Goal: Task Accomplishment & Management: Complete application form

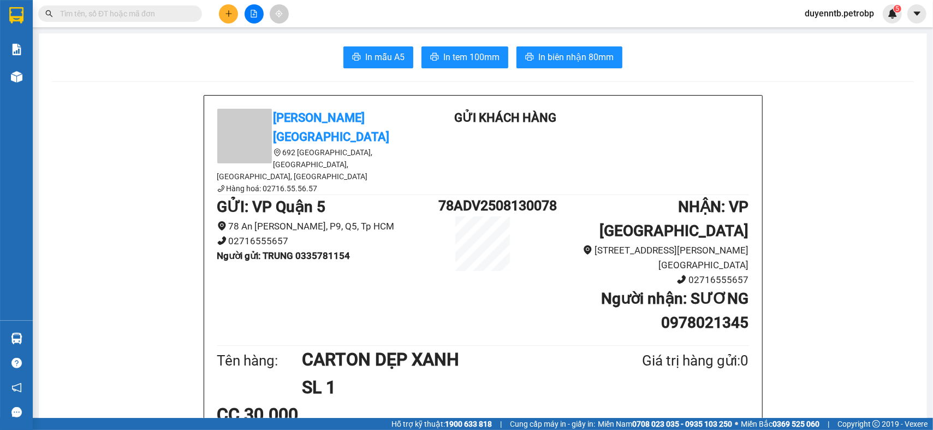
click at [66, 109] on section "Kết quả tìm kiếm ( 0 ) Bộ lọc No Data duyenntb.petrobp 5 Báo cáo BC tiền tận nơ…" at bounding box center [466, 215] width 933 height 430
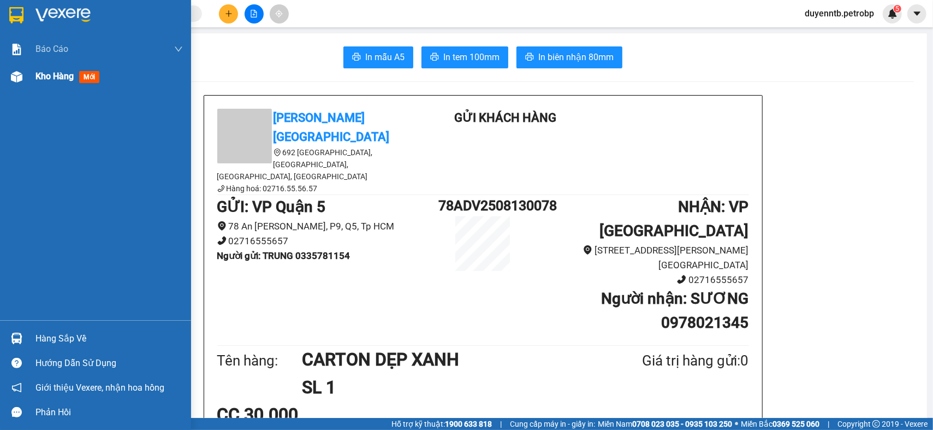
click at [20, 81] on img at bounding box center [16, 76] width 11 height 11
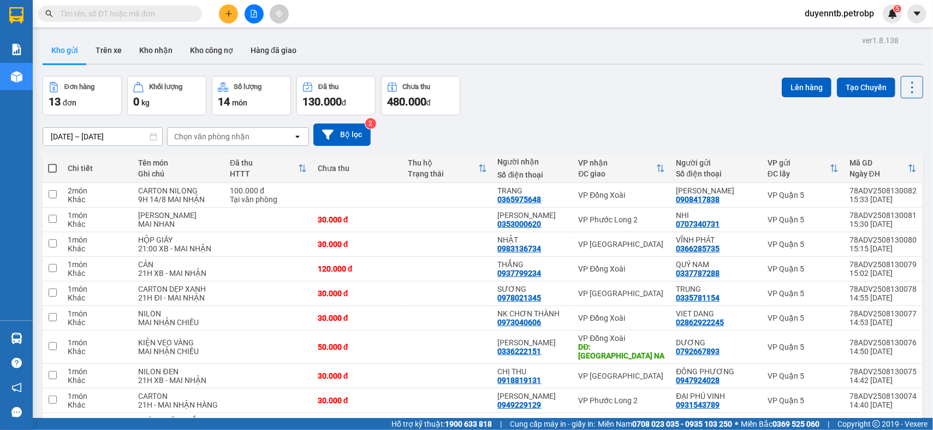
click at [225, 13] on icon "plus" at bounding box center [229, 14] width 8 height 8
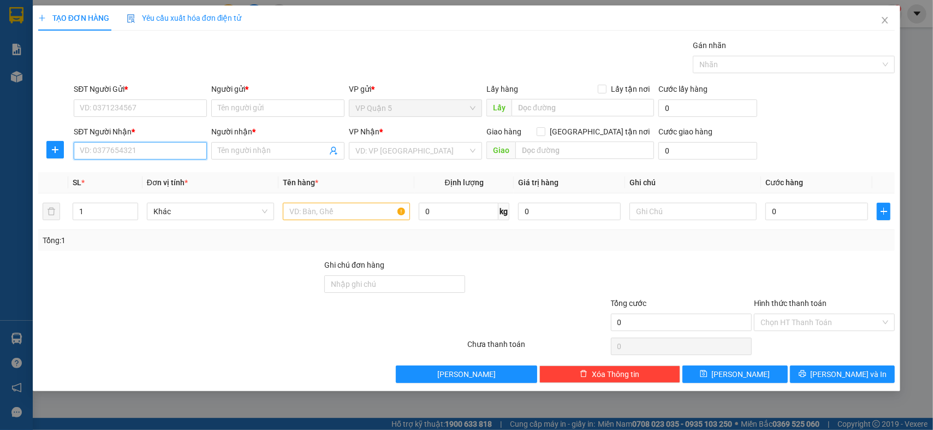
click at [137, 151] on input "SĐT Người Nhận *" at bounding box center [140, 150] width 133 height 17
type input "0799192193"
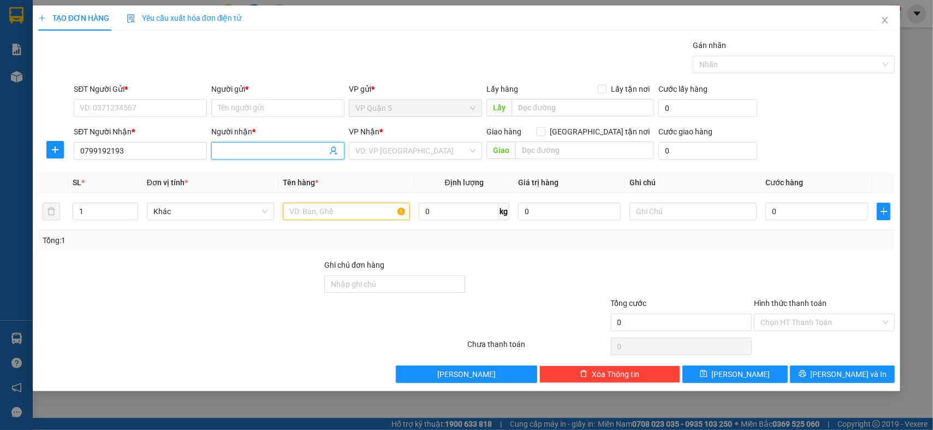
click at [239, 153] on input "Người nhận *" at bounding box center [272, 151] width 109 height 12
type input "A HOÀNG"
click at [130, 105] on input "SĐT Người Gửi *" at bounding box center [140, 107] width 133 height 17
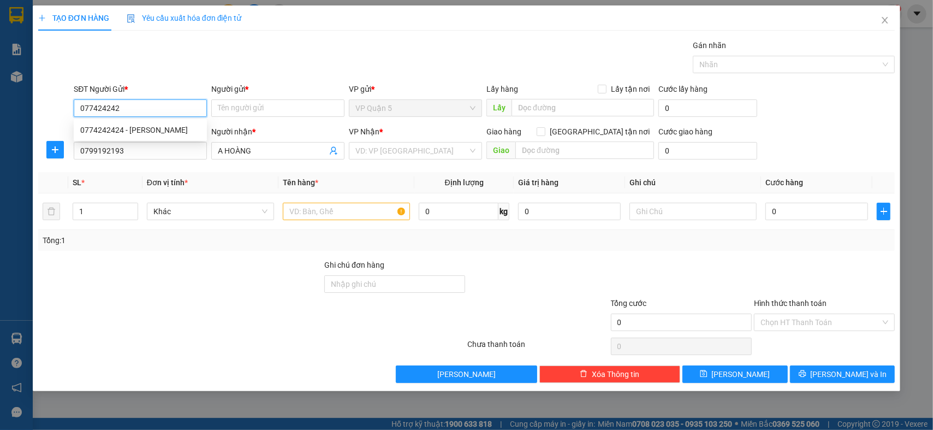
type input "0774242424"
click at [127, 130] on div "0774242424 - ANH KHÁNH" at bounding box center [140, 130] width 120 height 12
type input "[PERSON_NAME]"
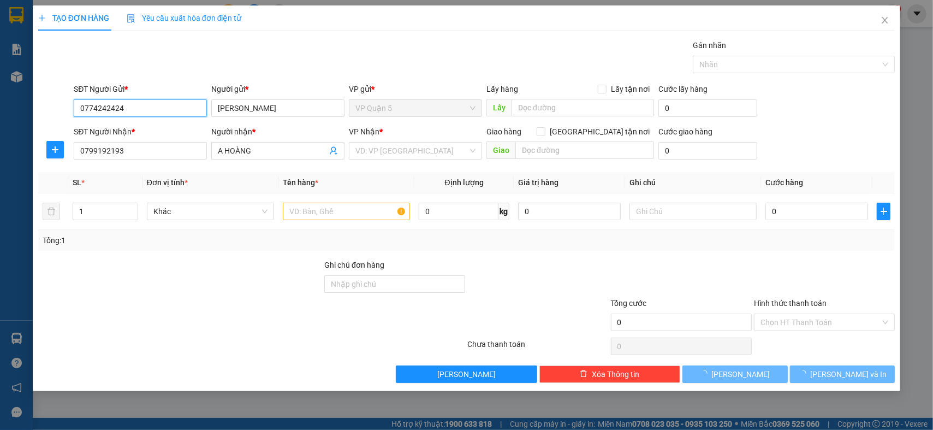
type input "30.000"
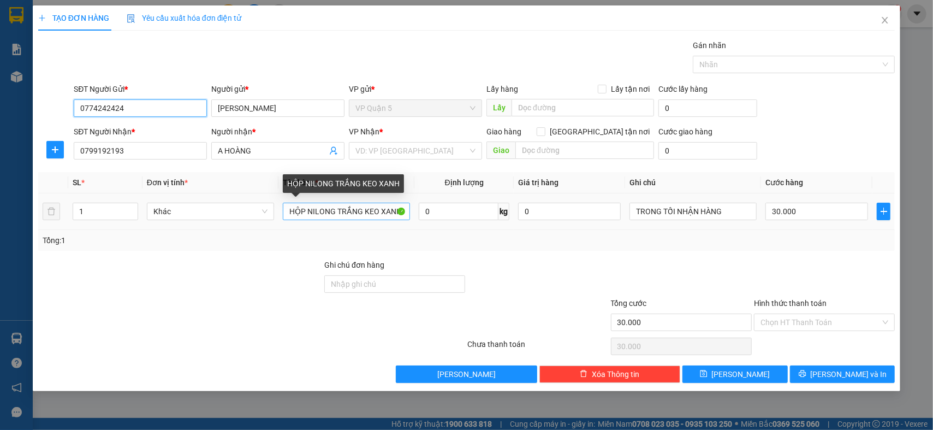
type input "0774242424"
drag, startPoint x: 359, startPoint y: 209, endPoint x: 306, endPoint y: 219, distance: 53.4
click at [306, 219] on input "HỘP NILONG TRẮNG KEO XANH" at bounding box center [346, 211] width 127 height 17
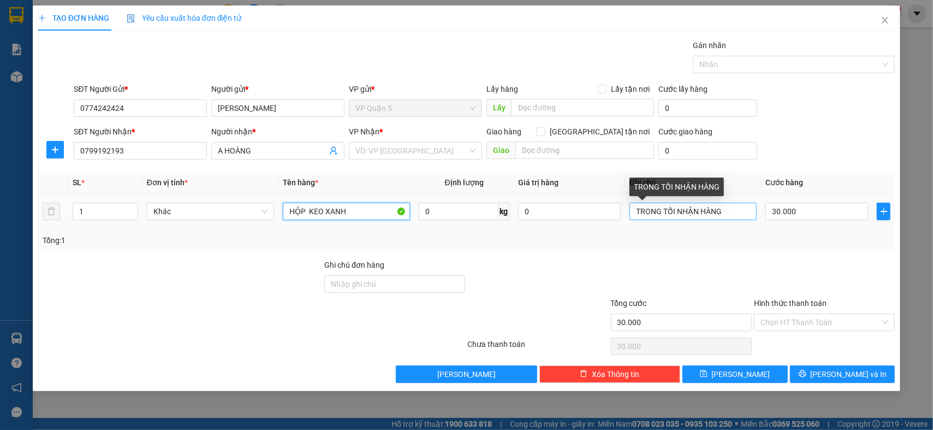
type input "HỘP KEO XANH"
click at [681, 212] on input "TRONG TỐI NHẬN HÀNG" at bounding box center [693, 211] width 127 height 17
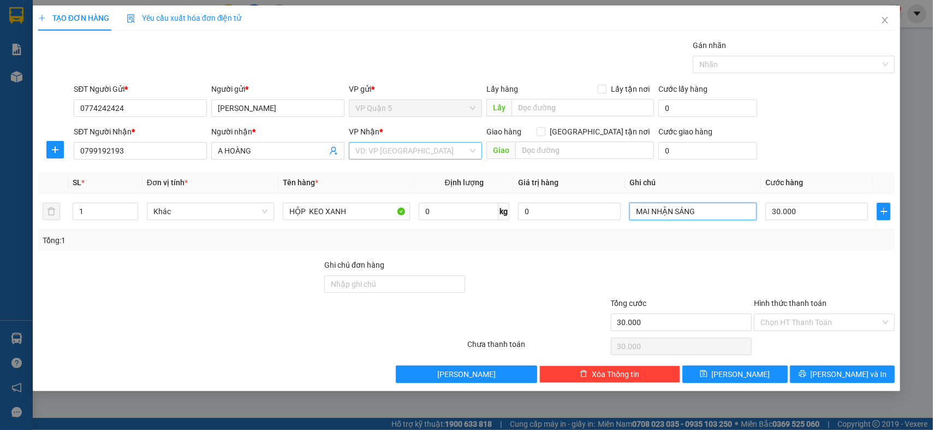
type input "MAI NHẬN SÁNG"
click at [393, 153] on input "search" at bounding box center [411, 151] width 112 height 16
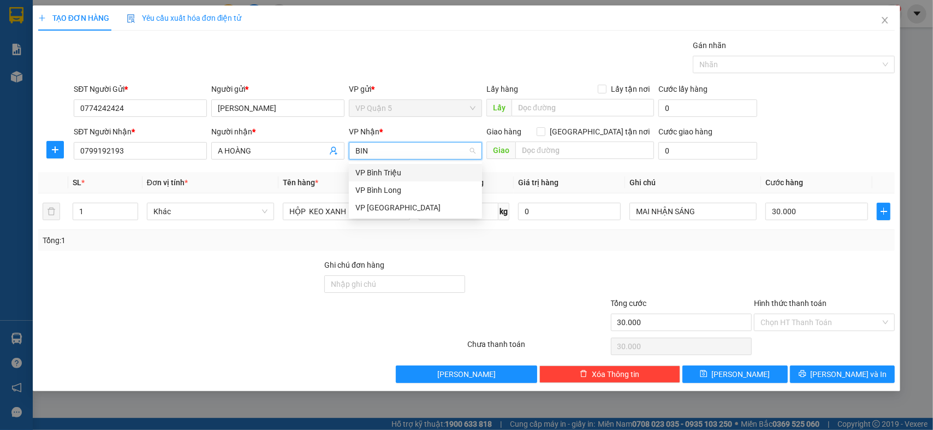
type input "BINH"
click at [384, 212] on div "VP [GEOGRAPHIC_DATA]" at bounding box center [415, 207] width 120 height 12
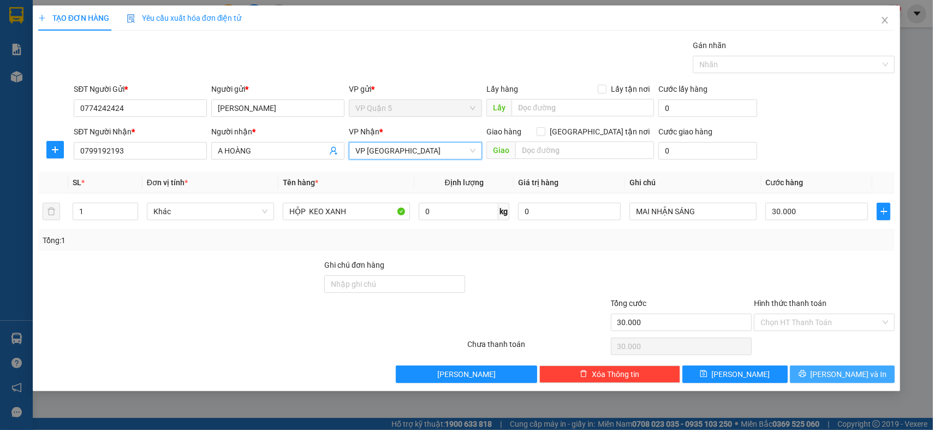
click at [856, 379] on span "[PERSON_NAME] và In" at bounding box center [849, 374] width 76 height 12
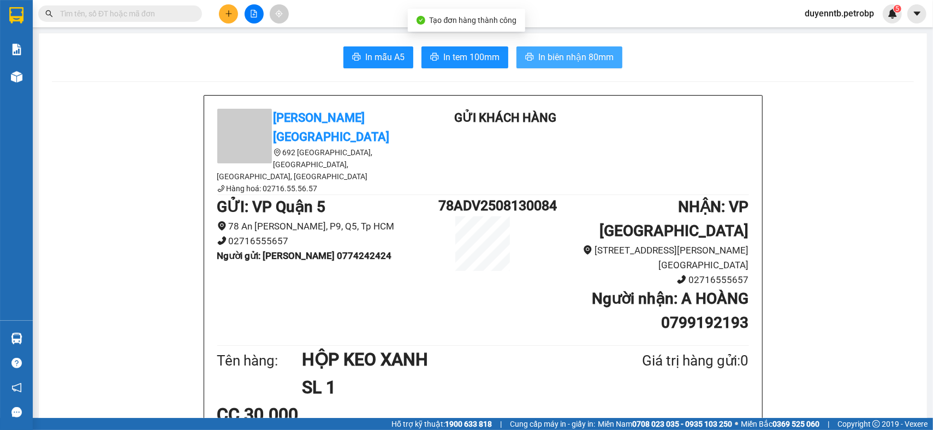
click at [526, 47] on button "In biên nhận 80mm" at bounding box center [570, 57] width 106 height 22
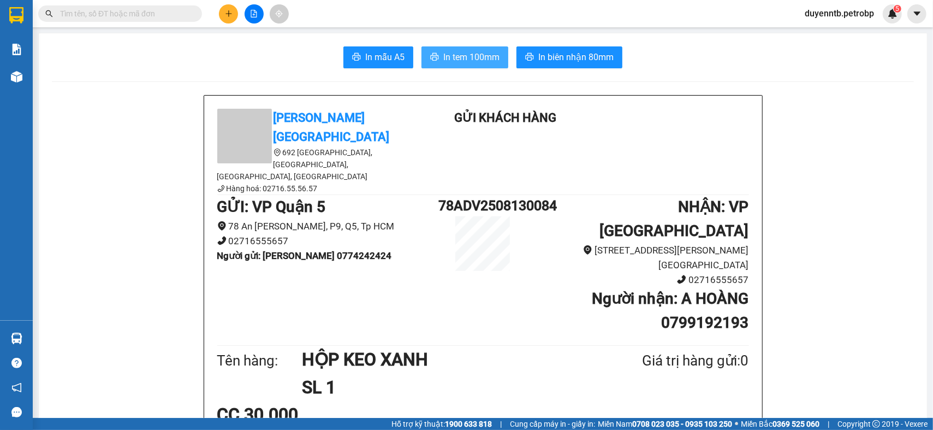
click at [469, 64] on span "In tem 100mm" at bounding box center [471, 57] width 56 height 14
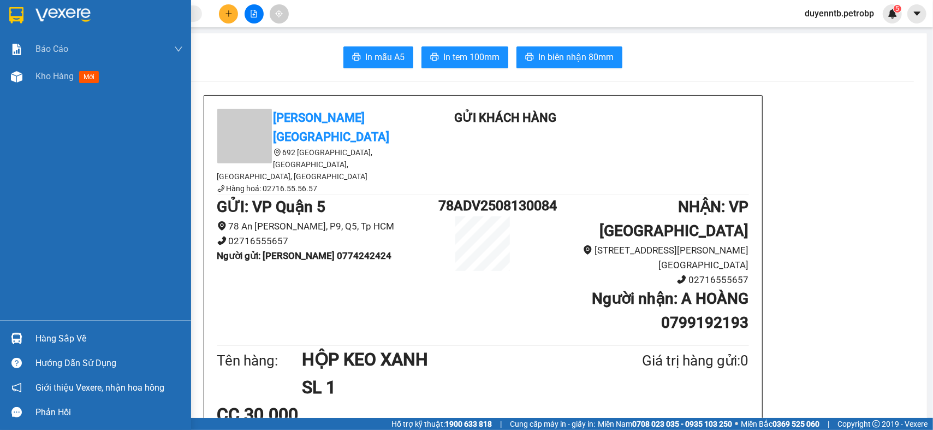
click at [69, 336] on div "Hàng sắp về" at bounding box center [108, 338] width 147 height 16
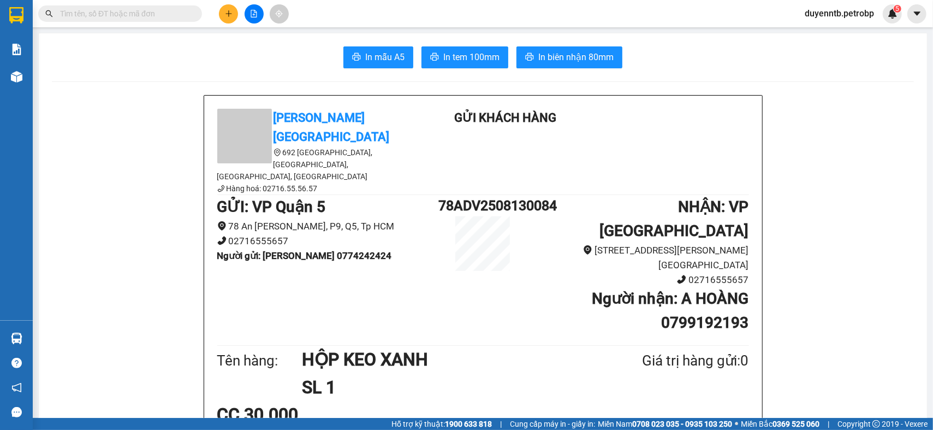
click at [126, 9] on section "Kết quả tìm kiếm ( 0 ) Bộ lọc No Data duyenntb.petrobp 5 Báo cáo BC tiền tận nơ…" at bounding box center [466, 215] width 933 height 430
click at [124, 9] on input "text" at bounding box center [124, 14] width 129 height 12
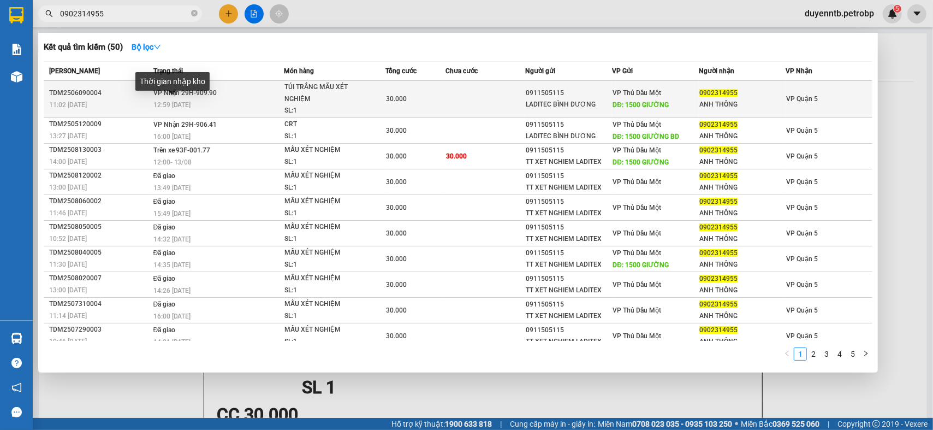
type input "0902314955"
click at [164, 102] on span "12:59 - 09/06" at bounding box center [172, 105] width 38 height 8
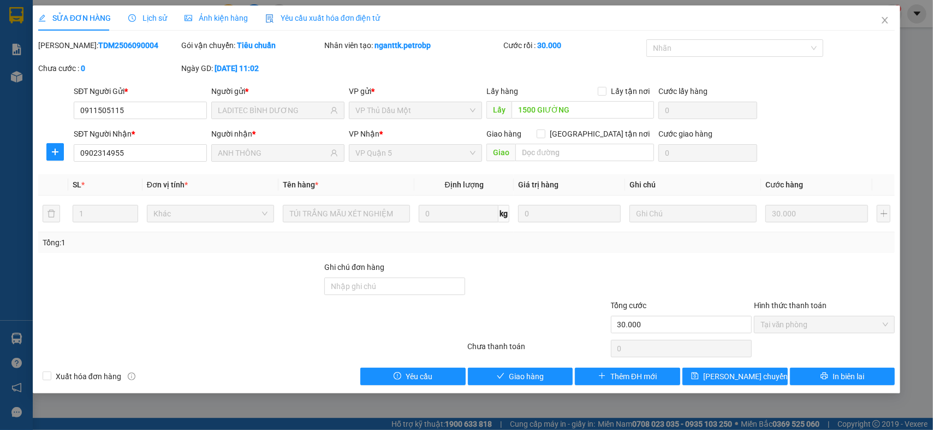
click at [147, 12] on div "Lịch sử" at bounding box center [147, 18] width 39 height 12
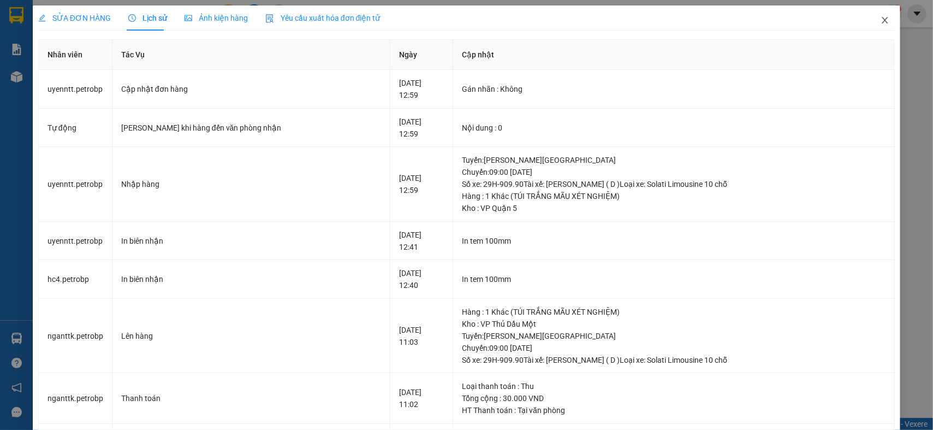
click at [881, 24] on icon "close" at bounding box center [885, 20] width 9 height 9
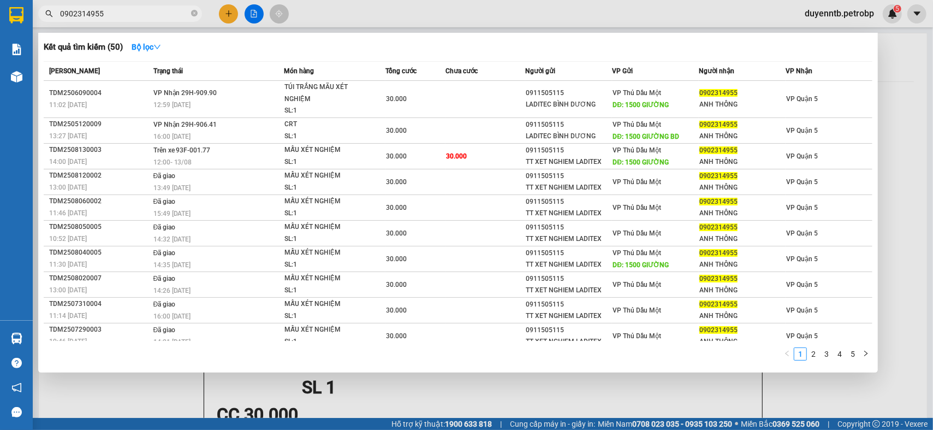
click at [131, 10] on input "0902314955" at bounding box center [124, 14] width 129 height 12
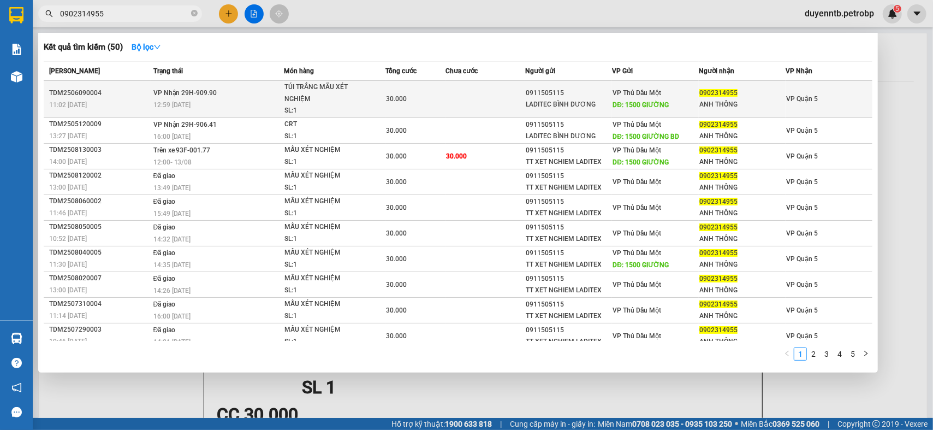
click at [356, 99] on div "TÚI TRẮNG MÃU XÉT NGHIỆM" at bounding box center [325, 92] width 82 height 23
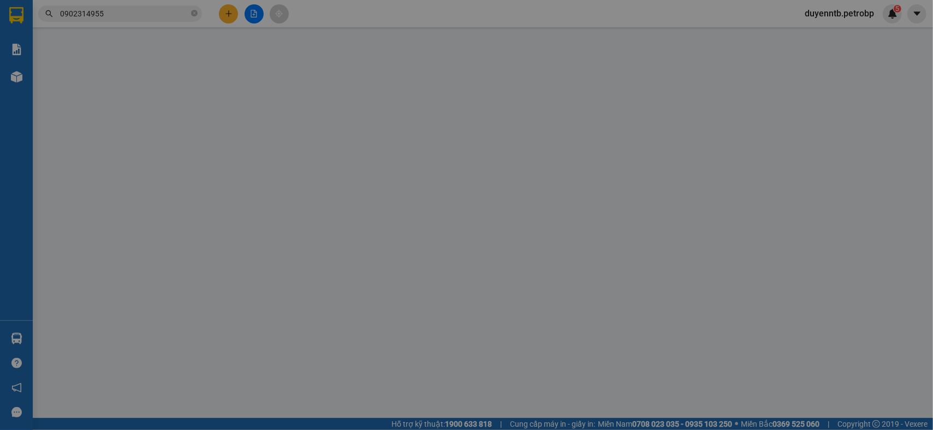
type input "0911505115"
type input "LADITEC BÌNH DƯƠNG"
type input "1500 GIƯỜNG"
type input "0902314955"
type input "ANH THÔNG"
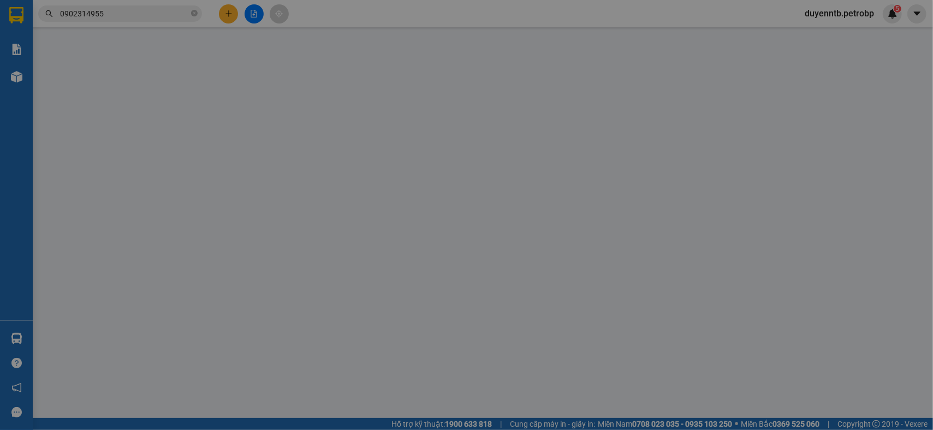
type input "30.000"
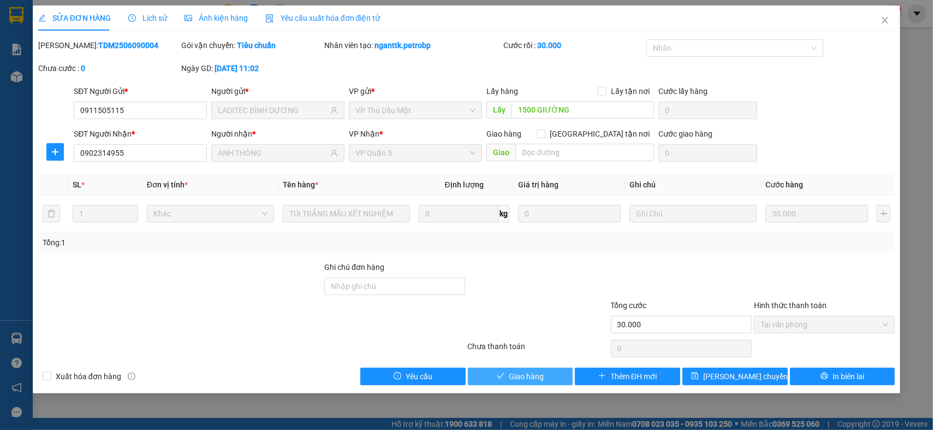
click at [533, 375] on span "Giao hàng" at bounding box center [526, 376] width 35 height 12
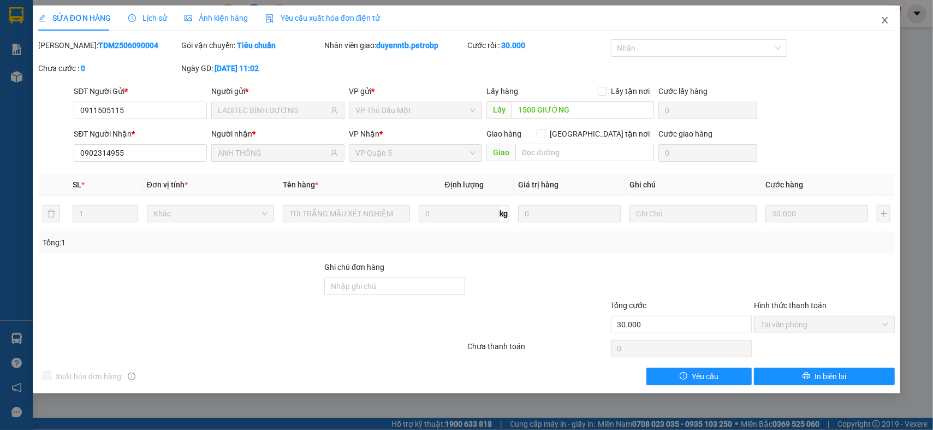
click at [887, 20] on icon "close" at bounding box center [885, 20] width 9 height 9
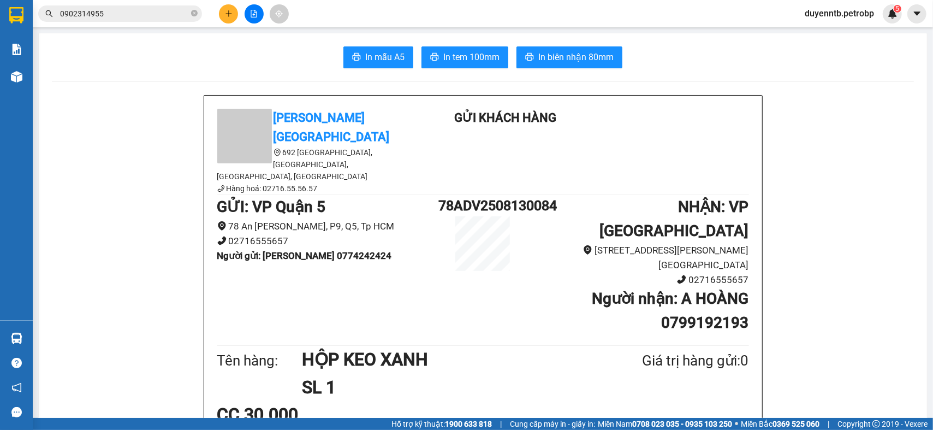
click at [116, 9] on input "0902314955" at bounding box center [124, 14] width 129 height 12
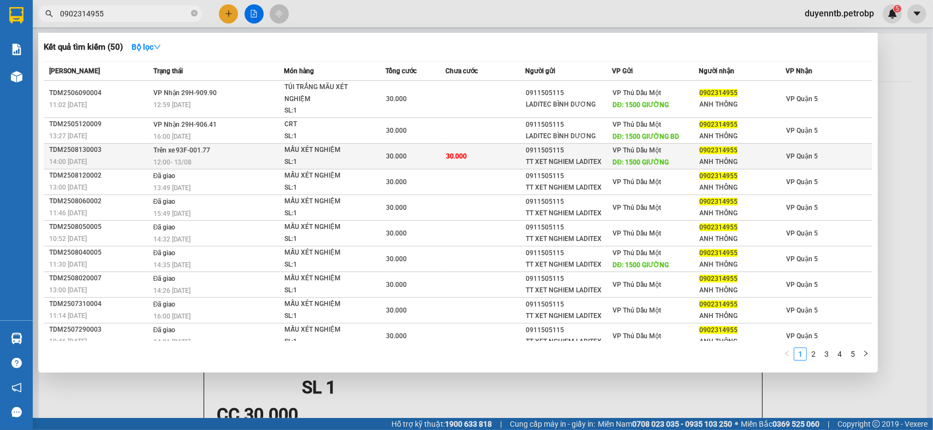
click at [223, 152] on td "Trên xe 93F-001.77 12:00 - 13/08" at bounding box center [217, 156] width 133 height 26
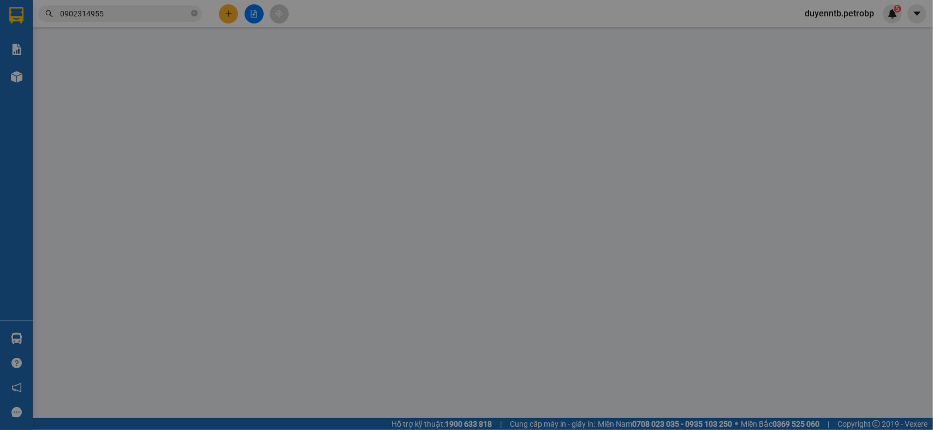
type input "0911505115"
type input "TT XET NGHIEM LADITEX"
type input "1500 GIƯỜNG"
type input "0902314955"
type input "ANH THÔNG"
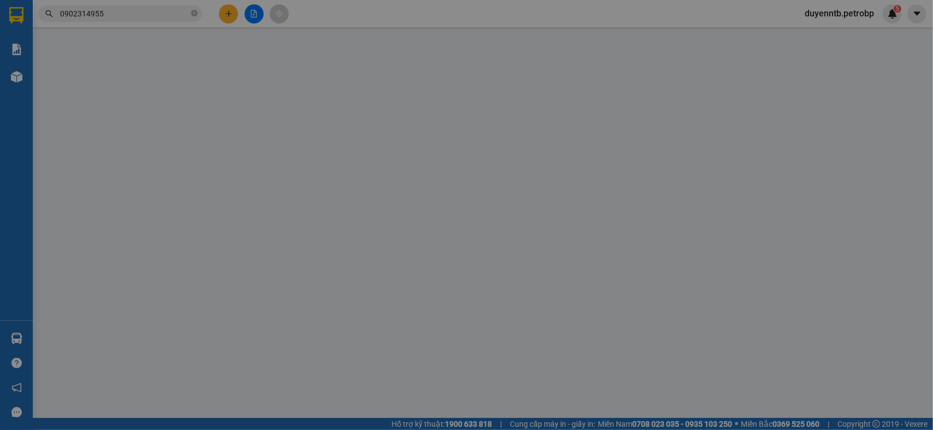
type input "30.000"
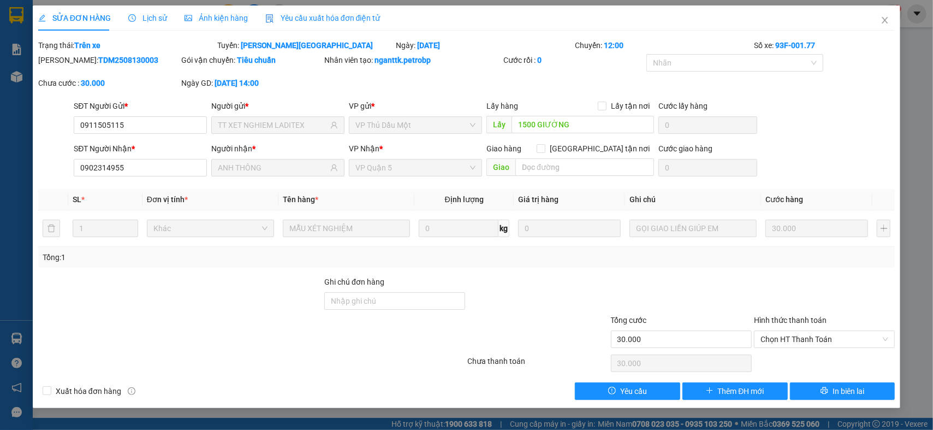
click at [166, 19] on div "SỬA ĐƠN HÀNG Lịch sử Ảnh kiện hàng Yêu cầu xuất hóa đơn điện tử" at bounding box center [209, 17] width 342 height 25
click at [159, 19] on span "Lịch sử" at bounding box center [147, 18] width 39 height 9
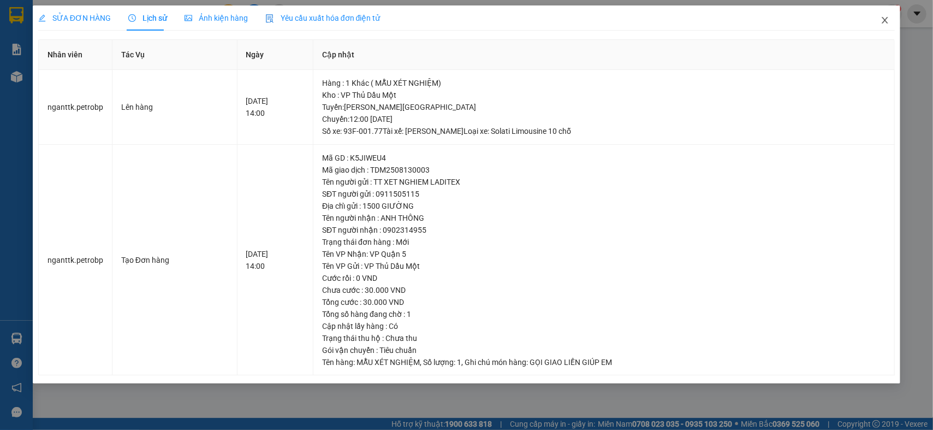
click at [883, 23] on icon "close" at bounding box center [885, 20] width 6 height 7
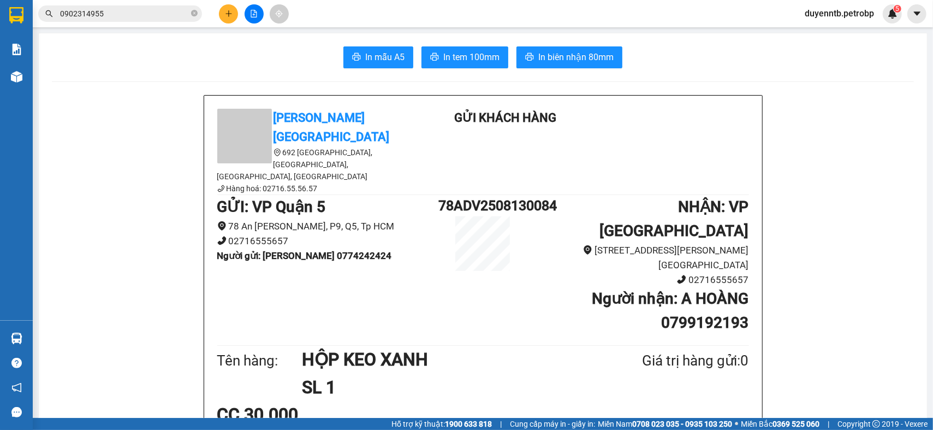
click at [35, 339] on main "In mẫu A5 In tem 100mm In biên nhận 80mm Petro Bình Phước 692 Phú Riềng Đỏ, P T…" at bounding box center [466, 209] width 933 height 418
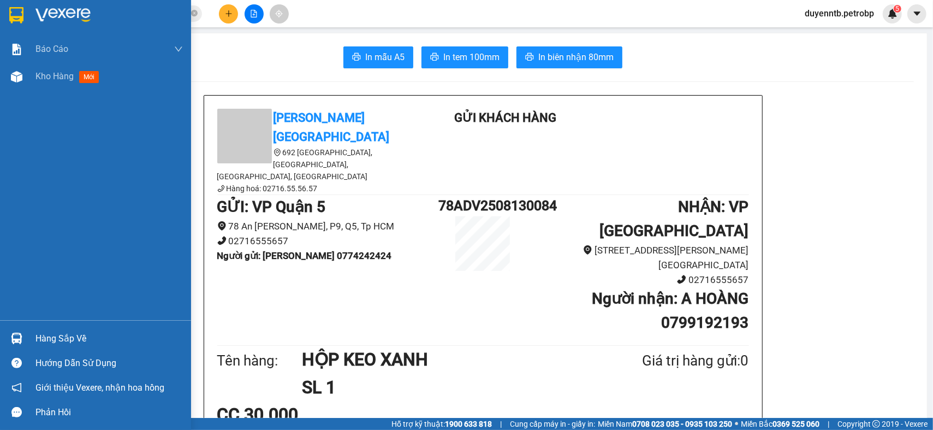
click at [16, 334] on img at bounding box center [16, 338] width 11 height 11
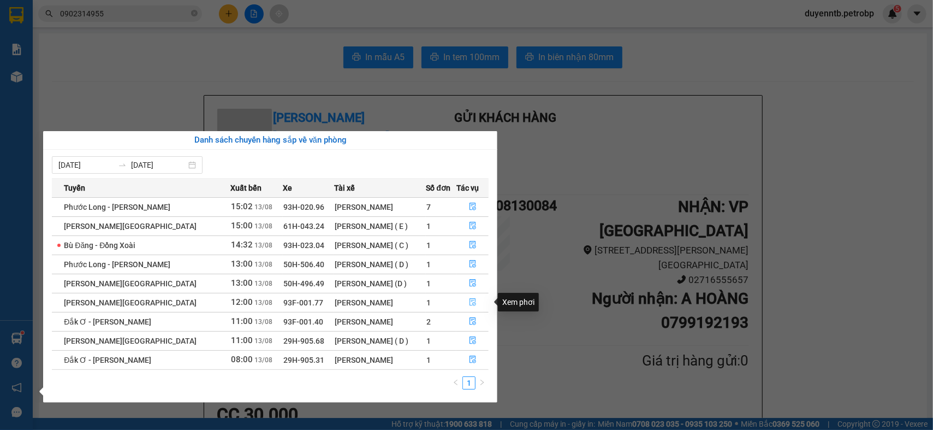
click at [477, 298] on button "button" at bounding box center [472, 302] width 31 height 17
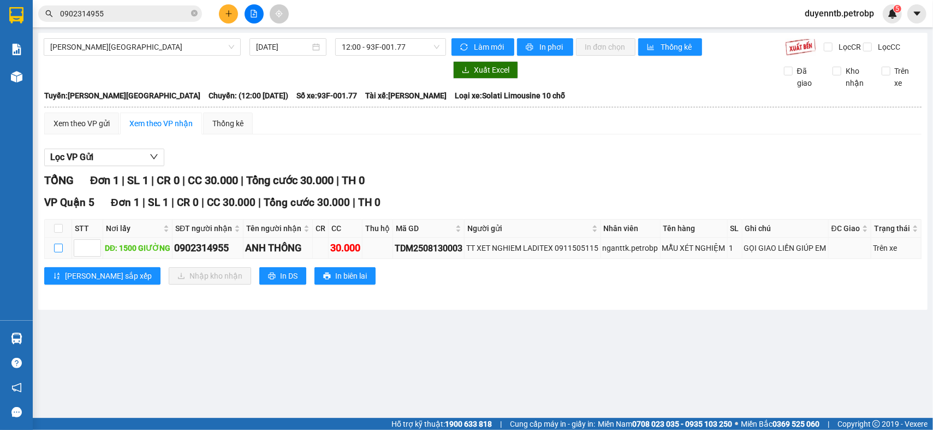
click at [61, 251] on label at bounding box center [58, 248] width 9 height 12
click at [61, 251] on input "checkbox" at bounding box center [58, 248] width 9 height 9
checkbox input "true"
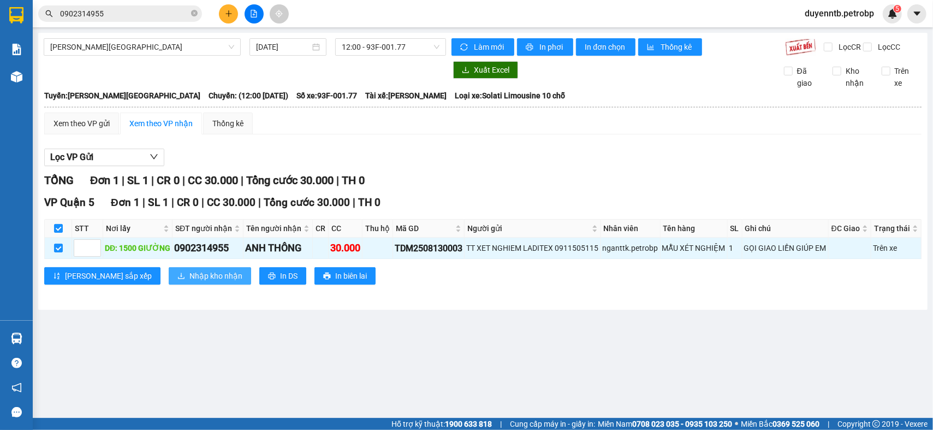
click at [177, 280] on icon "download" at bounding box center [181, 276] width 8 height 8
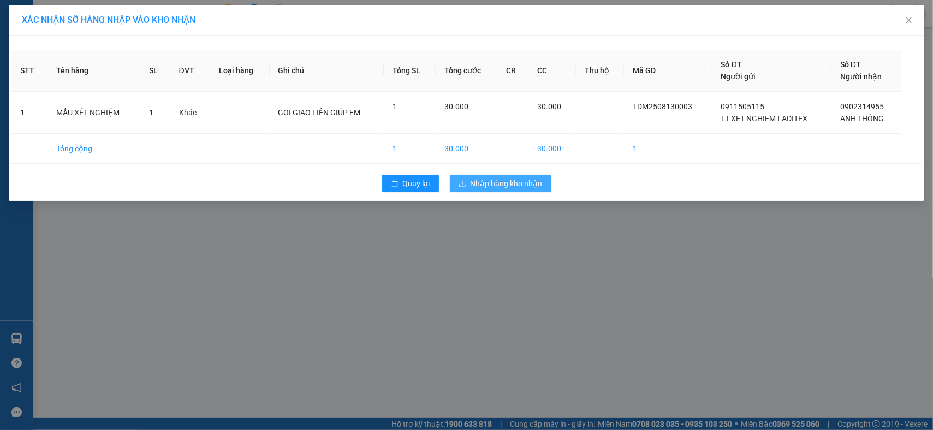
click at [490, 180] on span "Nhập hàng kho nhận" at bounding box center [507, 183] width 72 height 12
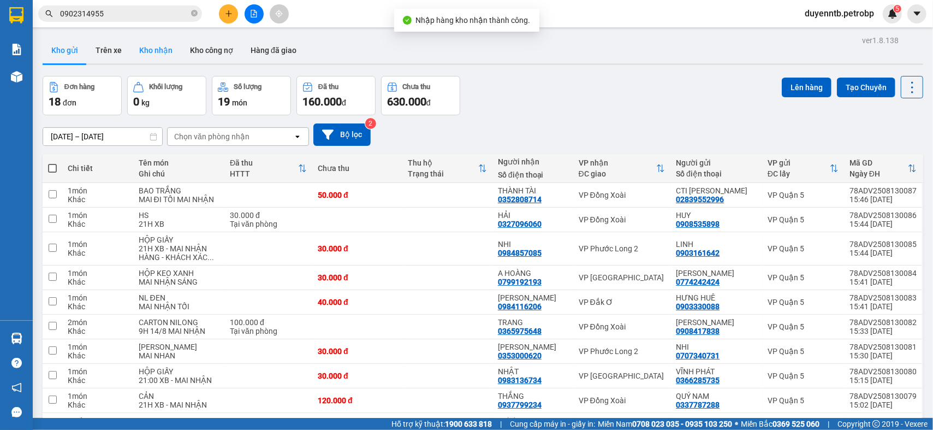
click at [146, 55] on button "Kho nhận" at bounding box center [155, 50] width 51 height 26
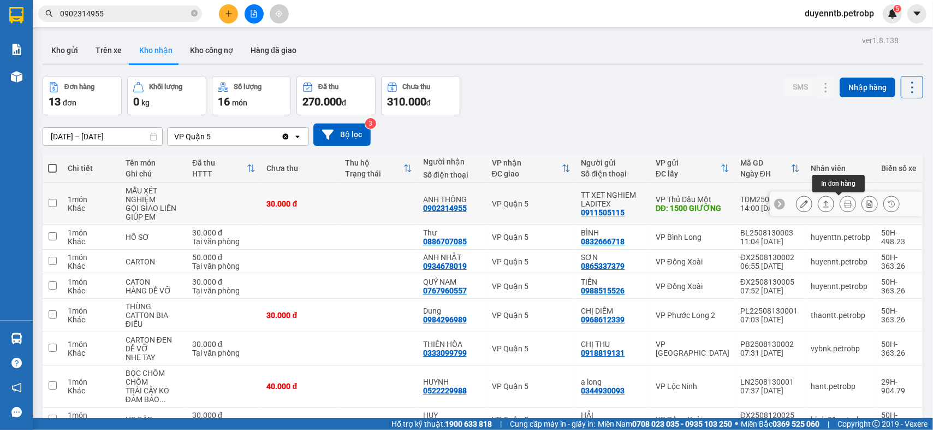
click at [844, 204] on button at bounding box center [847, 203] width 15 height 19
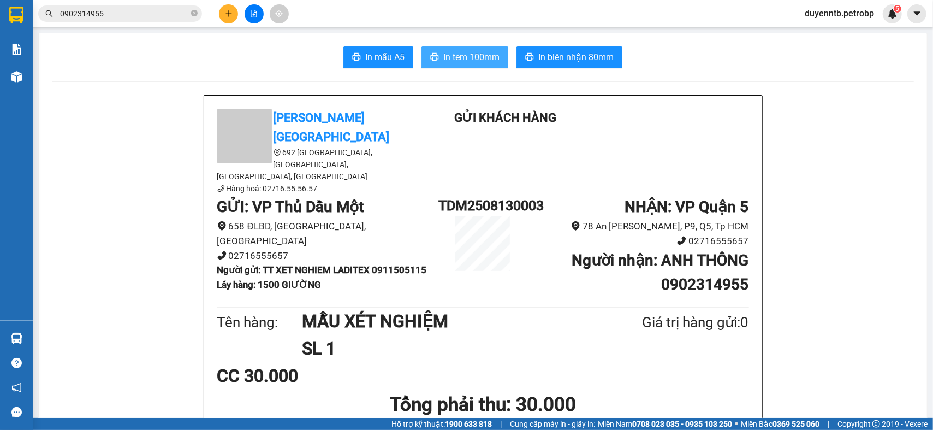
click at [471, 61] on span "In tem 100mm" at bounding box center [471, 57] width 56 height 14
click at [135, 7] on span "0902314955" at bounding box center [120, 13] width 164 height 16
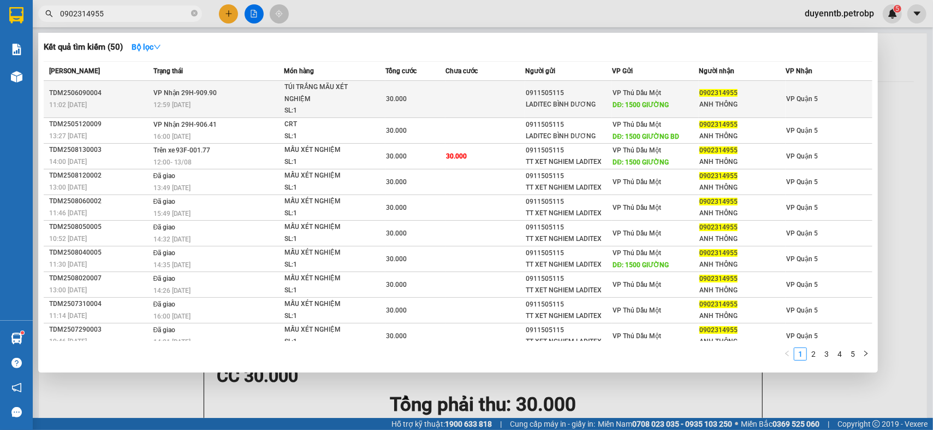
click at [284, 110] on td "TÚI TRẮNG MÃU XÉT NGHIỆM SL: 1" at bounding box center [335, 99] width 102 height 37
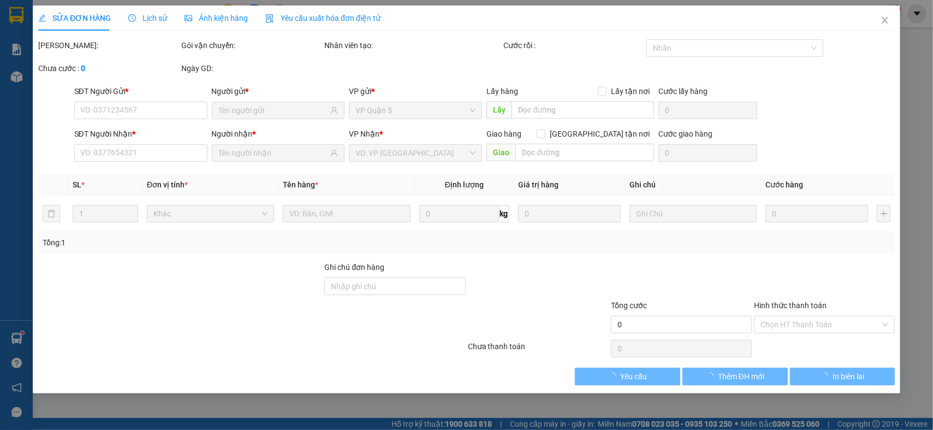
type input "0911505115"
type input "LADITEC BÌNH DƯƠNG"
type input "1500 GIƯỜNG"
type input "0902314955"
type input "ANH THÔNG"
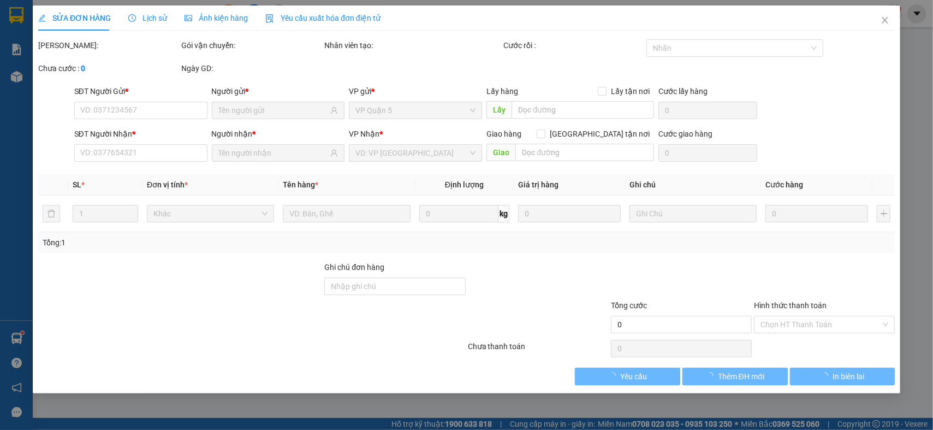
type input "30.000"
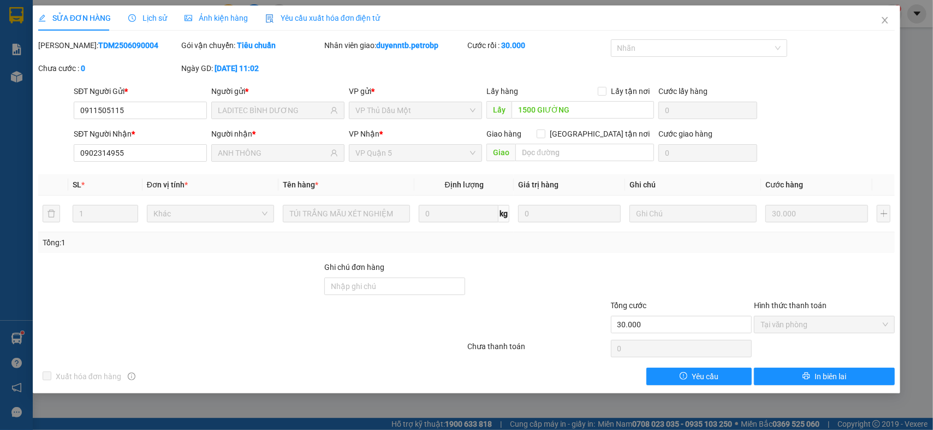
click at [158, 21] on span "Lịch sử" at bounding box center [147, 18] width 39 height 9
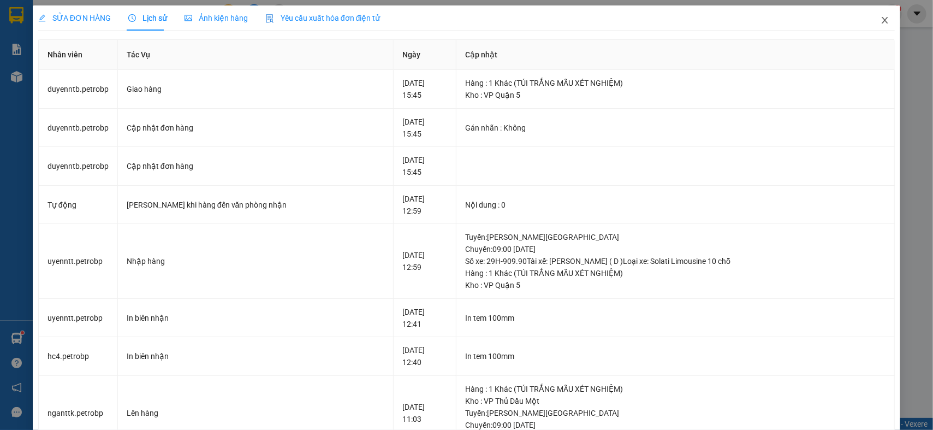
click at [879, 14] on span "Close" at bounding box center [885, 20] width 31 height 31
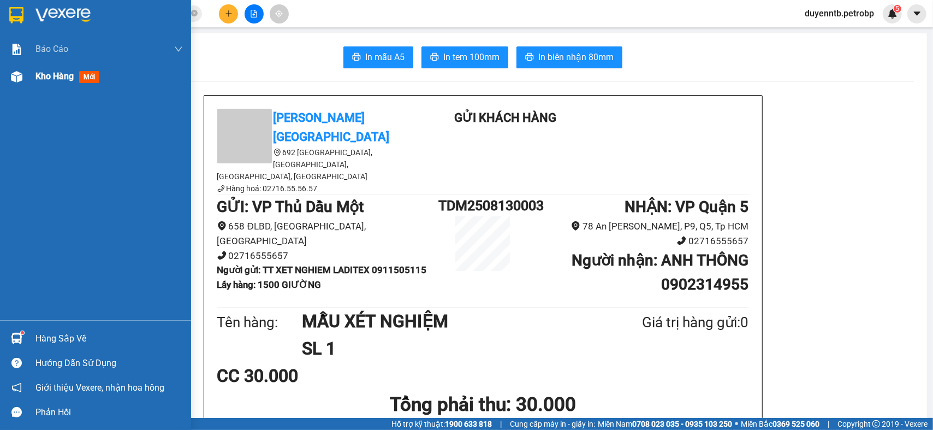
click at [31, 82] on div "Kho hàng mới" at bounding box center [95, 76] width 191 height 27
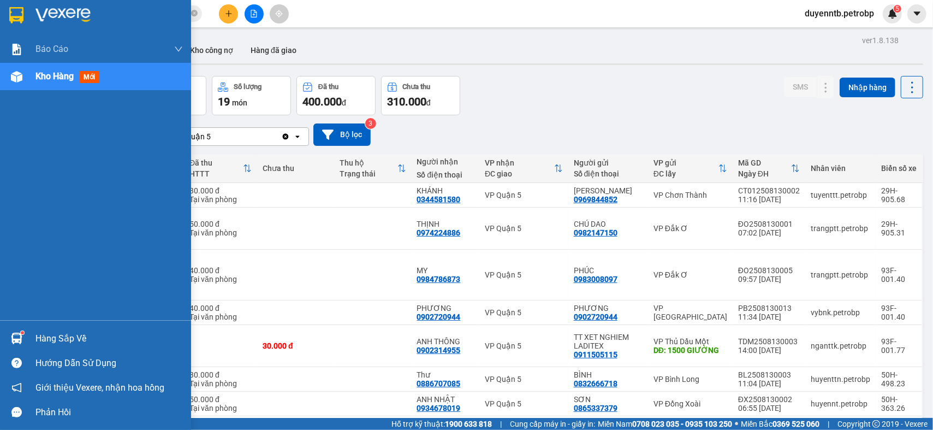
click at [52, 333] on div "Hàng sắp về" at bounding box center [108, 338] width 147 height 16
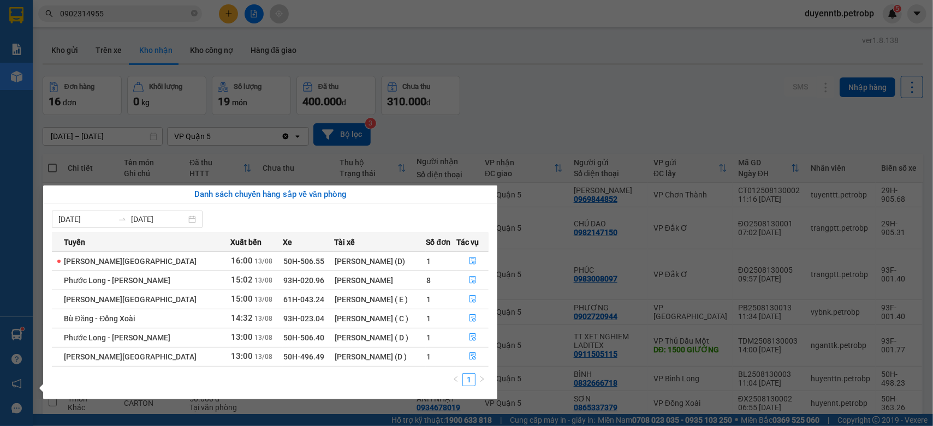
click at [586, 66] on section "Kết quả tìm kiếm ( 50 ) Bộ lọc Mã ĐH Trạng thái Món hàng Tổng cước Chưa cước Ng…" at bounding box center [466, 213] width 933 height 426
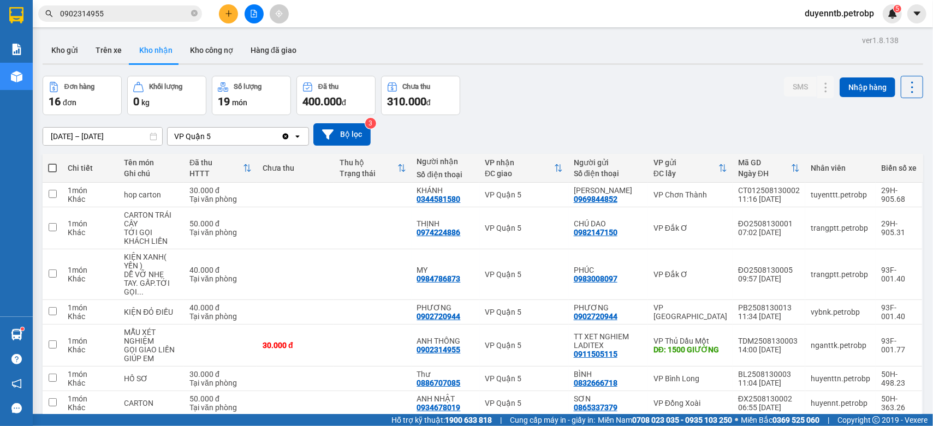
click at [235, 15] on button at bounding box center [228, 13] width 19 height 19
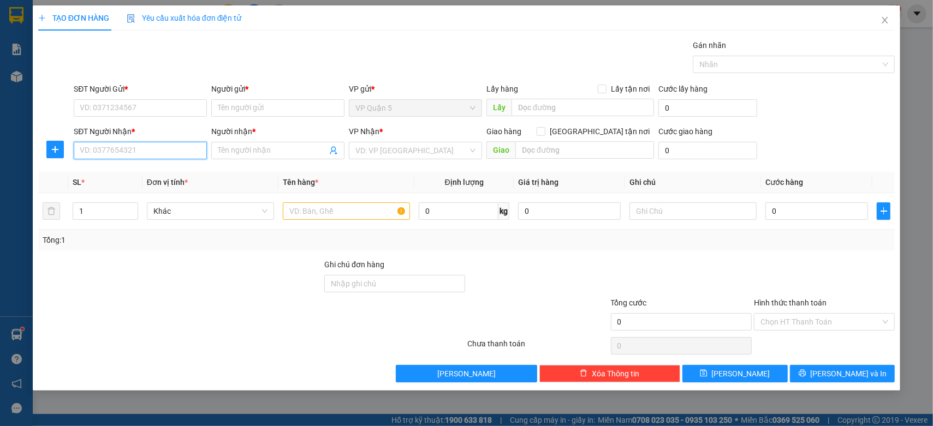
click at [122, 149] on input "SĐT Người Nhận *" at bounding box center [140, 150] width 133 height 17
type input "0987530323"
click at [124, 178] on div "0987530323 - QUANG" at bounding box center [140, 173] width 120 height 12
type input "QUANG"
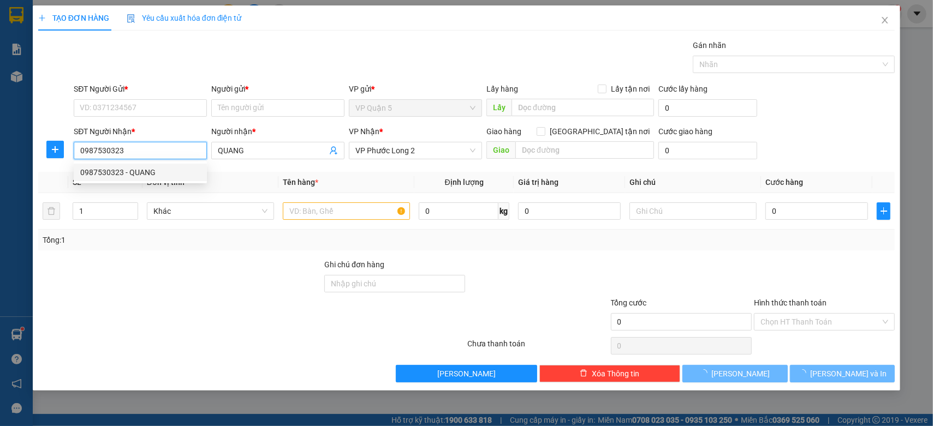
type input "40.000"
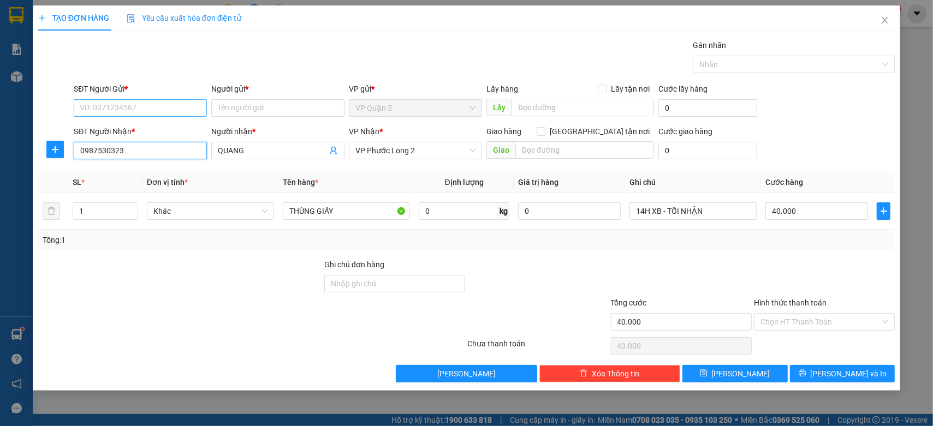
type input "0987530323"
click at [155, 110] on input "SĐT Người Gửi *" at bounding box center [140, 107] width 133 height 17
click at [155, 121] on div "0968373505 0962057326 0968373505 - PHƯỢNG 0962057326 - A THÀNH" at bounding box center [140, 138] width 133 height 39
click at [146, 109] on input "SĐT Người Gửi *" at bounding box center [140, 107] width 133 height 17
click at [149, 125] on div "0968373505 - PHƯỢNG" at bounding box center [140, 130] width 120 height 12
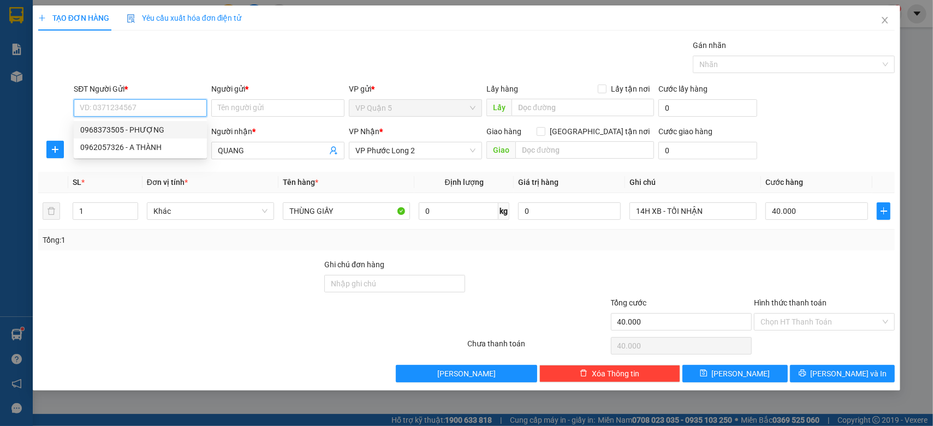
type input "0968373505"
type input "PHƯỢNG"
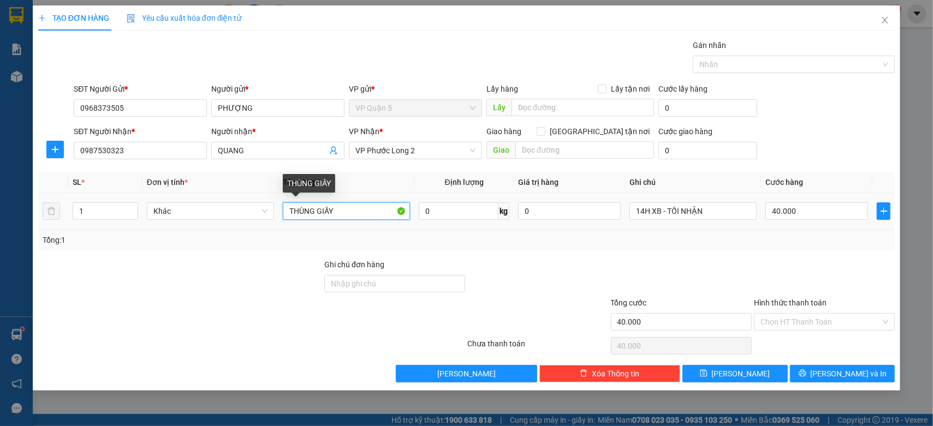
click at [336, 209] on input "THÙNG GIẤY" at bounding box center [346, 211] width 127 height 17
drag, startPoint x: 336, startPoint y: 209, endPoint x: 357, endPoint y: 207, distance: 20.9
click at [357, 207] on input "THÙNG GIẤY" at bounding box center [346, 211] width 127 height 17
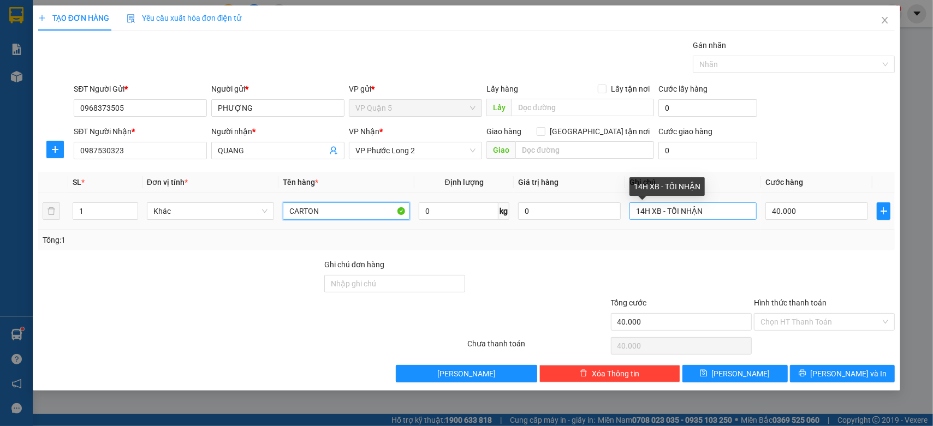
type input "CARTON"
click at [670, 208] on input "14H XB - TỐI NHẬN" at bounding box center [693, 211] width 127 height 17
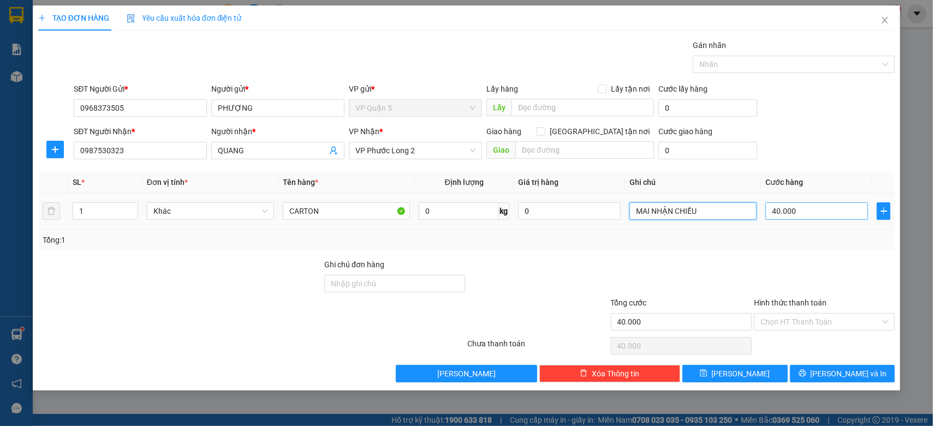
type input "MAI NHẬN CHIỀU"
click at [826, 217] on input "40.000" at bounding box center [817, 211] width 103 height 17
type input "3"
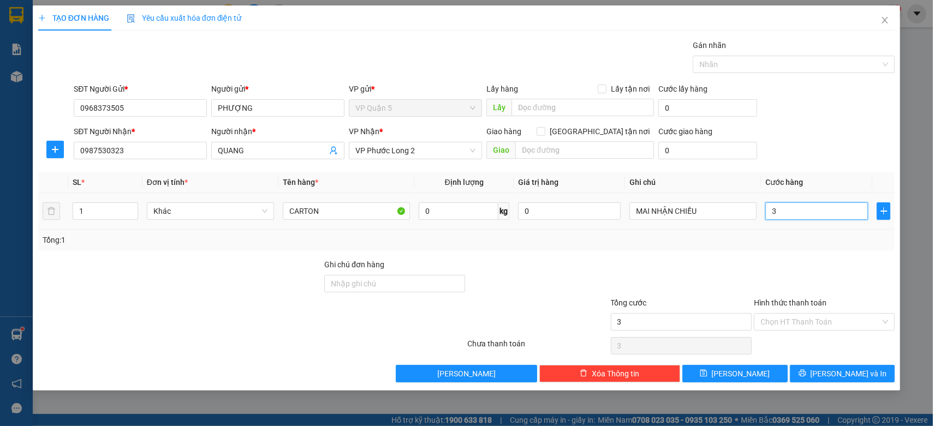
type input "30"
click at [398, 156] on span "VP Phước Long 2" at bounding box center [415, 151] width 120 height 16
type input "30"
type input "30.000"
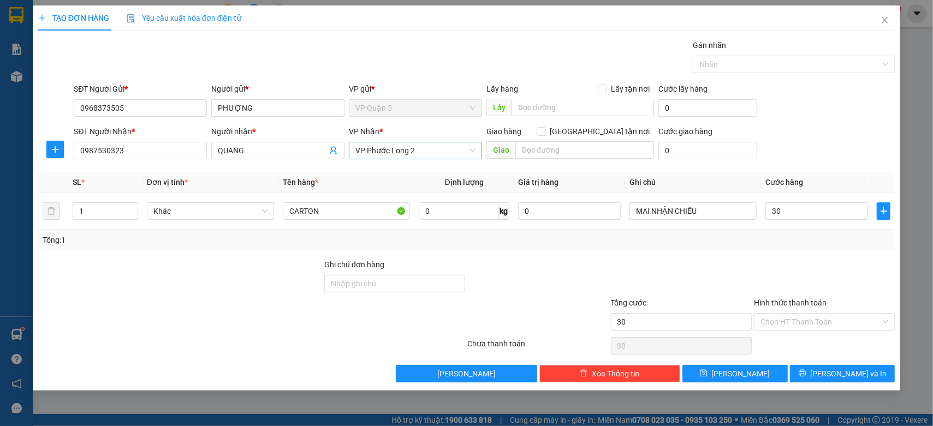
type input "30.000"
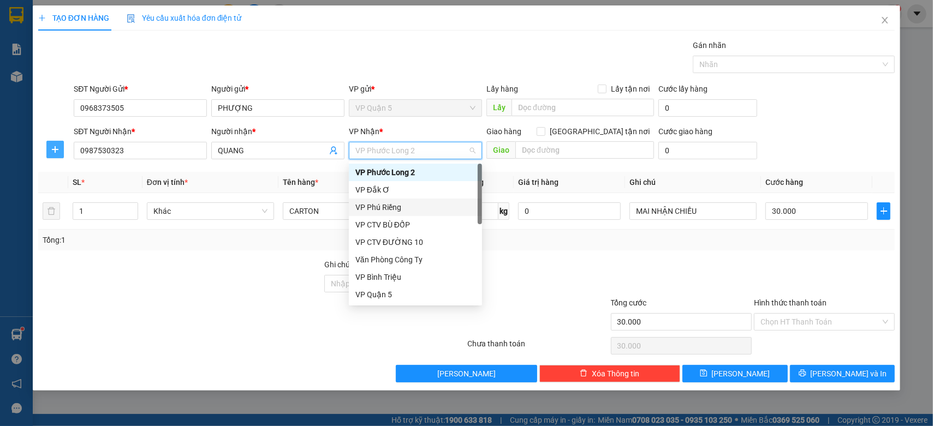
click at [48, 155] on button "button" at bounding box center [54, 149] width 17 height 17
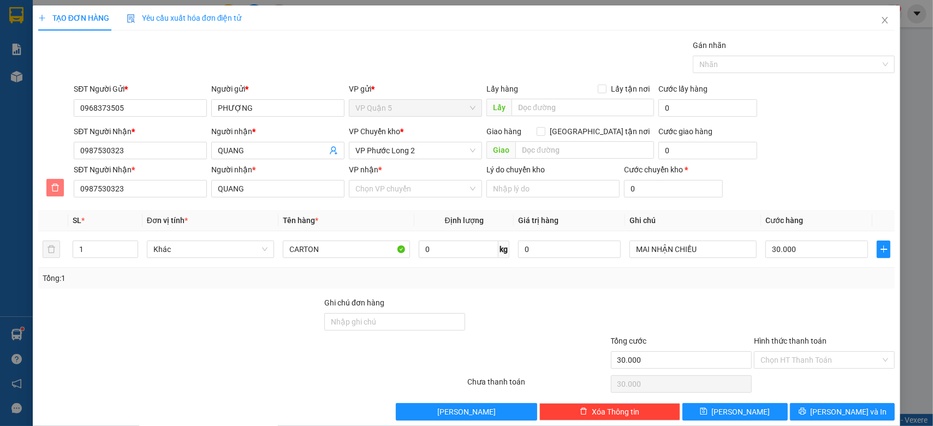
click at [61, 189] on span "delete" at bounding box center [55, 187] width 16 height 9
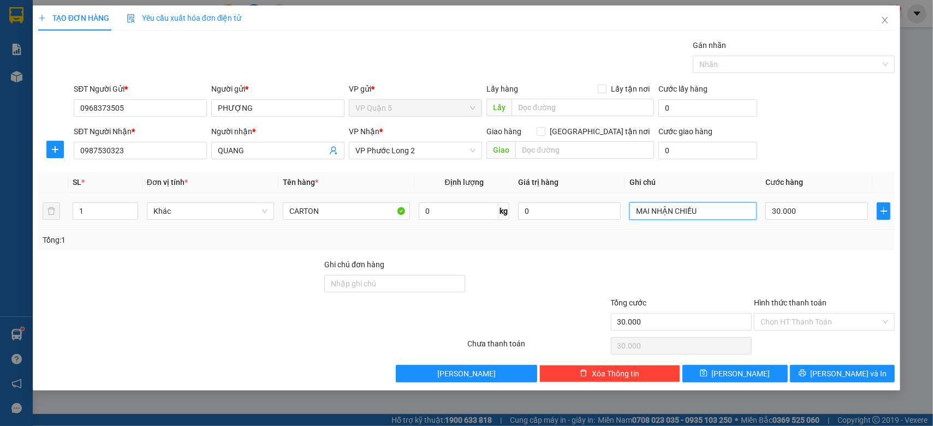
click at [674, 209] on input "MAI NHẬN CHIỀU" at bounding box center [693, 211] width 127 height 17
click at [711, 217] on input "MAI NHẬN CHIỀU" at bounding box center [693, 211] width 127 height 17
type input "MAI NHẬN"
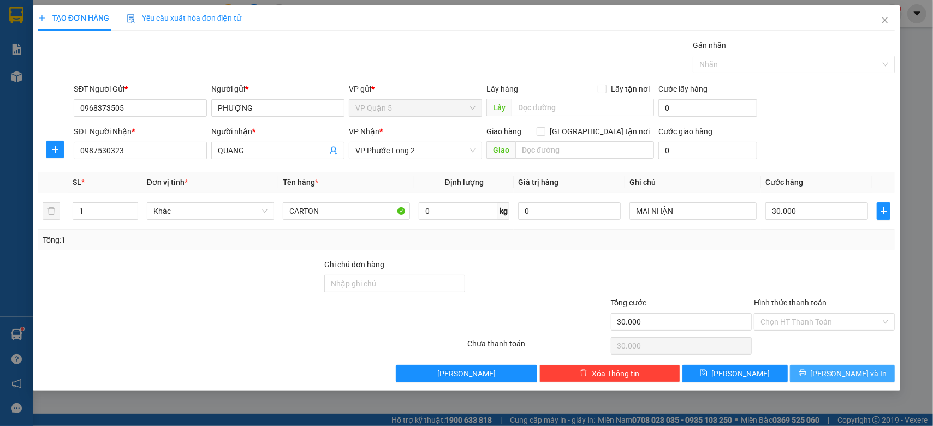
click at [796, 372] on button "[PERSON_NAME] và In" at bounding box center [842, 373] width 105 height 17
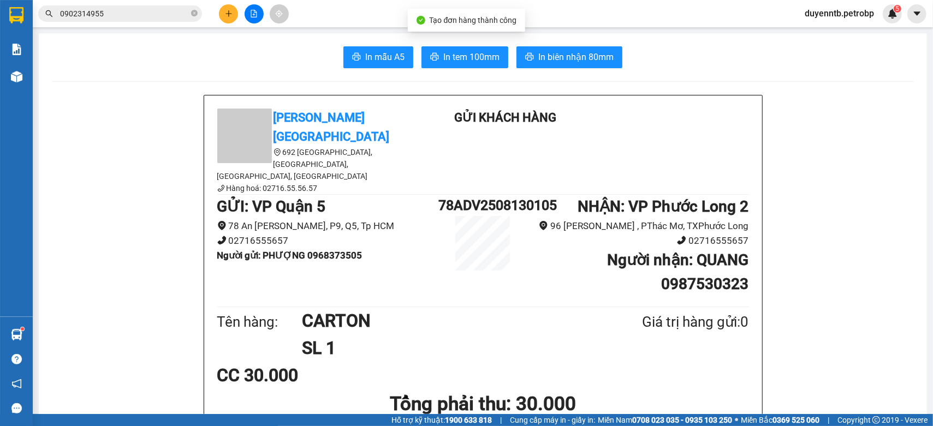
click at [573, 60] on span "In biên nhận 80mm" at bounding box center [575, 57] width 75 height 14
click at [466, 61] on span "In tem 100mm" at bounding box center [471, 57] width 56 height 14
click at [237, 6] on div at bounding box center [254, 13] width 82 height 19
click at [235, 13] on button at bounding box center [228, 13] width 19 height 19
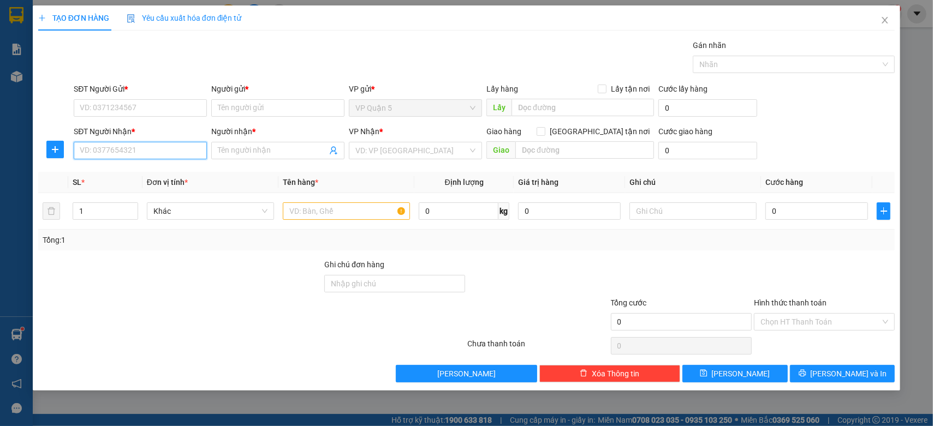
click at [135, 150] on input "SĐT Người Nhận *" at bounding box center [140, 150] width 133 height 17
type input "0332505470"
click at [144, 178] on div "0332505470 - KHÁNH" at bounding box center [140, 173] width 120 height 12
type input "KHÁNH"
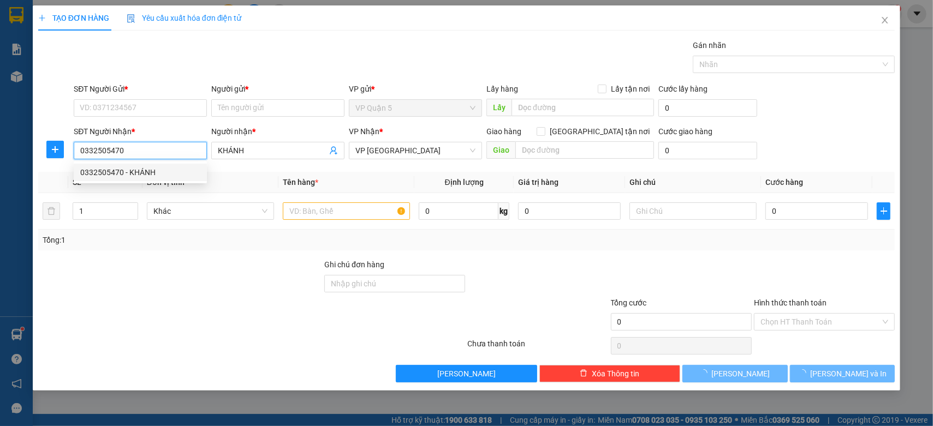
type input "40.000"
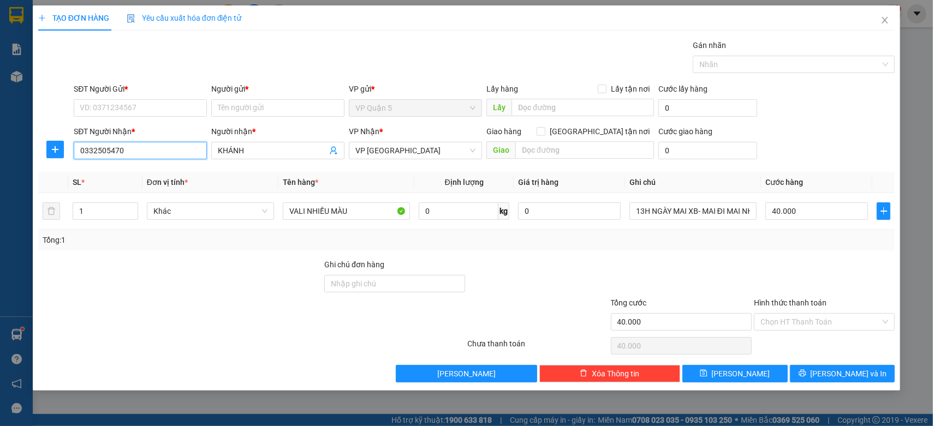
type input "0332505470"
click at [170, 98] on div "SĐT Người Gửi *" at bounding box center [140, 91] width 133 height 16
click at [149, 108] on input "SĐT Người Gửi *" at bounding box center [140, 107] width 133 height 17
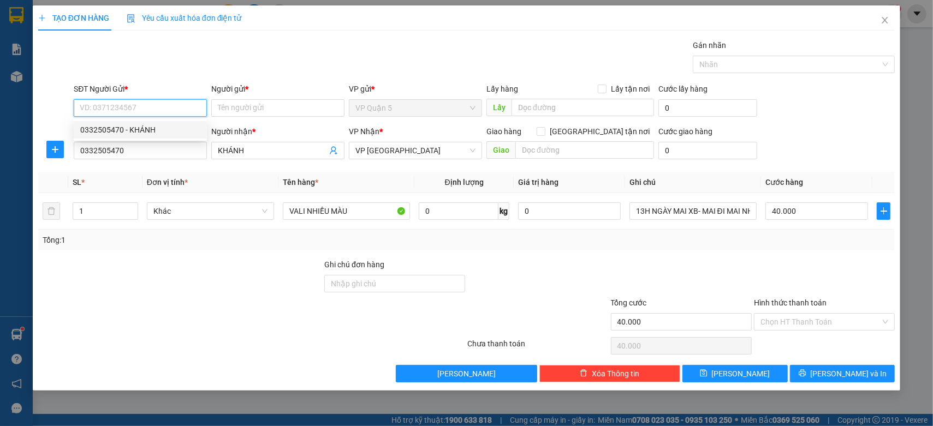
click at [140, 125] on div "0332505470 - KHÁNH" at bounding box center [140, 130] width 120 height 12
type input "0332505470"
type input "KHÁNH"
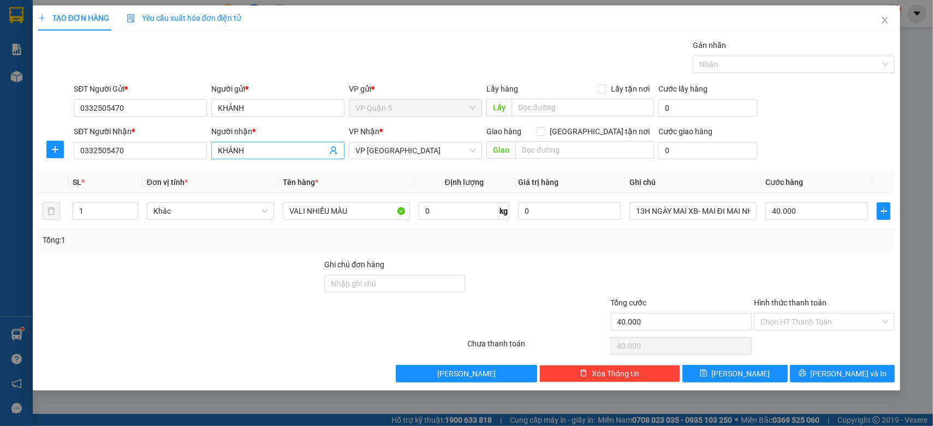
click at [276, 155] on input "KHÁNH" at bounding box center [272, 151] width 109 height 12
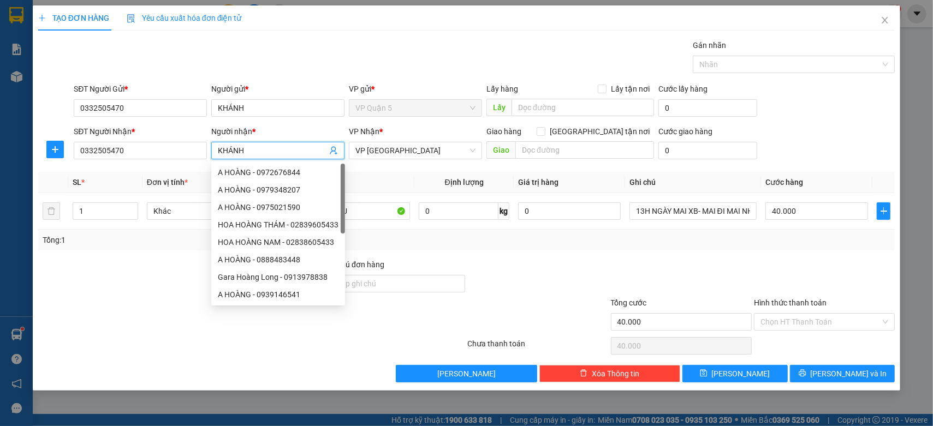
click at [508, 309] on div at bounding box center [537, 316] width 143 height 38
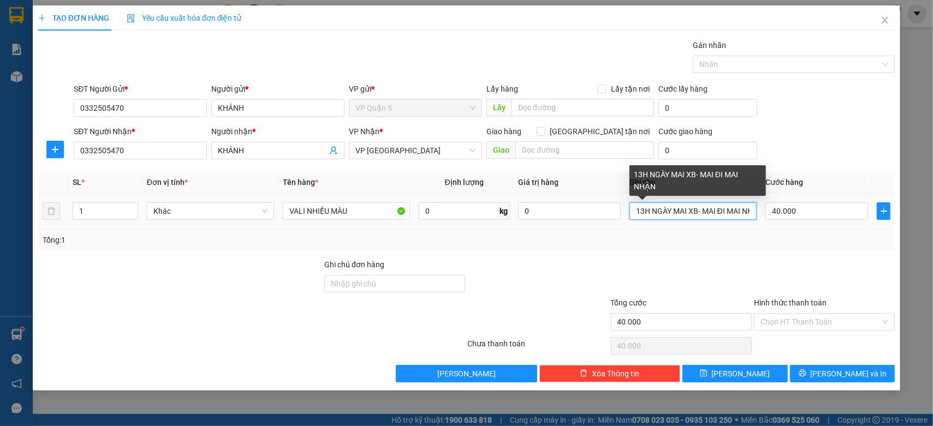
click at [743, 213] on input "13H NGÀY MAI XB- MAI ĐI MAI NHẬN" at bounding box center [693, 211] width 127 height 17
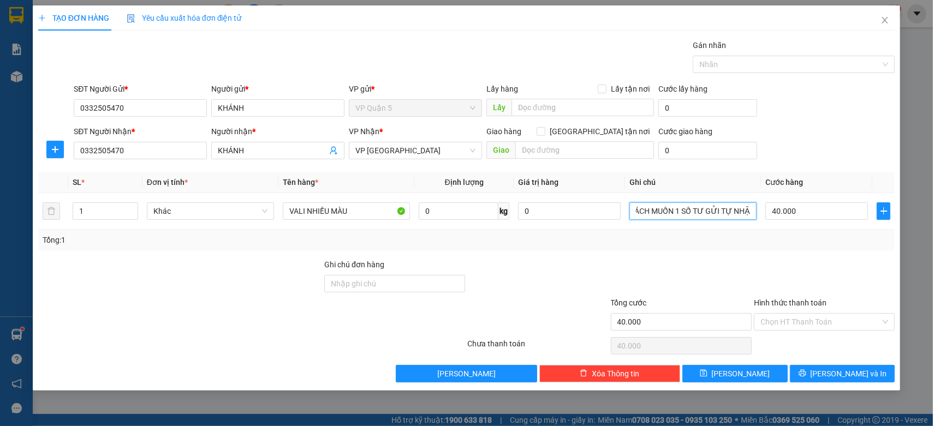
scroll to position [0, 60]
type input "MAI NHẬN - KHÁCH MUỐN 1 SỐ TƯ GỬI TỰ NHẬN"
click at [780, 212] on input "40.000" at bounding box center [817, 211] width 103 height 17
type input "5"
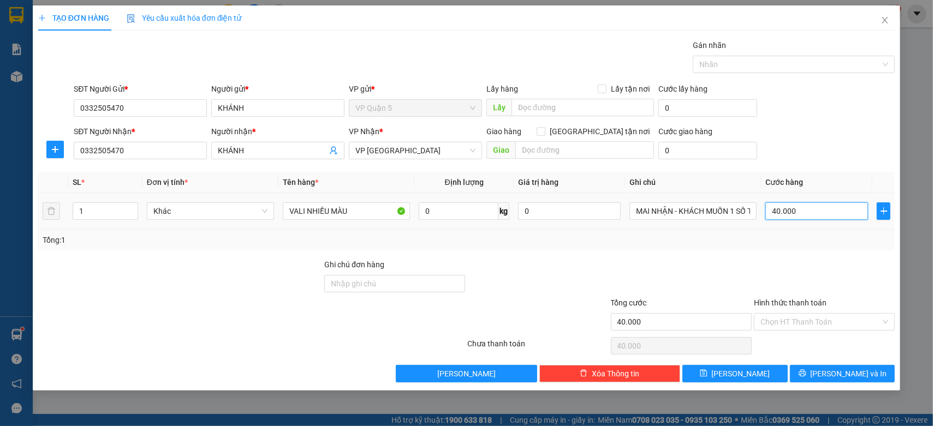
type input "5"
type input "50"
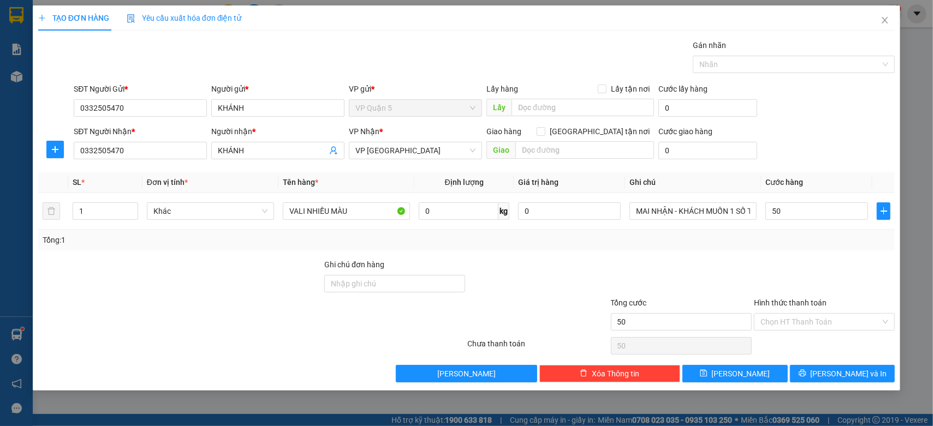
type input "50.000"
click at [766, 265] on div at bounding box center [824, 278] width 143 height 38
click at [797, 317] on input "Hình thức thanh toán" at bounding box center [821, 322] width 120 height 16
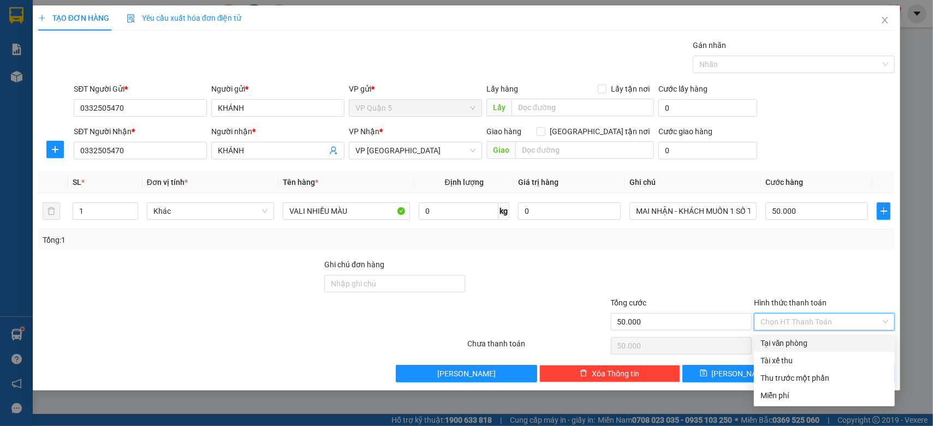
click at [773, 340] on div "Tại văn phòng" at bounding box center [825, 343] width 128 height 12
type input "0"
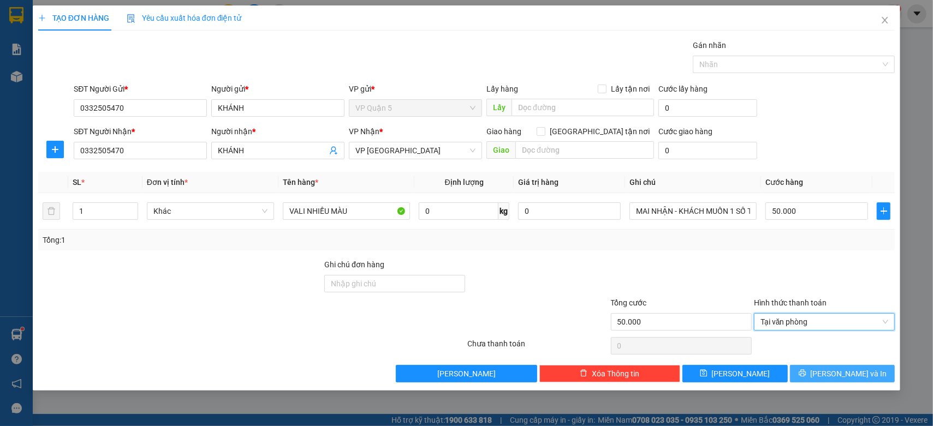
click at [871, 374] on button "[PERSON_NAME] và In" at bounding box center [842, 373] width 105 height 17
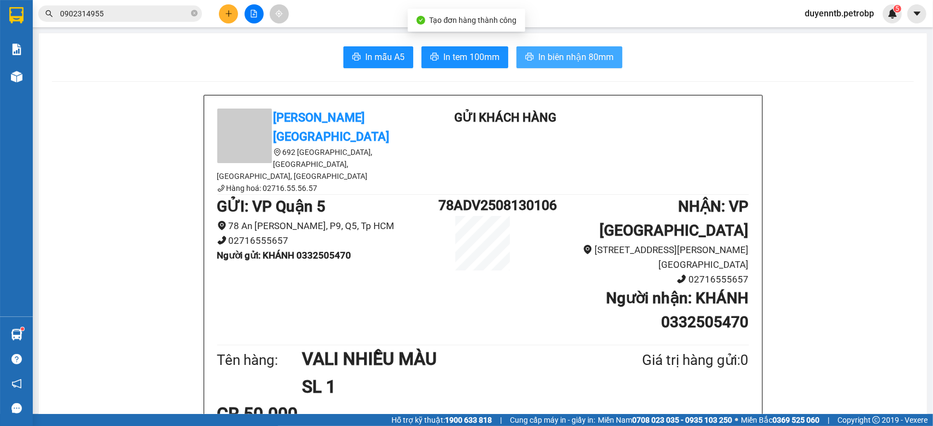
click at [530, 64] on button "In biên nhận 80mm" at bounding box center [570, 57] width 106 height 22
click at [481, 61] on span "In tem 100mm" at bounding box center [471, 57] width 56 height 14
click at [225, 12] on icon "plus" at bounding box center [229, 14] width 8 height 8
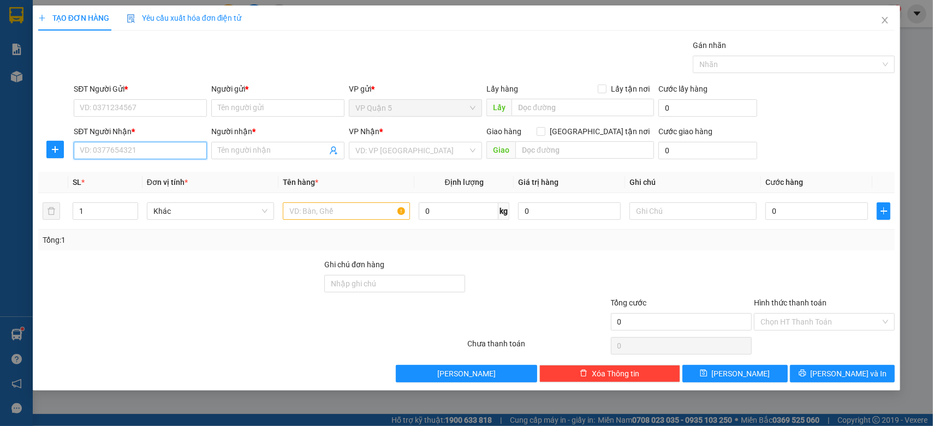
click at [127, 155] on input "SĐT Người Nhận *" at bounding box center [140, 150] width 133 height 17
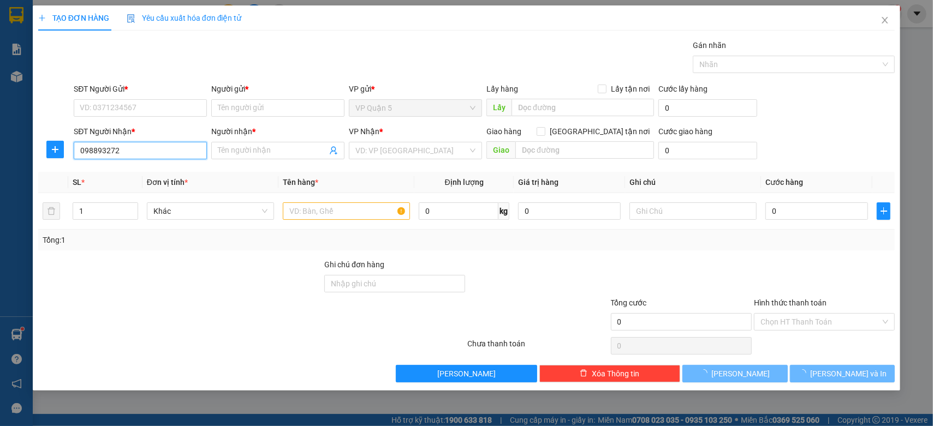
type input "0988932727"
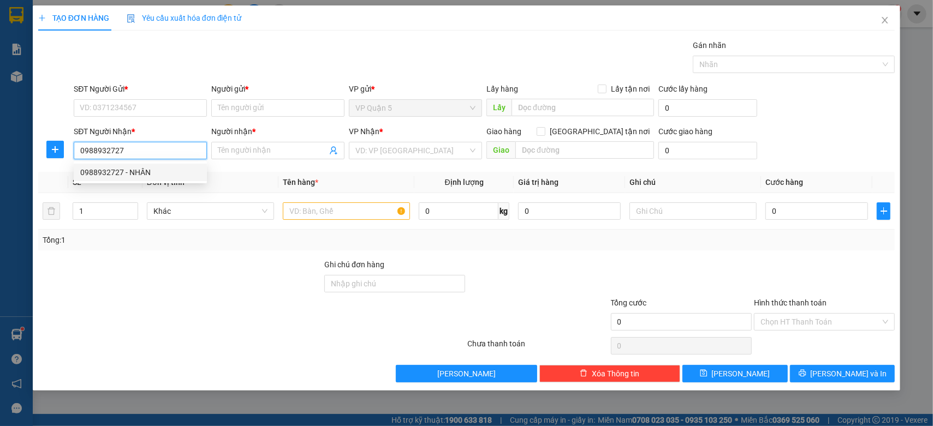
click at [143, 165] on div "0988932727 - NHÂN" at bounding box center [140, 172] width 133 height 17
type input "NHÂN"
type input "50.000"
type input "0988932727"
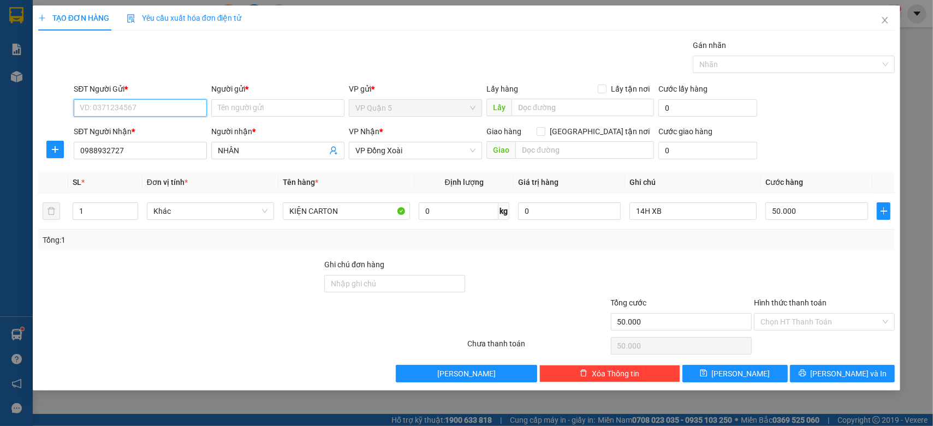
click at [117, 103] on input "SĐT Người Gửi *" at bounding box center [140, 107] width 133 height 17
click at [111, 165] on div "0908440897 - VINH" at bounding box center [140, 165] width 120 height 12
type input "0908440897"
type input "VINH"
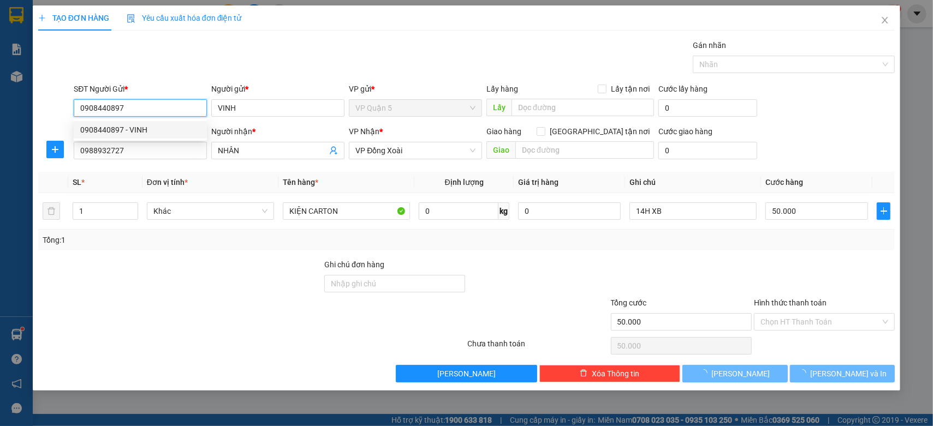
type input "30.000"
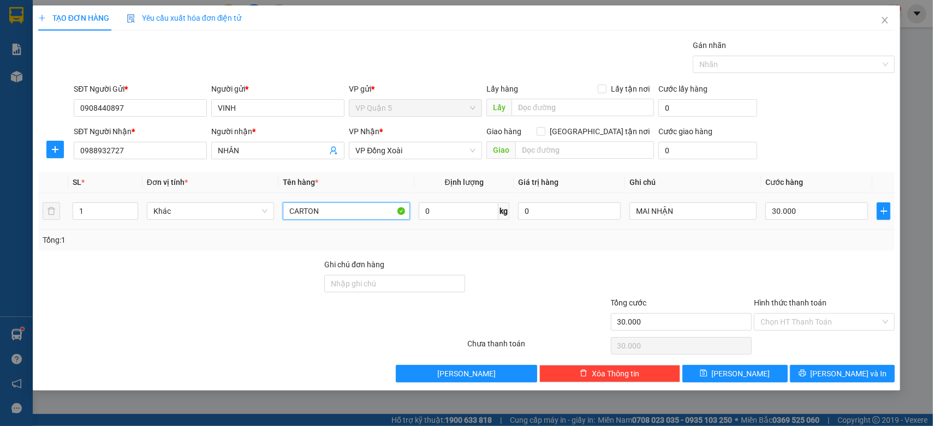
click at [353, 209] on input "CARTON" at bounding box center [346, 211] width 127 height 17
type input "CARTON KV"
click at [696, 263] on div at bounding box center [681, 278] width 143 height 38
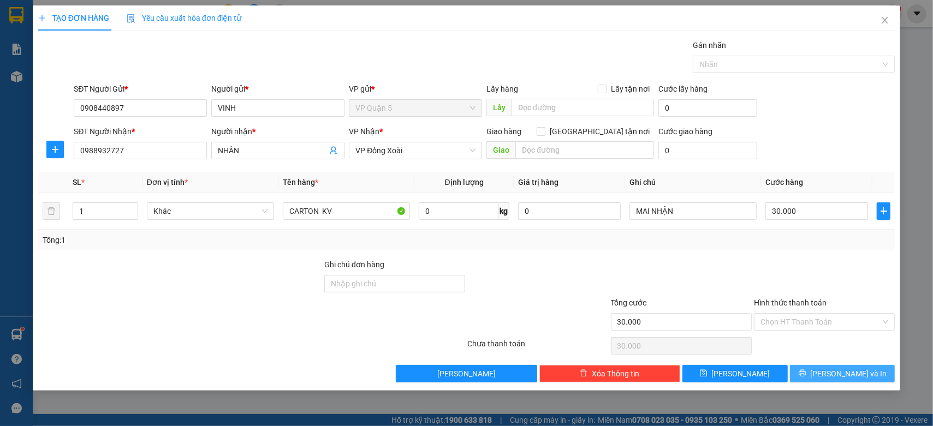
click at [868, 375] on button "[PERSON_NAME] và In" at bounding box center [842, 373] width 105 height 17
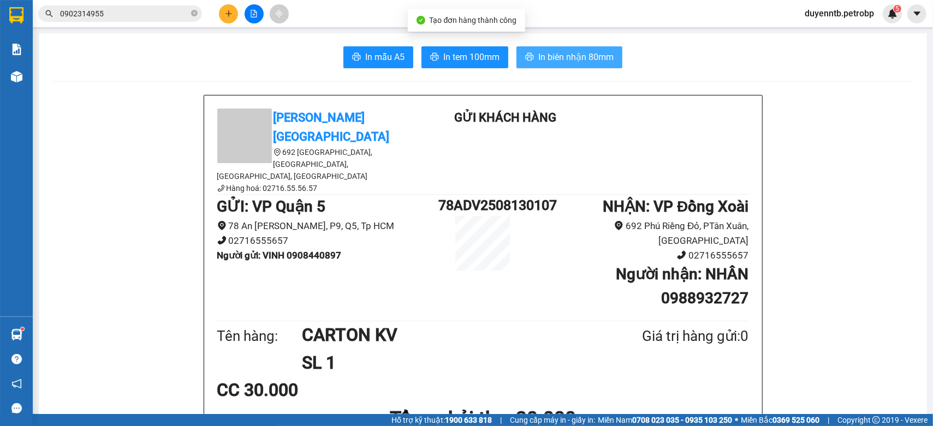
click at [526, 56] on icon "printer" at bounding box center [530, 57] width 8 height 8
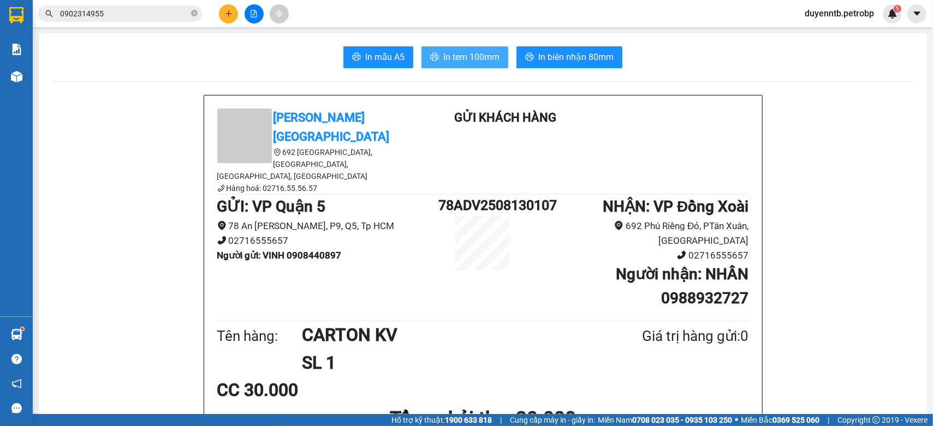
click at [454, 58] on span "In tem 100mm" at bounding box center [471, 57] width 56 height 14
click at [229, 17] on icon "plus" at bounding box center [229, 14] width 8 height 8
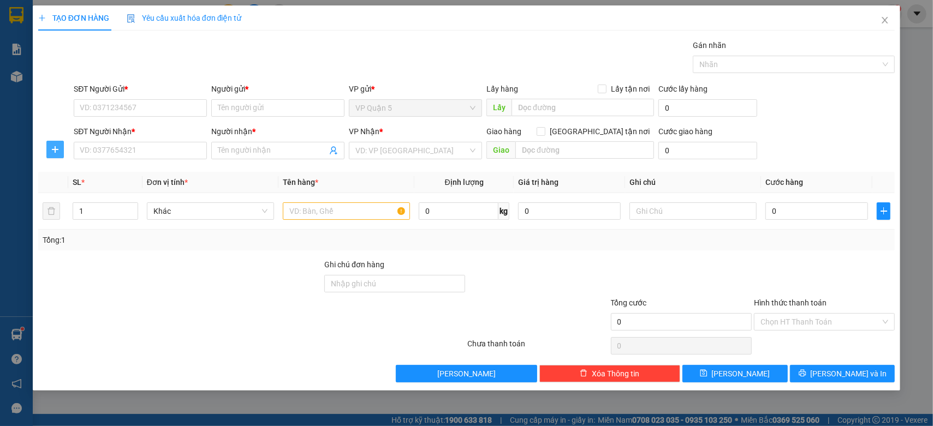
click at [48, 158] on button "button" at bounding box center [54, 149] width 17 height 17
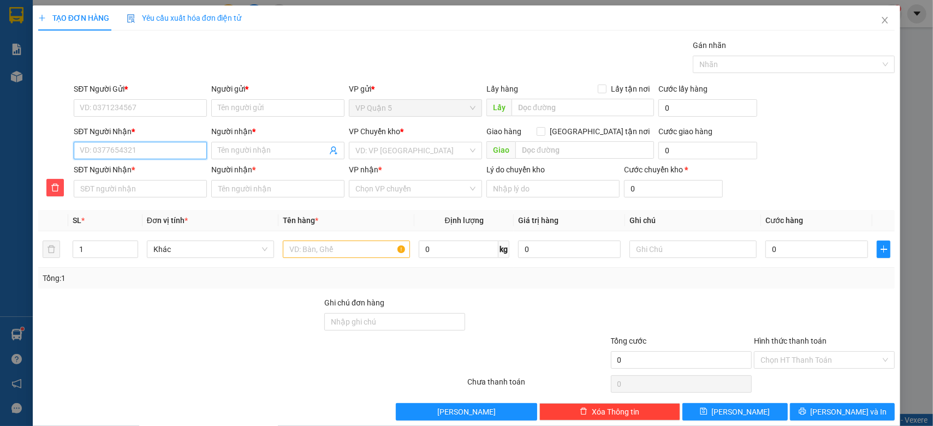
click at [119, 151] on input "SĐT Người Nhận *" at bounding box center [140, 150] width 133 height 17
type input "2"
type input "27"
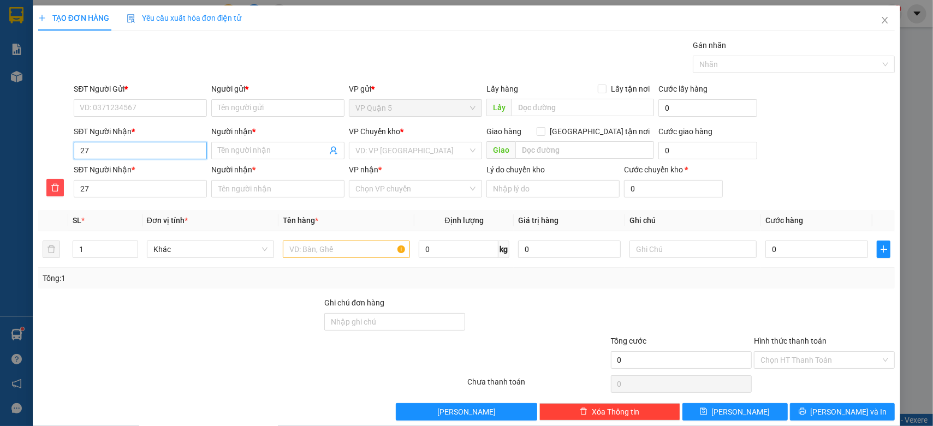
type input "272"
type input "2727"
click at [168, 193] on div "0907542727 - CHỊ CẢNH" at bounding box center [139, 190] width 119 height 12
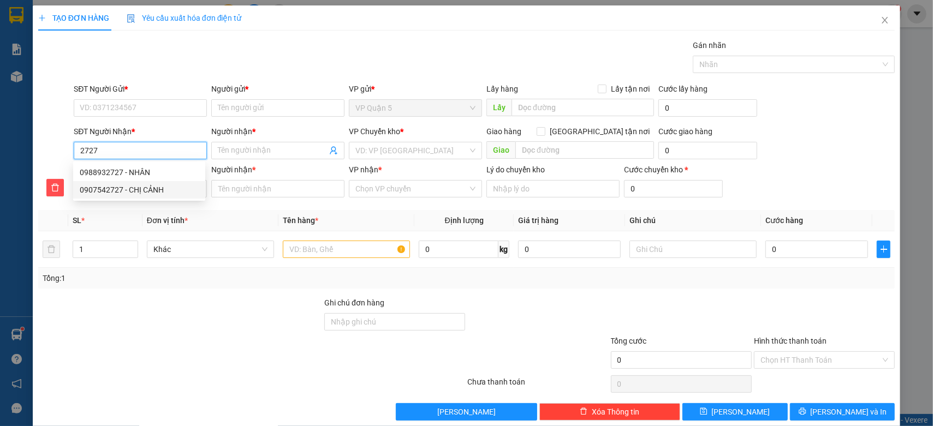
type input "0907542727"
type input "CHỊ CẢNH"
type input "0907542727"
type input "CHỊ CẢNH"
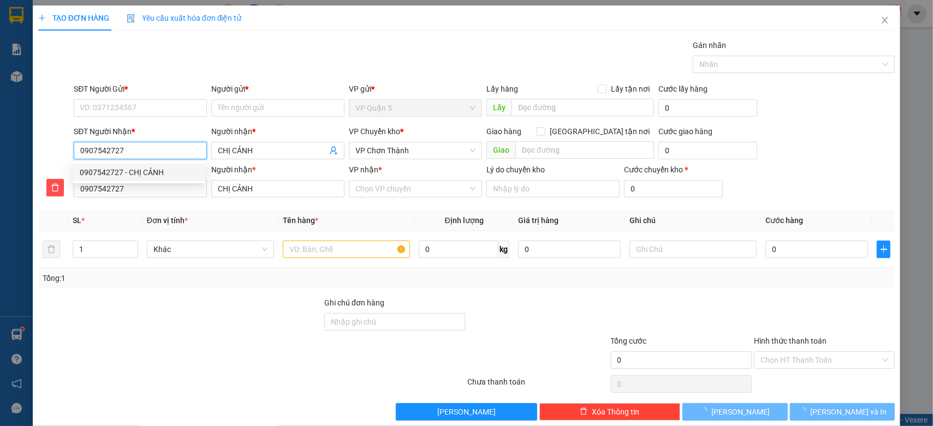
type input "40.000"
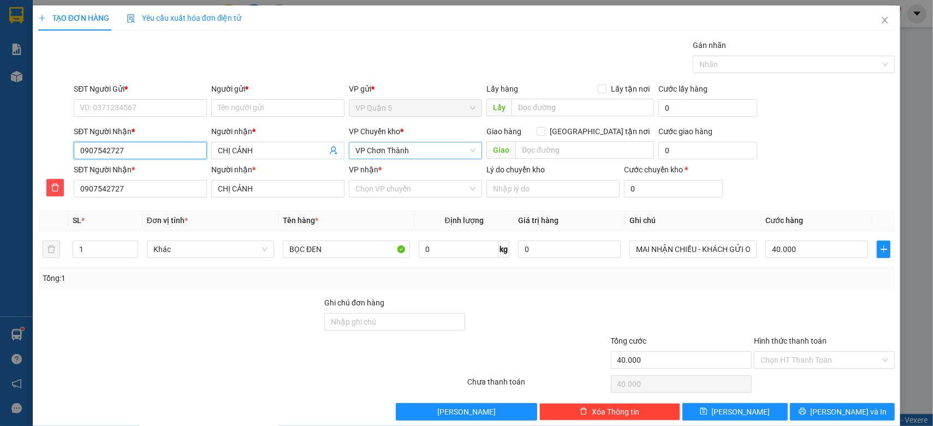
click at [384, 143] on span "VP Chơn Thành" at bounding box center [415, 151] width 120 height 16
type input "0907542727"
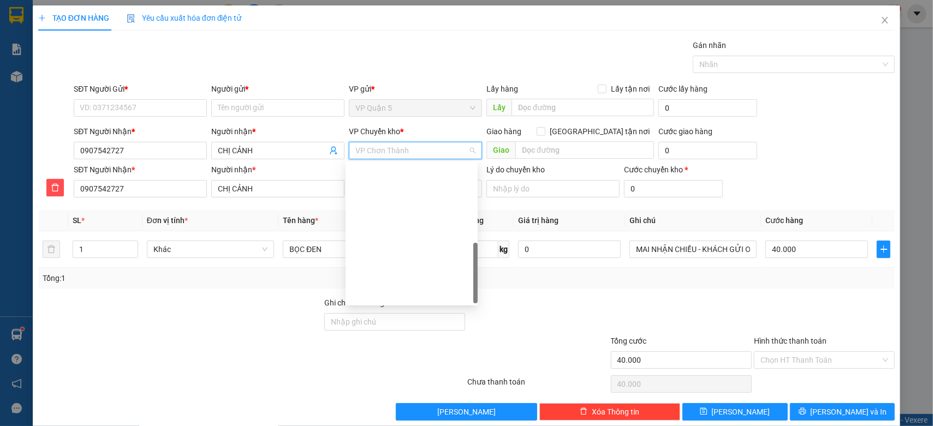
scroll to position [262, 0]
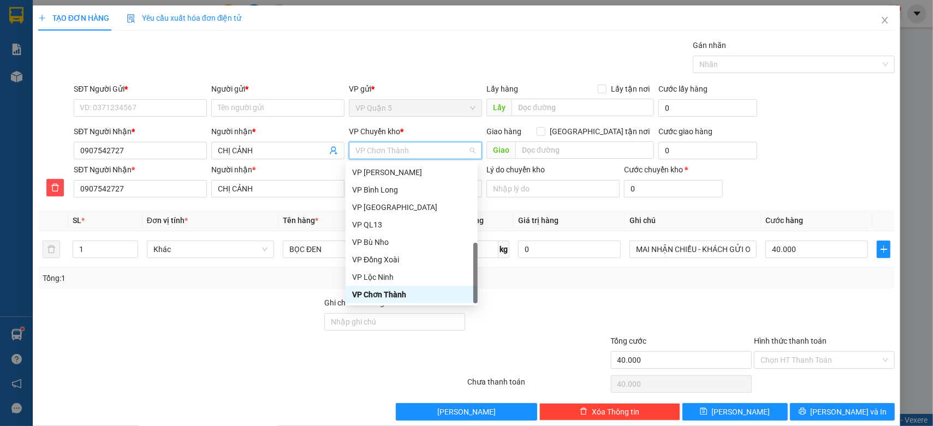
click at [389, 145] on span "VP Chơn Thành" at bounding box center [415, 151] width 120 height 16
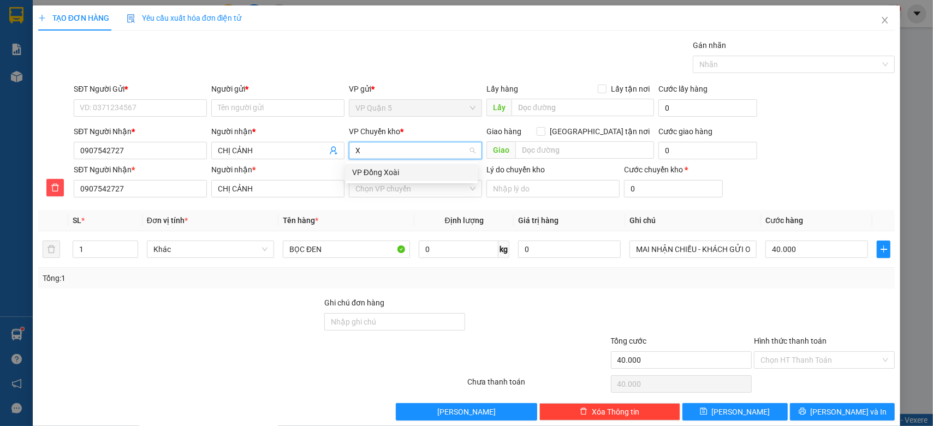
scroll to position [0, 0]
type input "XOAI"
click at [373, 164] on div "VP Đồng Xoài" at bounding box center [412, 172] width 132 height 17
click at [402, 195] on input "VP nhận *" at bounding box center [411, 189] width 112 height 16
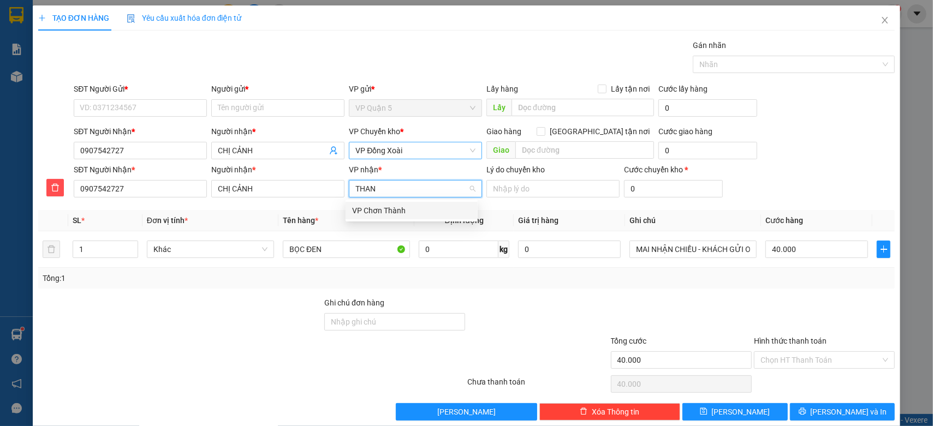
type input "THANH"
click at [378, 205] on div "VP Chơn Thành" at bounding box center [411, 211] width 119 height 12
click at [135, 104] on input "SĐT Người Gửi *" at bounding box center [140, 107] width 133 height 17
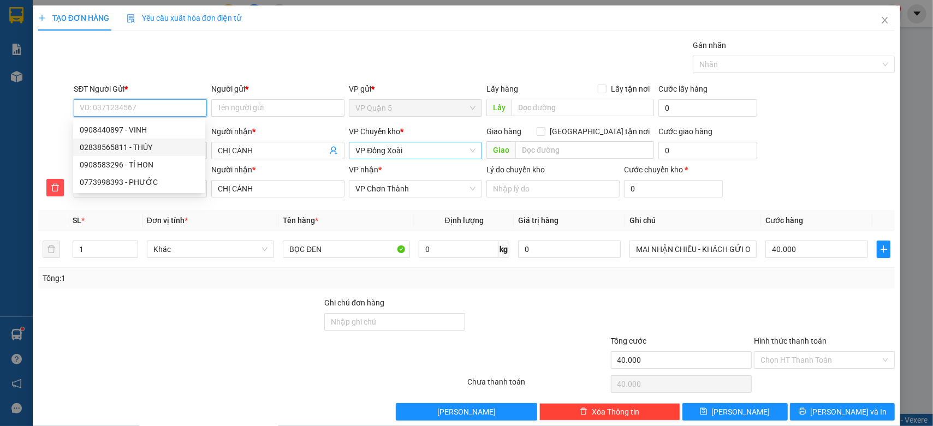
click at [156, 144] on div "02838565811 - THÚY" at bounding box center [139, 147] width 119 height 12
type input "02838565811"
type input "THÚY"
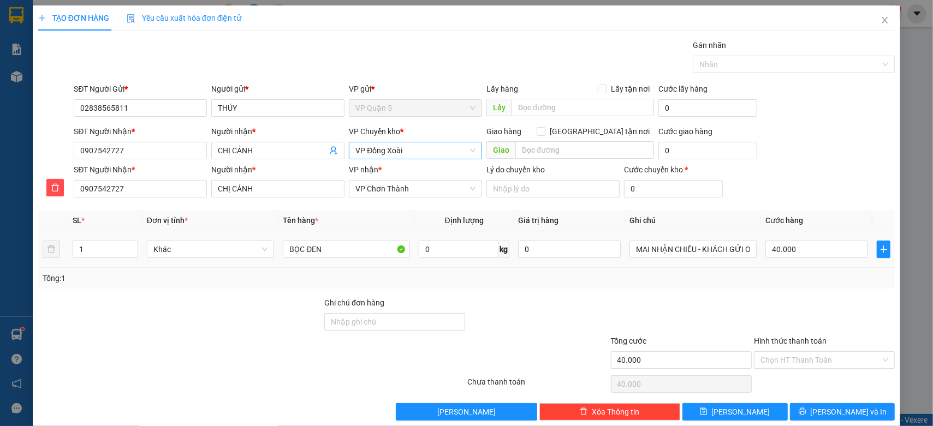
click at [311, 258] on div "BỌC ĐEN" at bounding box center [346, 250] width 127 height 22
click at [310, 252] on input "BỌC ĐEN" at bounding box center [346, 249] width 127 height 17
type input "CARTON"
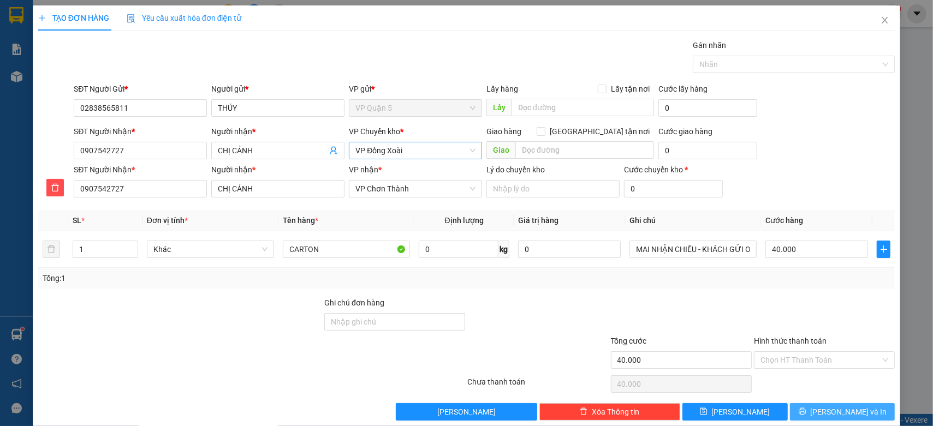
click at [834, 407] on span "[PERSON_NAME] và In" at bounding box center [849, 412] width 76 height 12
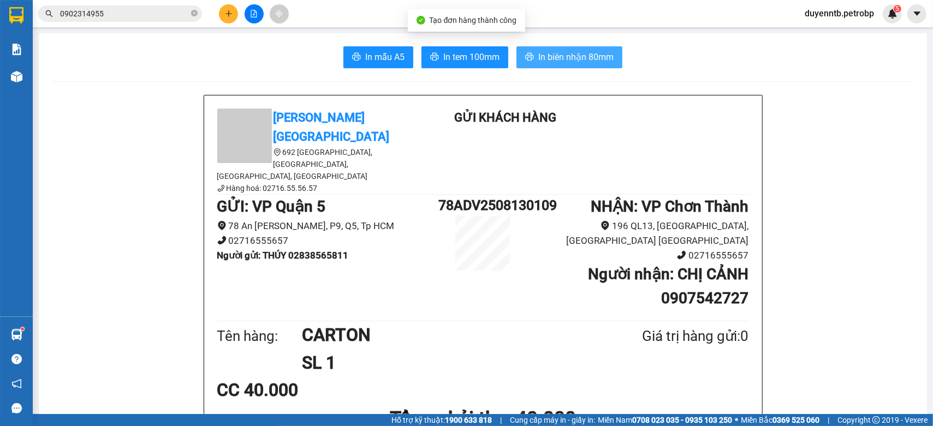
click at [568, 56] on span "In biên nhận 80mm" at bounding box center [575, 57] width 75 height 14
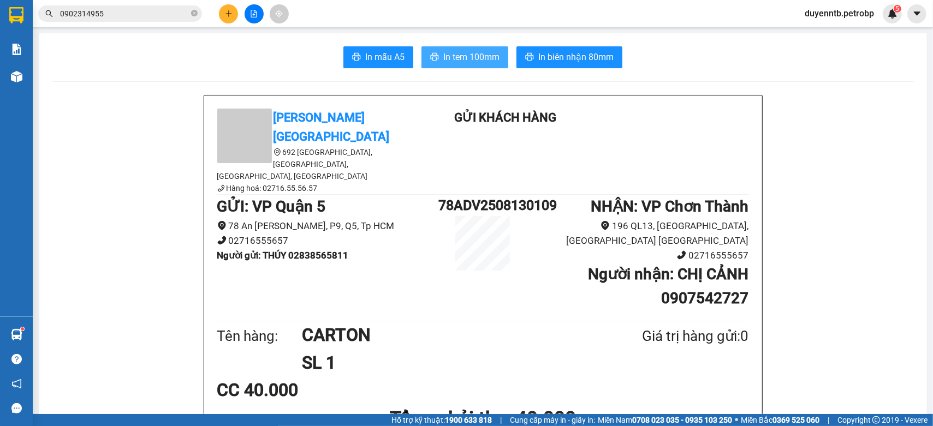
click at [444, 54] on span "In tem 100mm" at bounding box center [471, 57] width 56 height 14
click at [236, 15] on button at bounding box center [228, 13] width 19 height 19
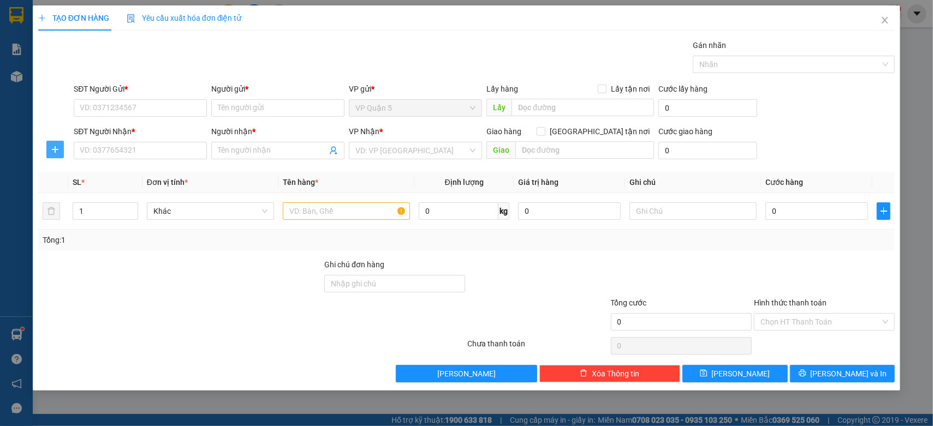
click at [63, 153] on button "button" at bounding box center [54, 149] width 17 height 17
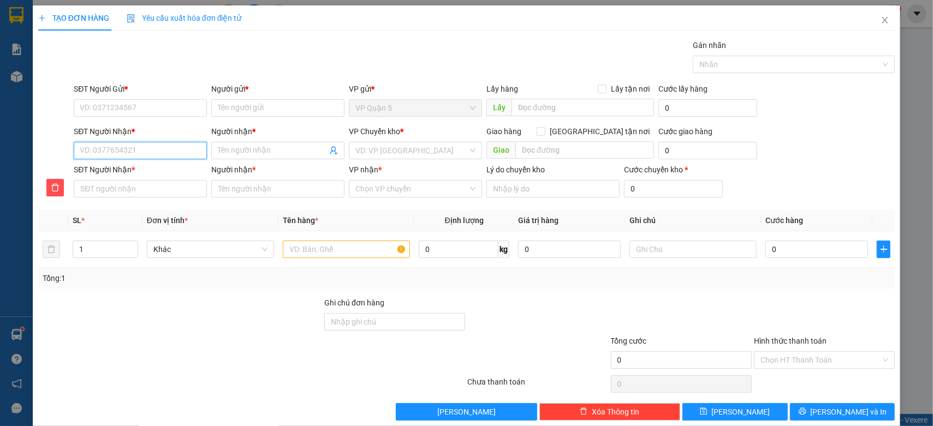
click at [115, 149] on input "SĐT Người Nhận *" at bounding box center [140, 150] width 133 height 17
type input "0"
type input "07"
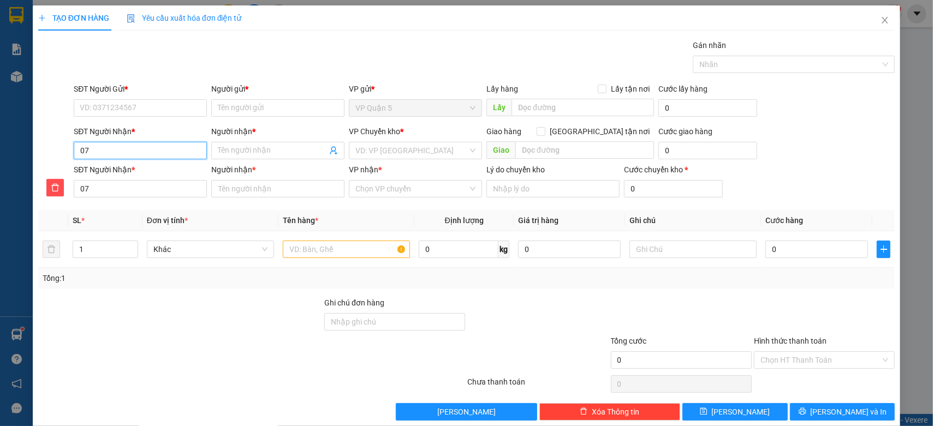
type input "078"
type input "0785"
type input "07853"
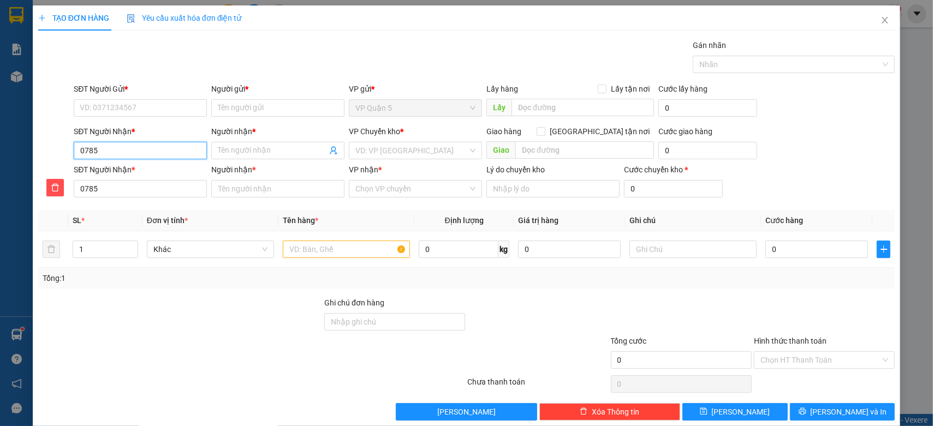
type input "07853"
type input "078535"
type input "0785355"
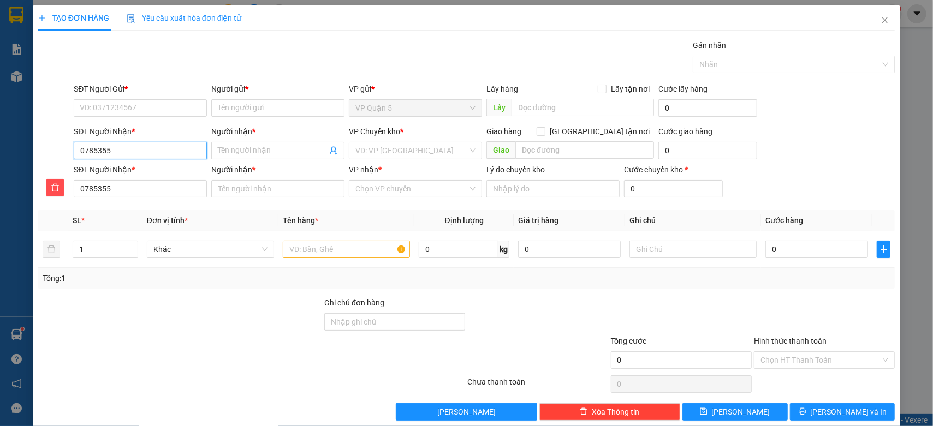
type input "07853551"
type input "078535513"
type input "0785355134"
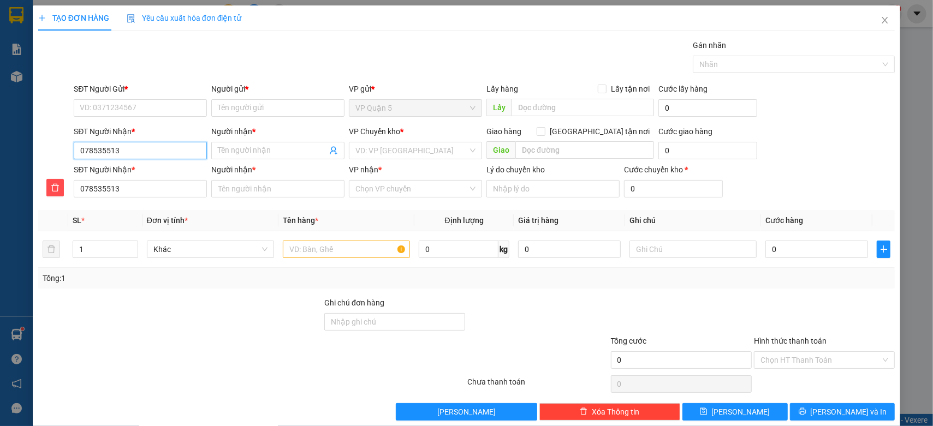
type input "0785355134"
click at [248, 149] on input "Người nhận *" at bounding box center [272, 151] width 109 height 12
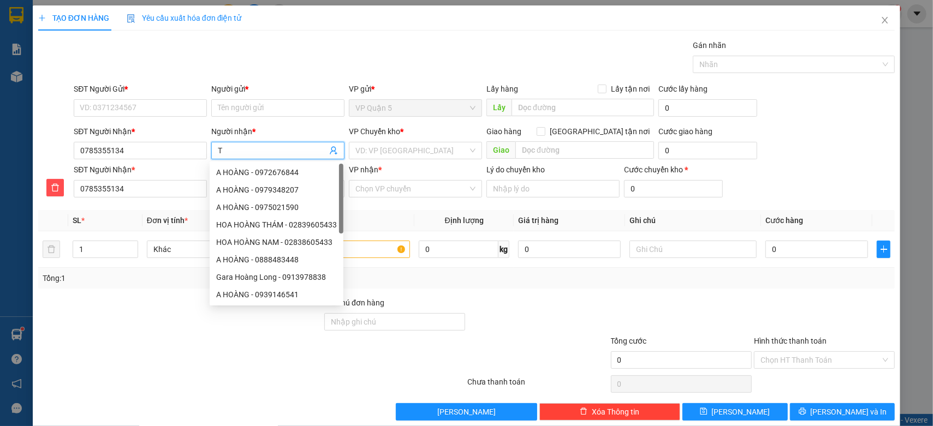
type input "T"
type input "TR"
type input "TRI"
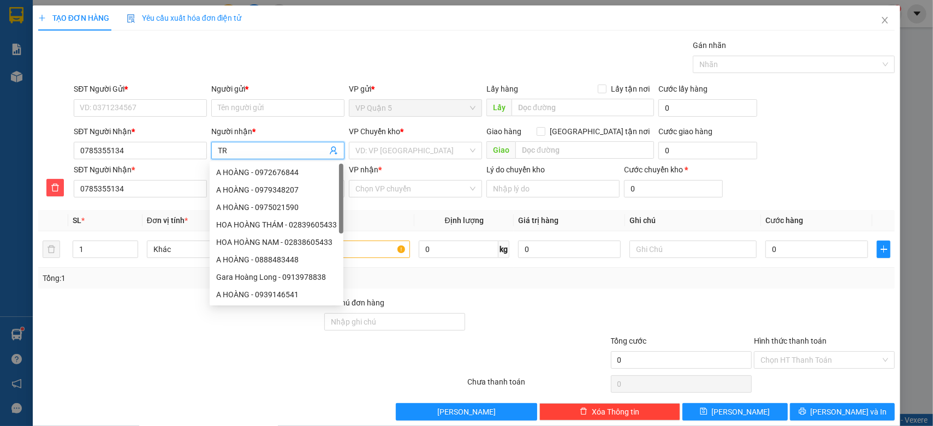
type input "TRI"
type input "TRIE"
type input "TRIÊ"
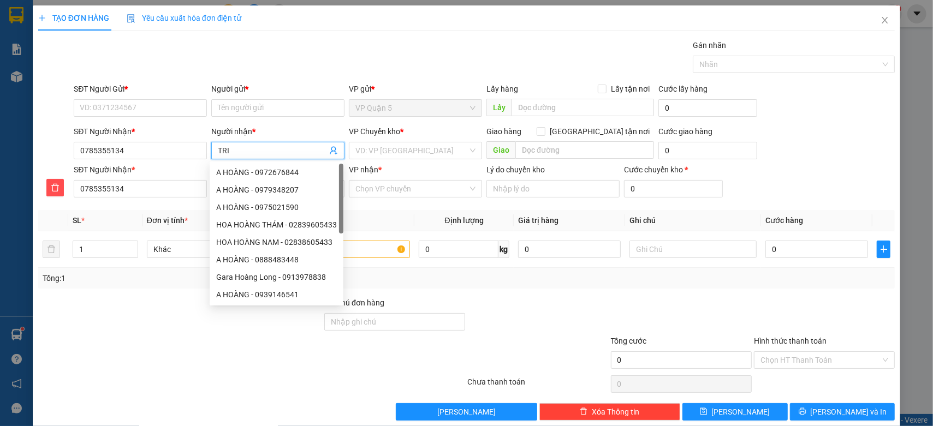
type input "TRIỆ"
type input "TRIỆU"
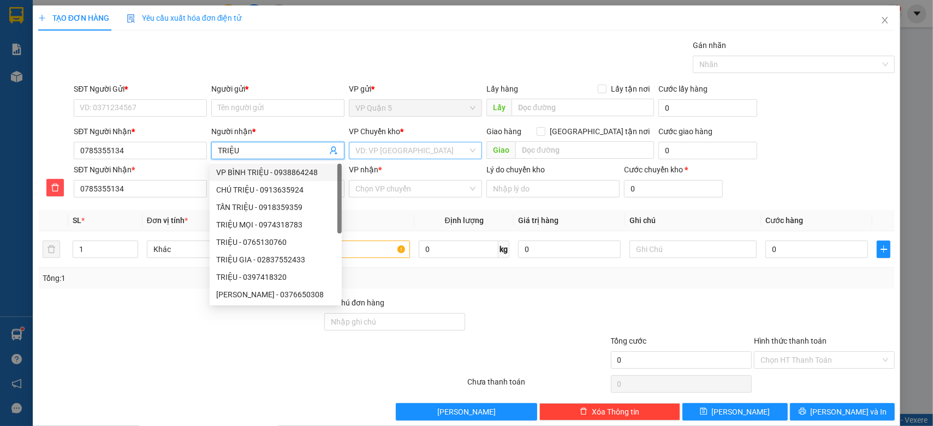
click at [428, 153] on input "search" at bounding box center [411, 151] width 112 height 16
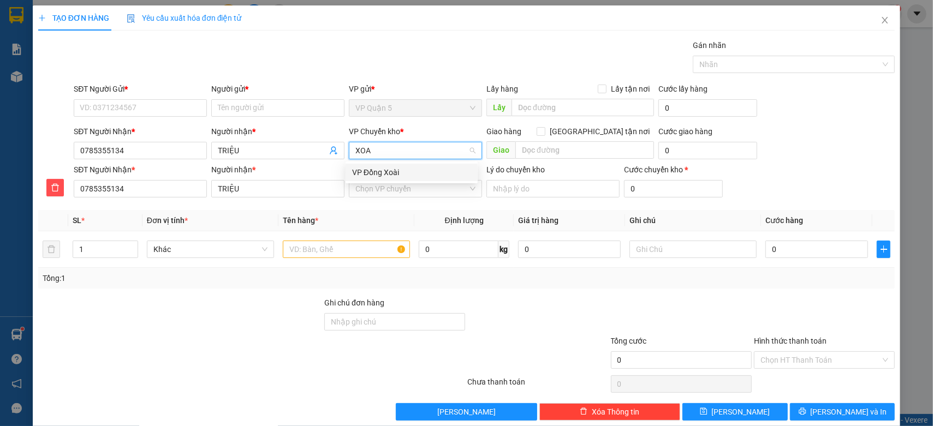
type input "XOAI"
click at [371, 174] on div "VP Đồng Xoài" at bounding box center [411, 173] width 119 height 12
click at [380, 187] on input "VP nhận *" at bounding box center [411, 189] width 112 height 16
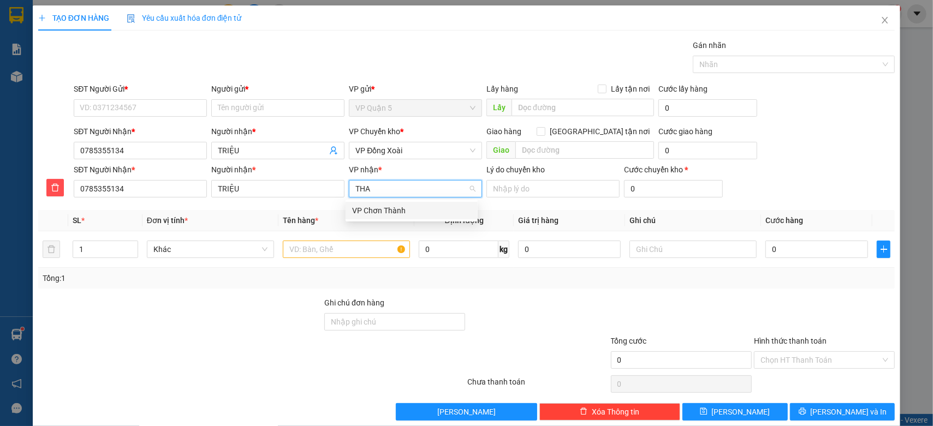
type input "THAN"
click at [389, 213] on div "VP Chơn Thành" at bounding box center [411, 211] width 119 height 12
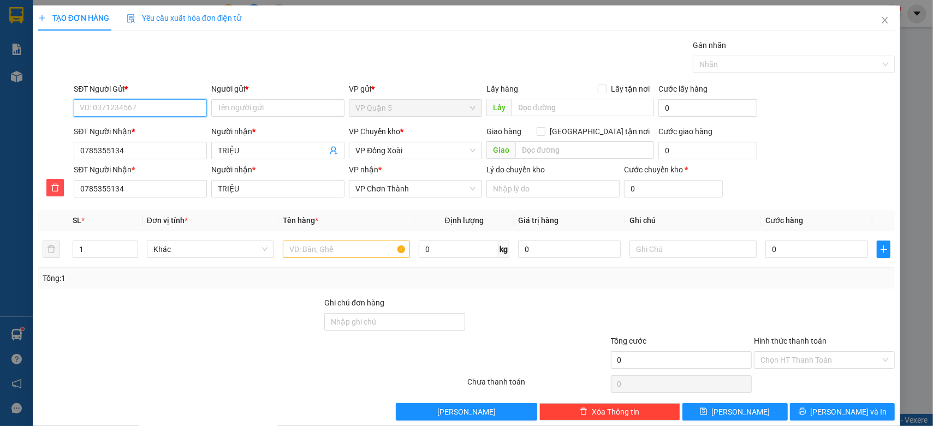
click at [113, 112] on input "SĐT Người Gửi *" at bounding box center [140, 107] width 133 height 17
type input "0335343177"
click at [127, 128] on div "0335343177 - LÊ QUẾ (CTY QM)" at bounding box center [151, 130] width 142 height 12
type input "LÊ QUẾ (CTY QM)"
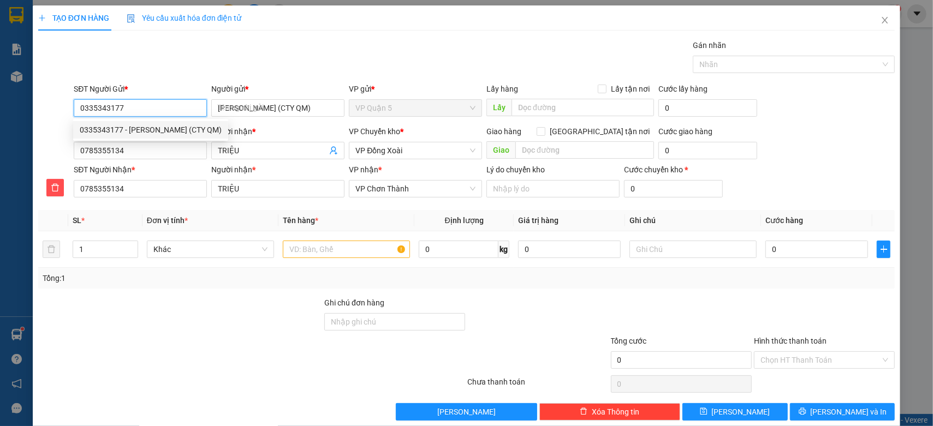
type input "30.000"
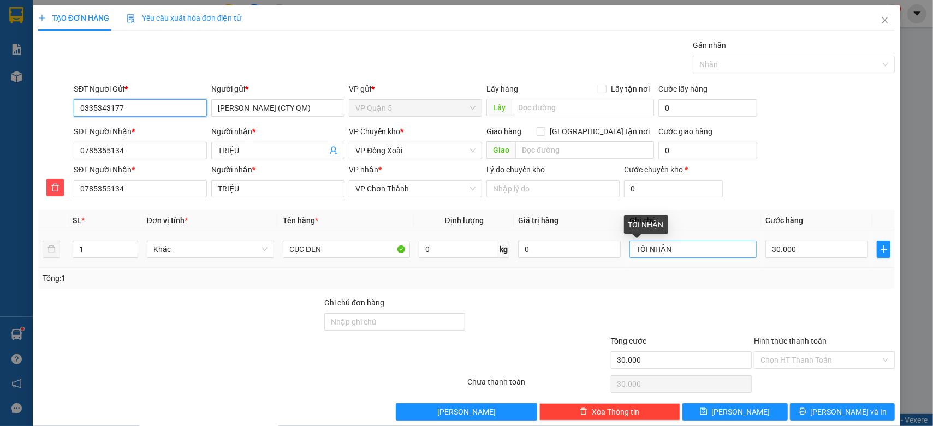
type input "0335343177"
click at [669, 248] on input "TỐI NHẬN" at bounding box center [693, 249] width 127 height 17
click at [669, 247] on input "TỐI NHẬN" at bounding box center [693, 249] width 127 height 17
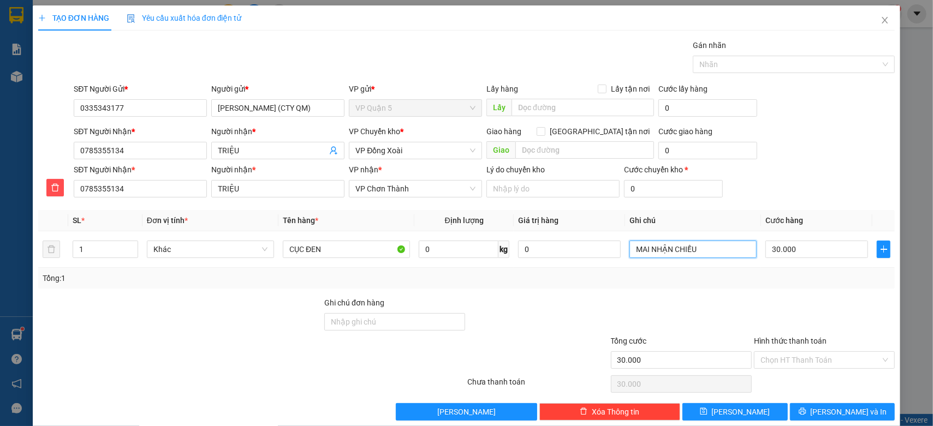
type input "MAI NHẬN CHIỀU"
click at [852, 406] on button "[PERSON_NAME] và In" at bounding box center [842, 412] width 105 height 17
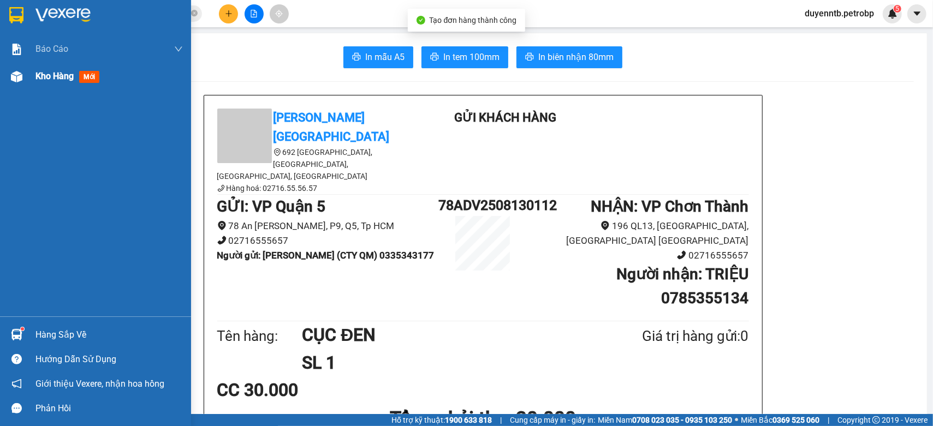
click at [33, 81] on div "Kho hàng mới" at bounding box center [95, 76] width 191 height 27
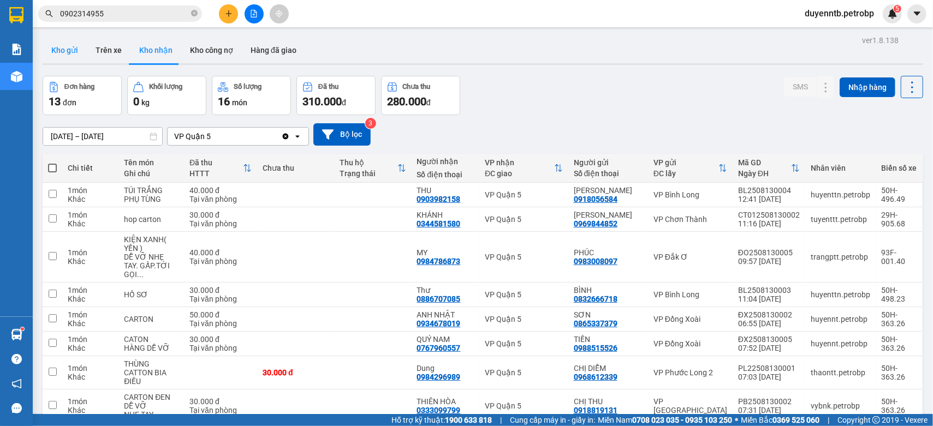
click at [66, 51] on button "Kho gửi" at bounding box center [65, 50] width 44 height 26
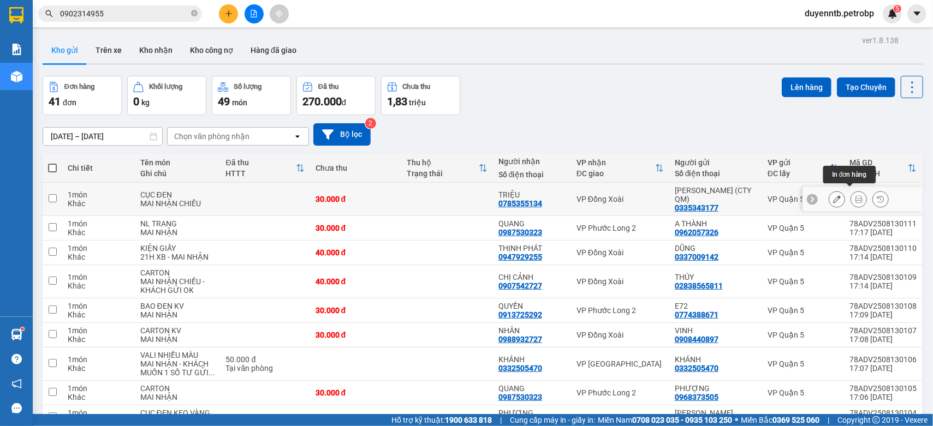
click at [851, 195] on button at bounding box center [858, 199] width 15 height 19
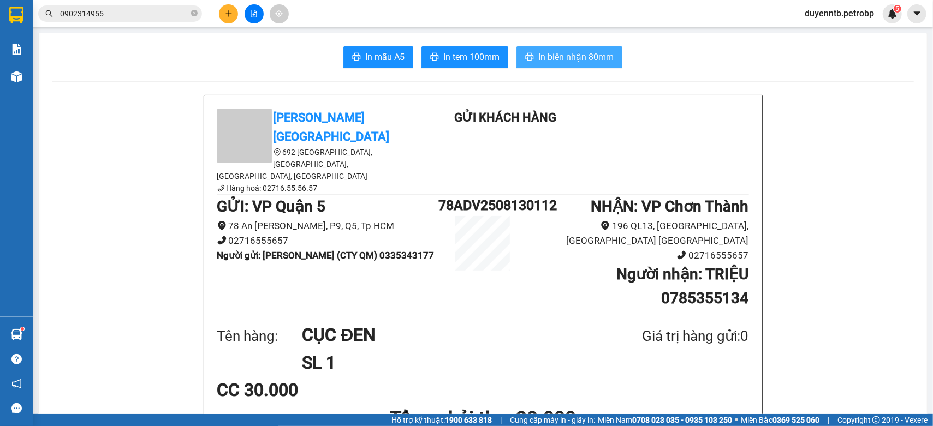
click at [548, 47] on button "In biên nhận 80mm" at bounding box center [570, 57] width 106 height 22
click at [476, 60] on span "In tem 100mm" at bounding box center [471, 57] width 56 height 14
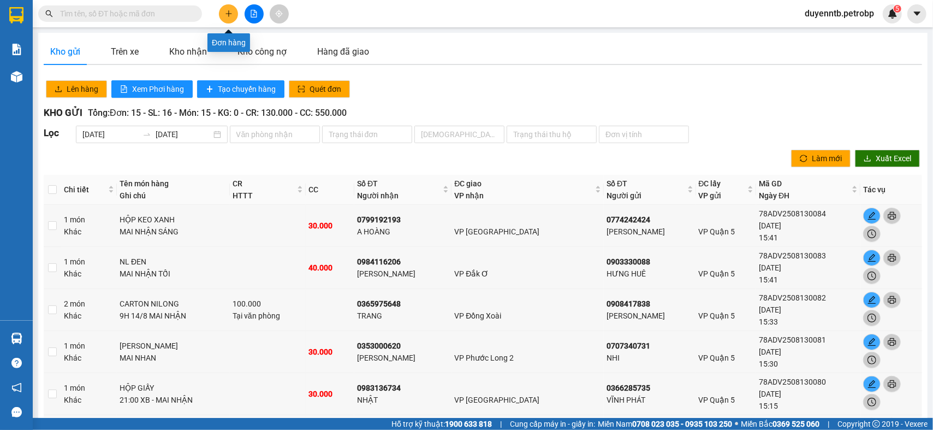
click at [235, 9] on button at bounding box center [228, 13] width 19 height 19
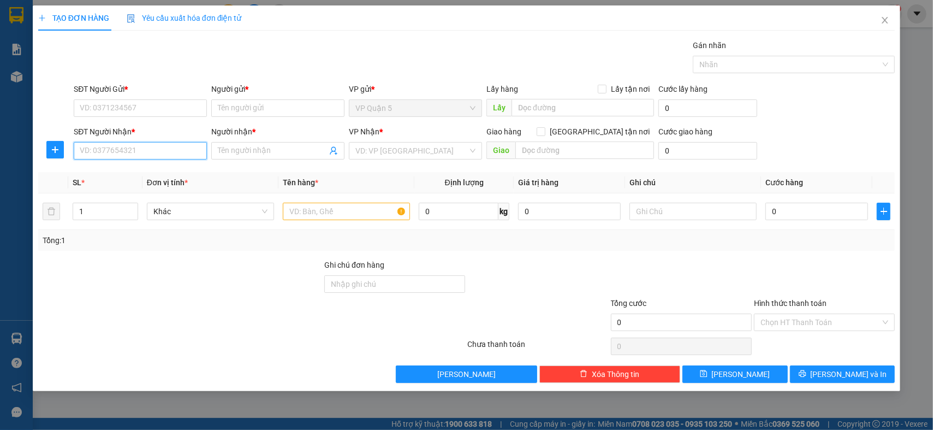
click at [108, 147] on input "SĐT Người Nhận *" at bounding box center [140, 150] width 133 height 17
type input "0984857085"
click at [153, 168] on div "0984857085 - NHI" at bounding box center [140, 173] width 120 height 12
type input "NHI"
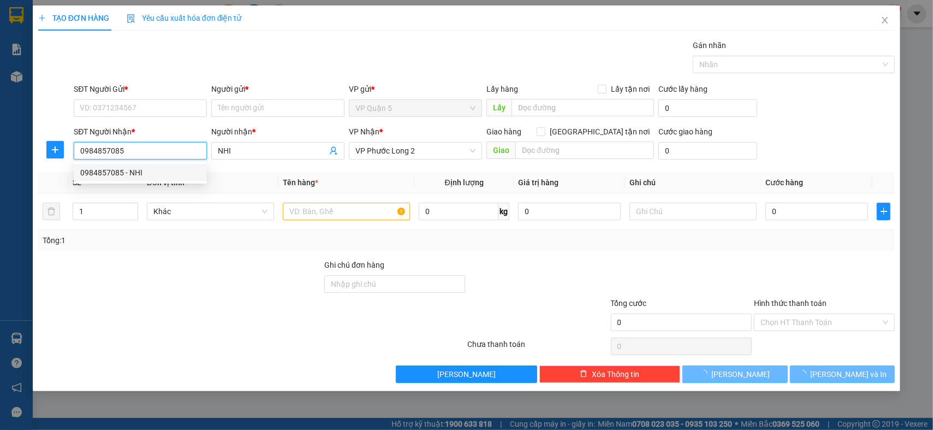
type input "30.000"
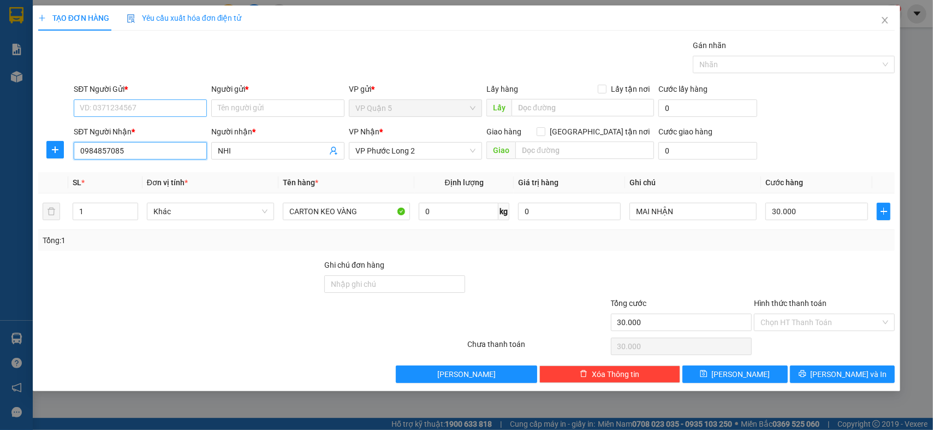
type input "0984857085"
click at [138, 109] on input "SĐT Người Gửi *" at bounding box center [140, 107] width 133 height 17
click at [143, 149] on div "0903161642 - LINH" at bounding box center [140, 147] width 120 height 12
type input "0903161642"
type input "LINH"
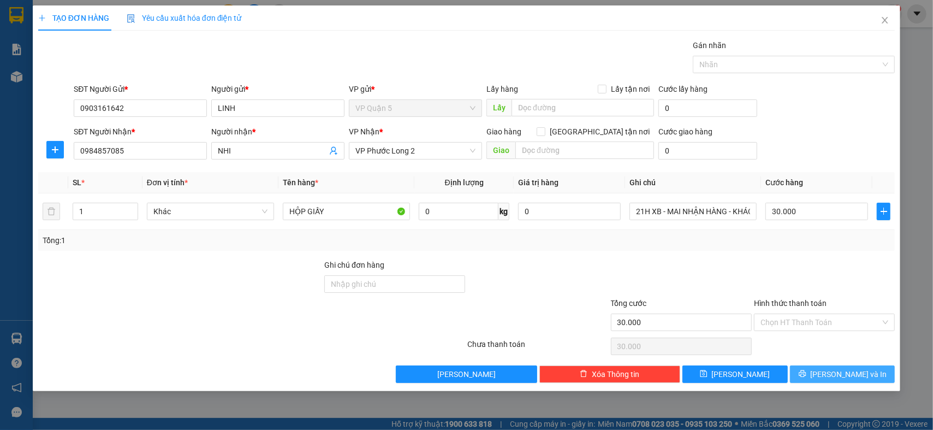
click at [838, 375] on span "[PERSON_NAME] và In" at bounding box center [849, 374] width 76 height 12
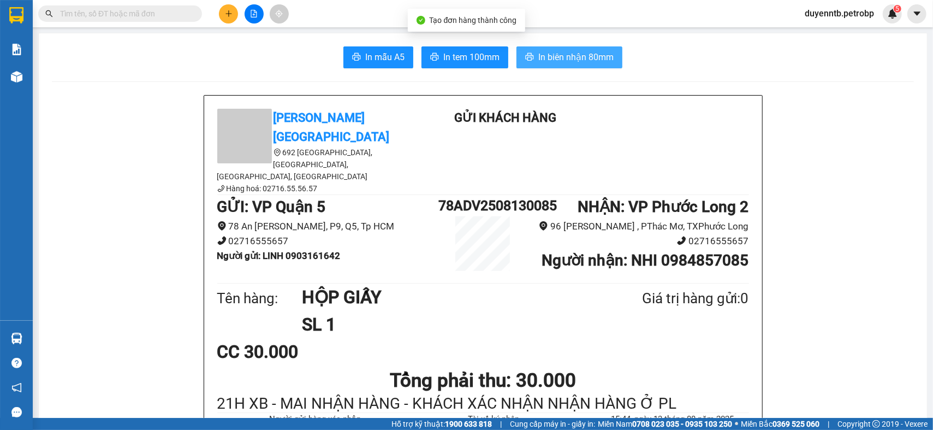
click at [540, 58] on span "In biên nhận 80mm" at bounding box center [575, 57] width 75 height 14
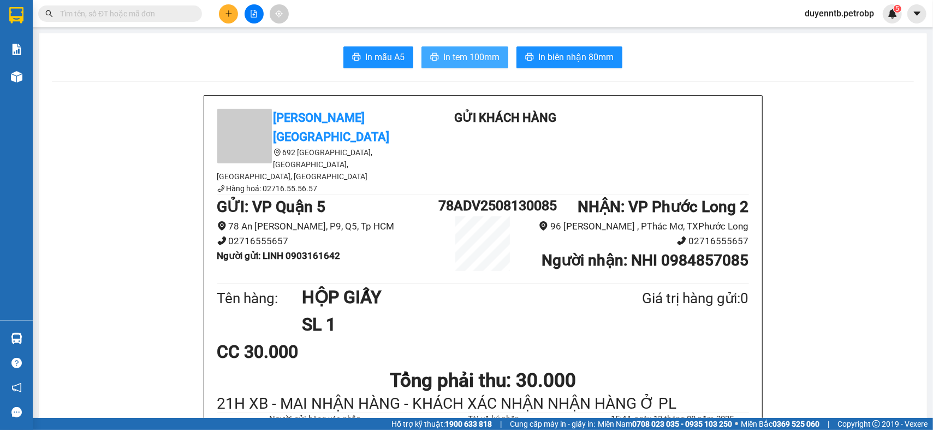
click at [443, 61] on span "In tem 100mm" at bounding box center [471, 57] width 56 height 14
click at [152, 17] on input "text" at bounding box center [124, 14] width 129 height 12
click at [153, 11] on input "0" at bounding box center [124, 14] width 129 height 12
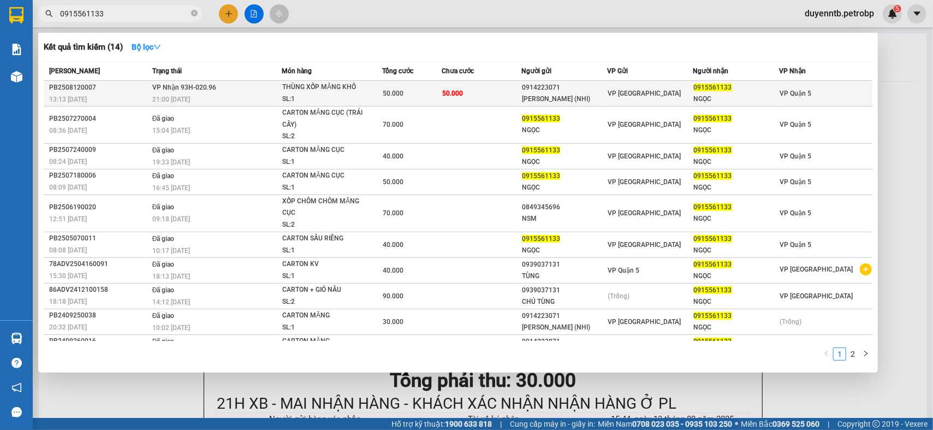
type input "0915561133"
click at [195, 88] on span "VP Nhận 93H-020.96" at bounding box center [184, 88] width 64 height 8
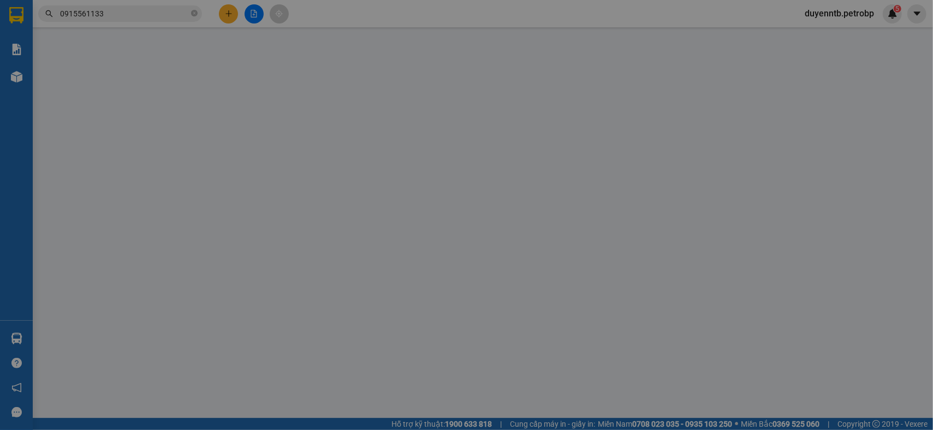
type input "0914223071"
type input "TRANG XUÂN (NHI)"
type input "0915561133"
type input "NGỌC"
type input "50.000"
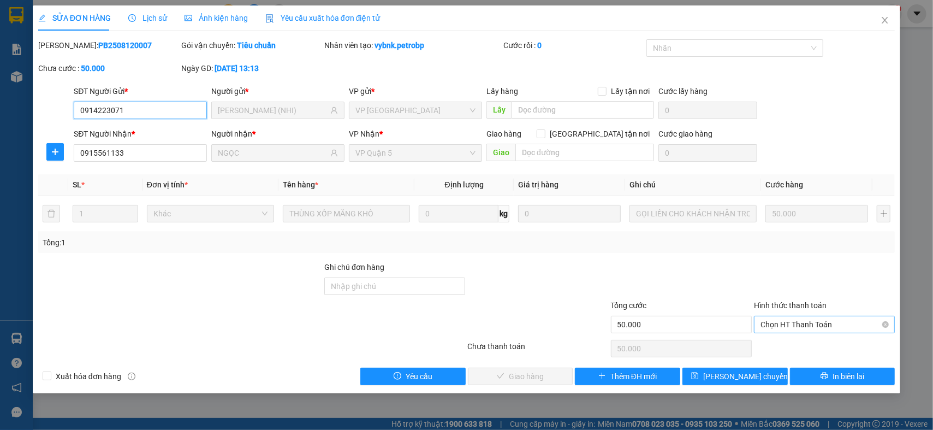
click at [796, 318] on span "Chọn HT Thanh Toán" at bounding box center [825, 324] width 128 height 16
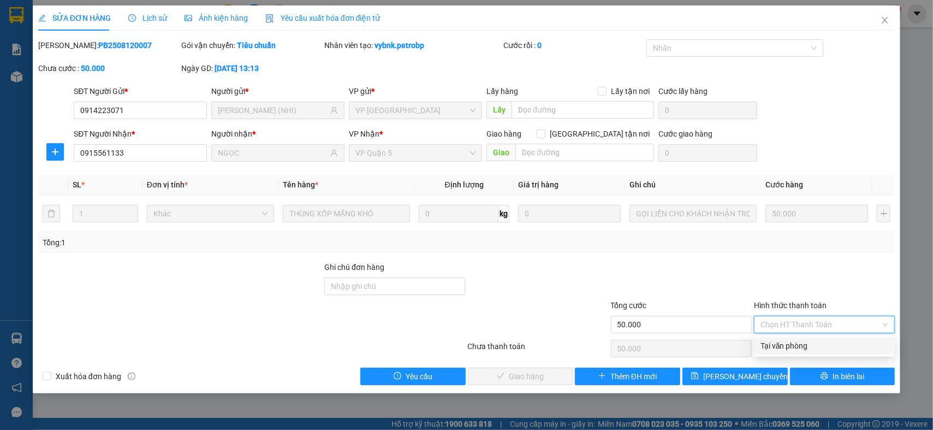
click at [782, 339] on div "Tại văn phòng" at bounding box center [824, 345] width 141 height 17
type input "0"
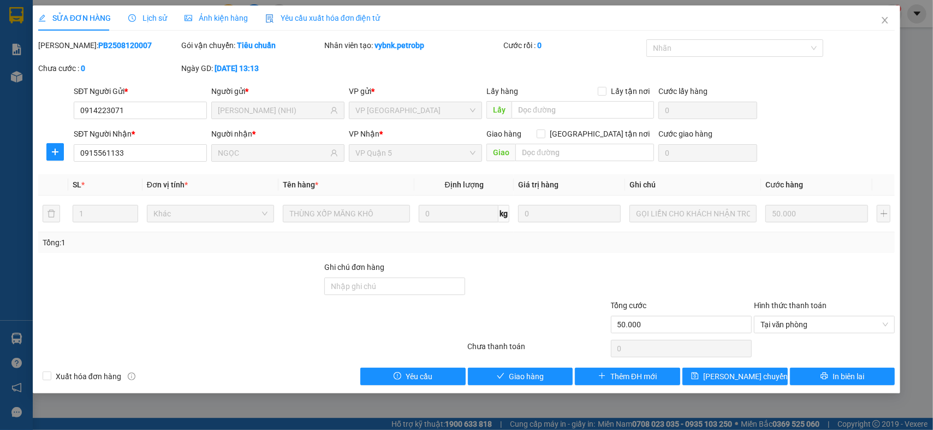
click at [546, 27] on div "SỬA ĐƠN HÀNG Lịch sử Ảnh kiện hàng Yêu cầu xuất hóa đơn điện tử" at bounding box center [466, 17] width 857 height 25
click at [495, 367] on button "Giao hàng" at bounding box center [520, 375] width 105 height 17
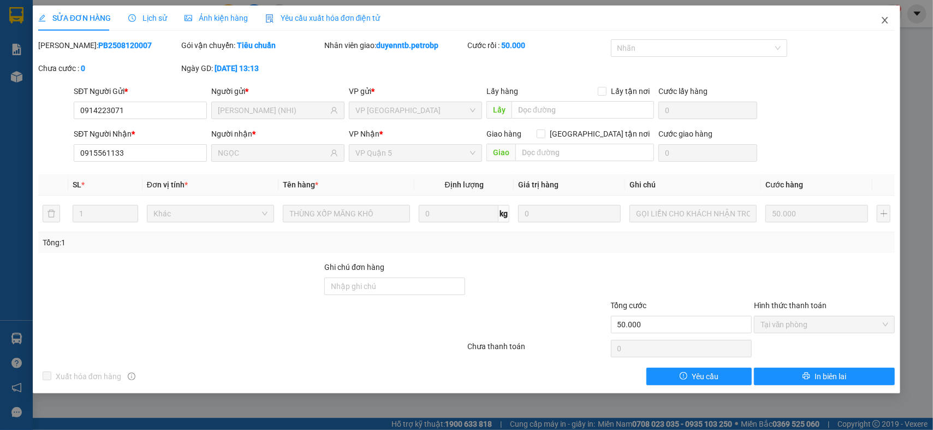
click at [886, 20] on icon "close" at bounding box center [885, 20] width 6 height 7
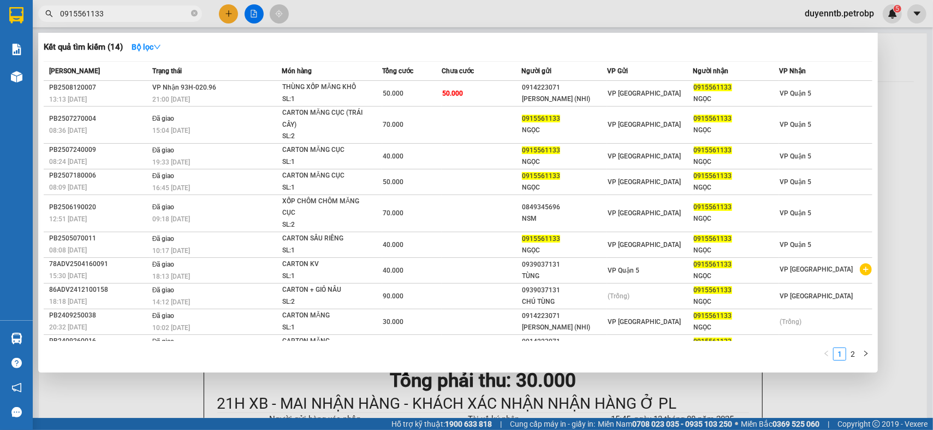
click at [120, 11] on input "0915561133" at bounding box center [124, 14] width 129 height 12
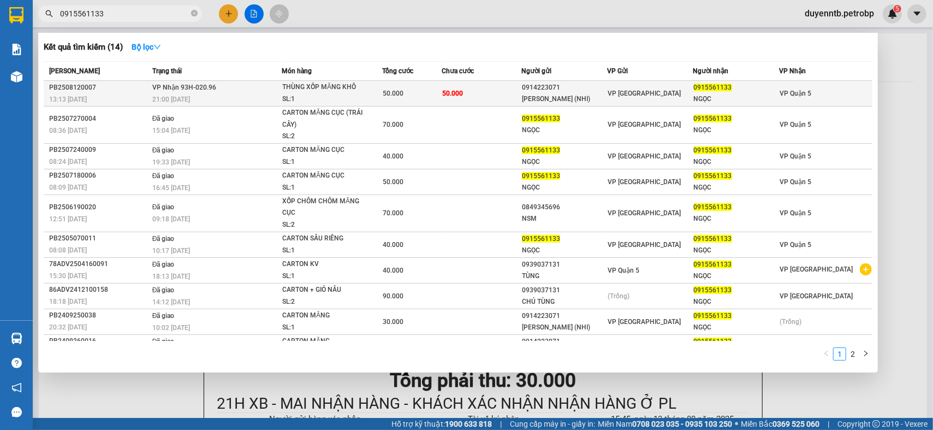
click at [345, 99] on div "SL: 1" at bounding box center [323, 99] width 82 height 12
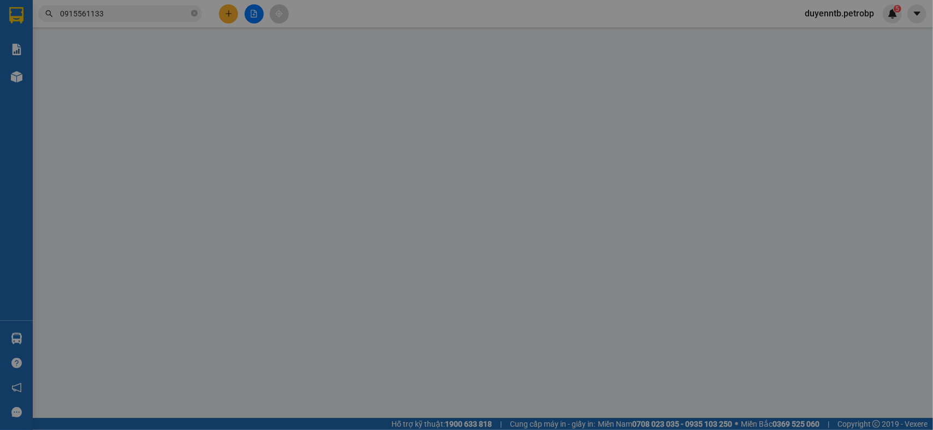
type input "0914223071"
type input "TRANG XUÂN (NHI)"
type input "0915561133"
type input "NGỌC"
type input "50.000"
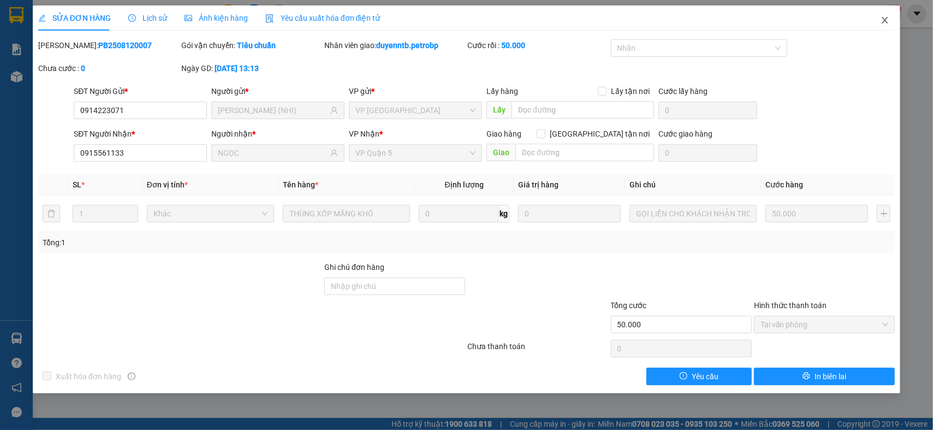
click at [882, 24] on icon "close" at bounding box center [885, 20] width 9 height 9
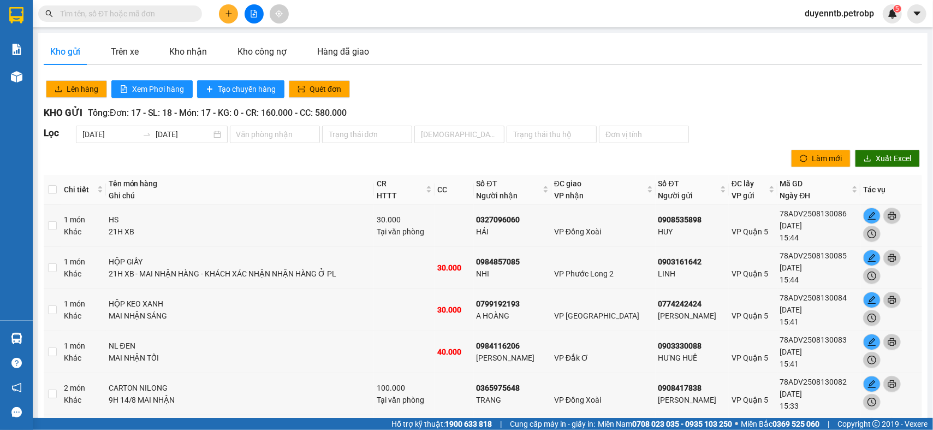
click at [231, 20] on button at bounding box center [228, 13] width 19 height 19
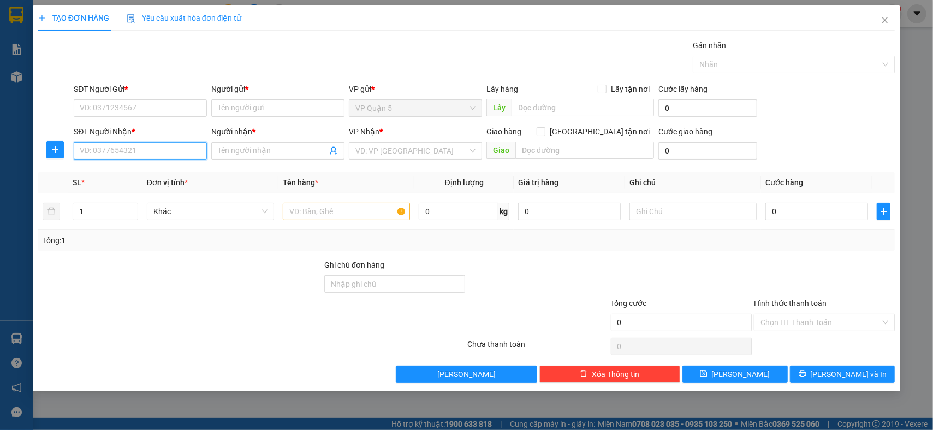
click at [139, 151] on input "SĐT Người Nhận *" at bounding box center [140, 150] width 133 height 17
type input "0931391366"
click at [176, 168] on div "0931391366 - SKY SPORT" at bounding box center [140, 173] width 120 height 12
type input "SKY SPORT"
type input "70.000"
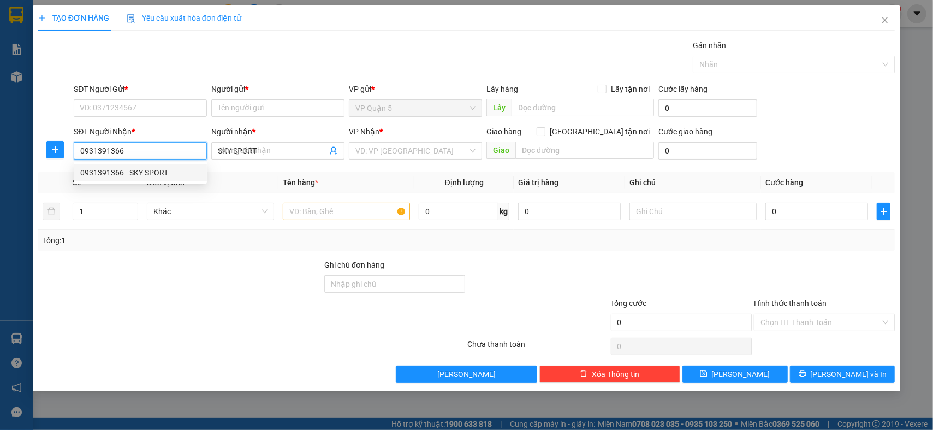
type input "70.000"
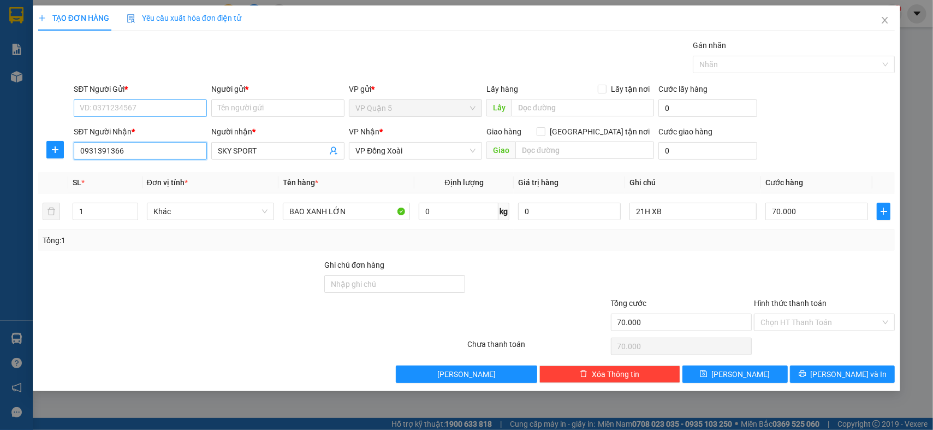
type input "0931391366"
click at [111, 105] on input "SĐT Người Gửi *" at bounding box center [140, 107] width 133 height 17
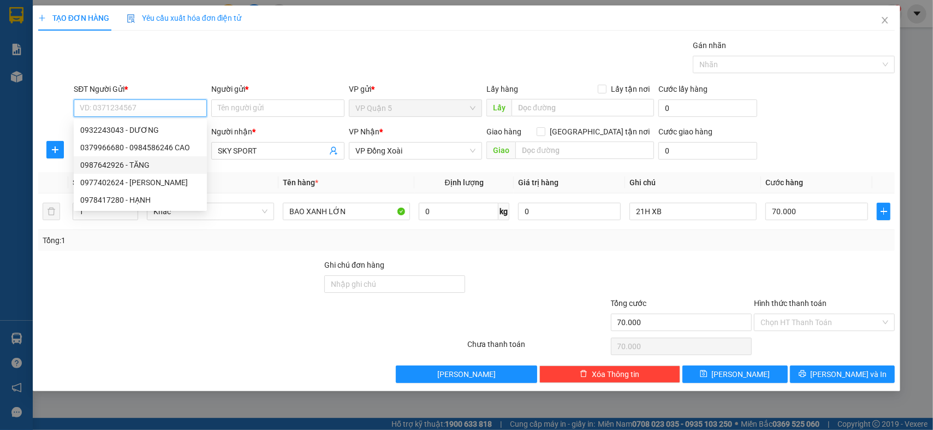
click at [149, 168] on div "0987642926 - TĂNG" at bounding box center [140, 165] width 120 height 12
type input "0987642926"
type input "TĂNG"
type input "50.000"
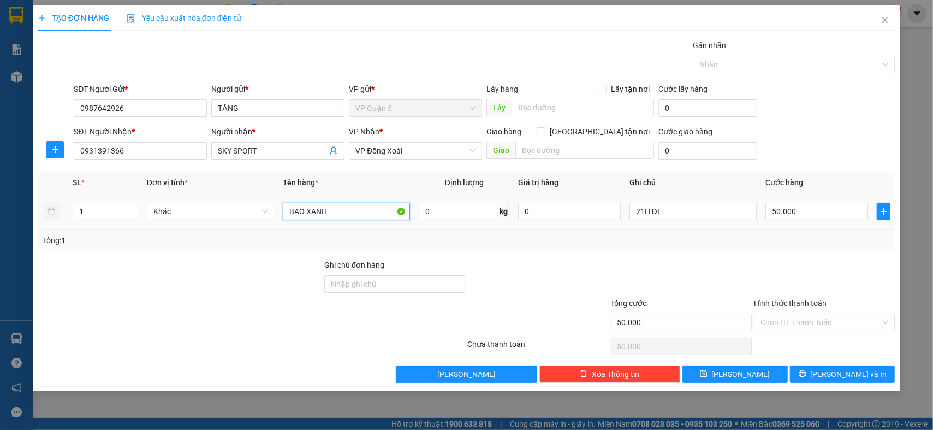
click at [347, 206] on input "BAO XANH" at bounding box center [346, 211] width 127 height 17
type input "B"
type input "NL ĐEN KV"
click at [791, 219] on input "50.000" at bounding box center [817, 211] width 103 height 17
type input "4"
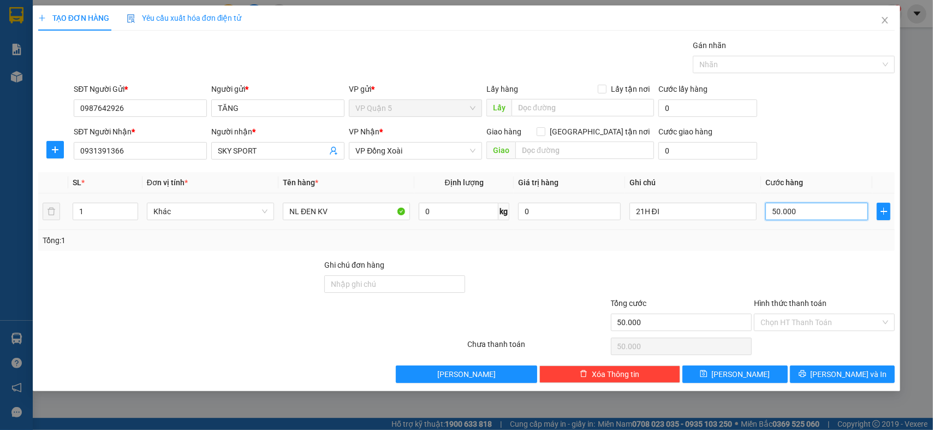
type input "4"
type input "40"
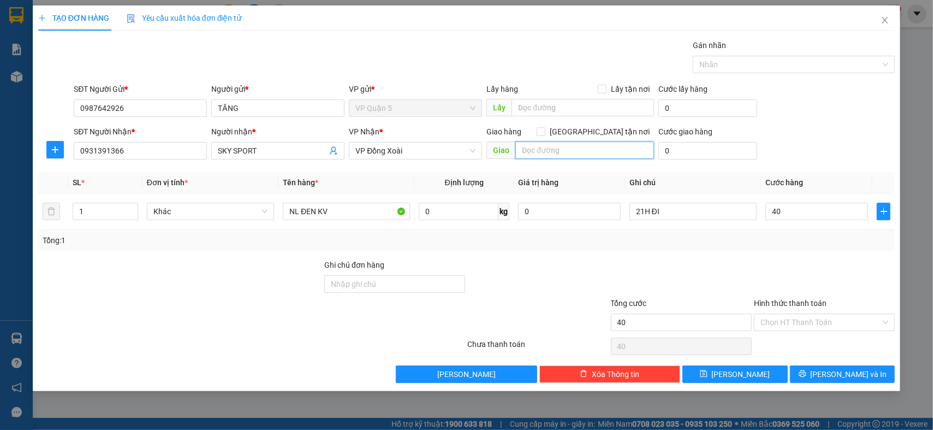
type input "40.000"
click at [533, 152] on input "text" at bounding box center [584, 149] width 139 height 17
click at [544, 128] on input "[GEOGRAPHIC_DATA] tận nơi" at bounding box center [541, 131] width 8 height 8
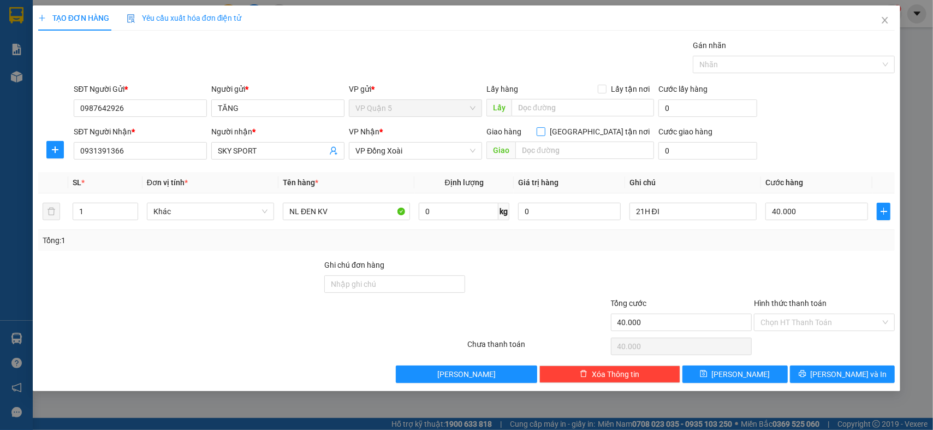
checkbox input "true"
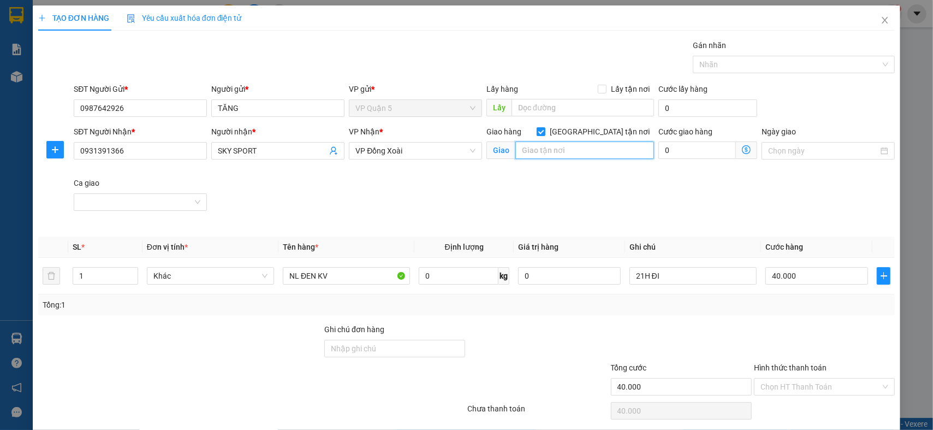
click at [533, 153] on input "text" at bounding box center [584, 149] width 139 height 17
type input "K"
type input "D"
type input "ĐỐI DIÊN KHO BẠC BP"
click at [688, 156] on input "0" at bounding box center [697, 149] width 78 height 17
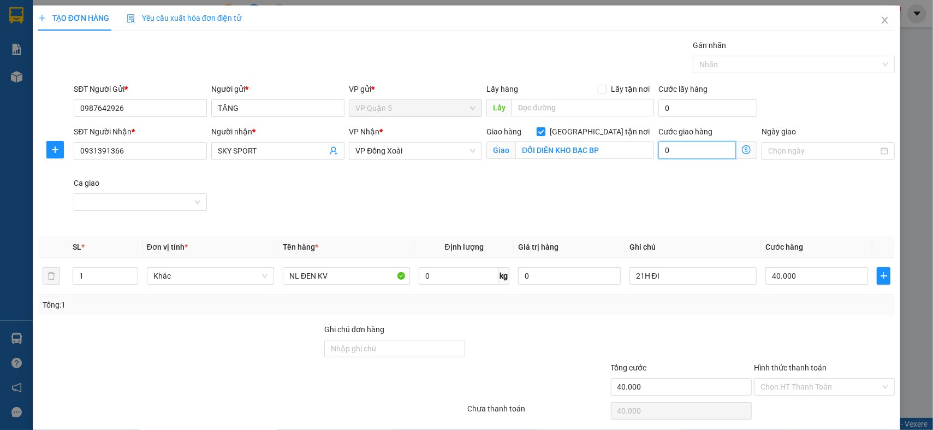
type input "40.001"
type input "1"
type input "40.015"
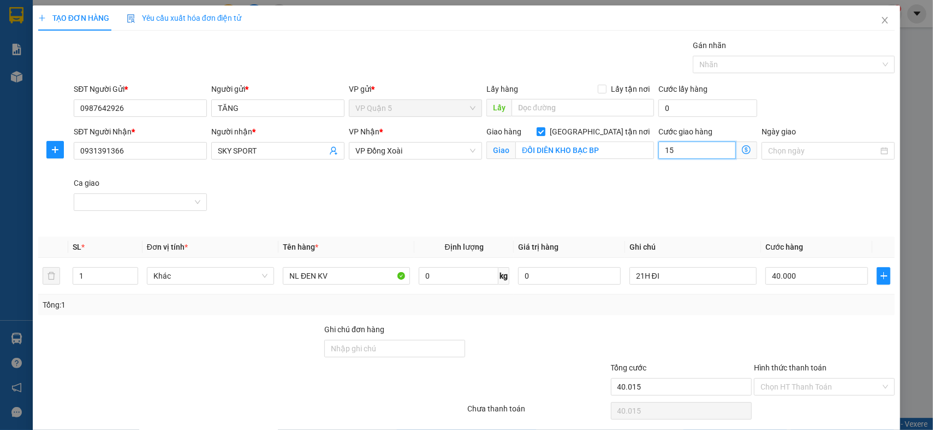
type input "15"
type input "55.000"
type input "15.000"
click at [805, 91] on div "SĐT Người Gửi * 0987642926 Người gửi * TĂNG VP gửi * VP Quận 5 Lấy hàng Lấy tận…" at bounding box center [485, 102] width 826 height 38
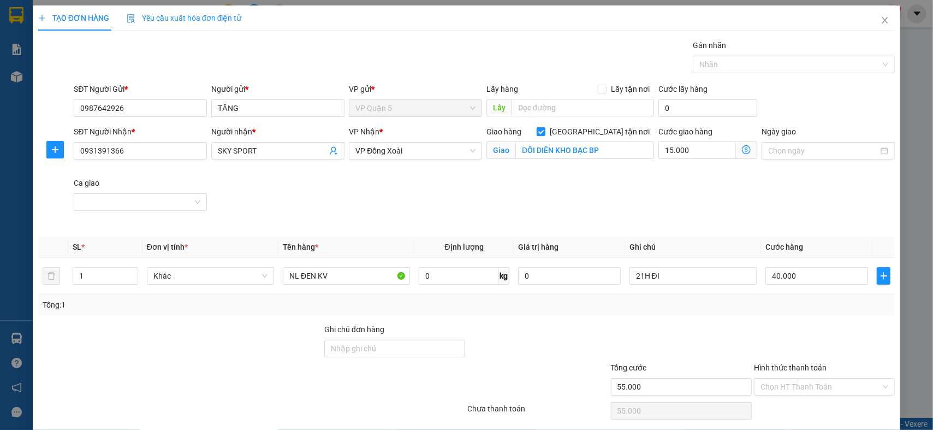
scroll to position [38, 0]
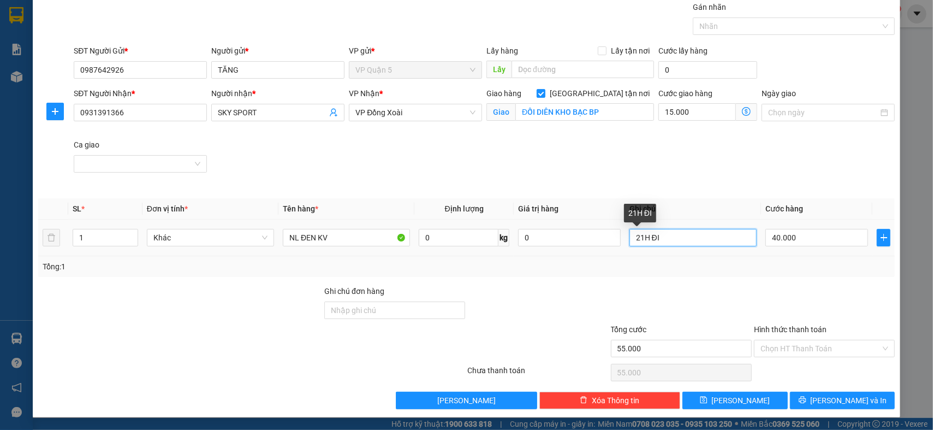
click at [683, 232] on input "21H ĐI" at bounding box center [693, 237] width 127 height 17
type input "21H ĐI MAI NHẬN"
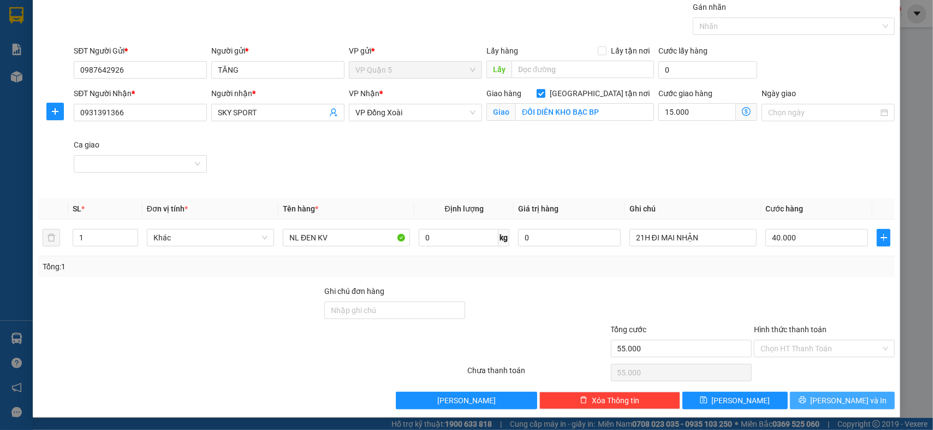
click at [844, 396] on span "[PERSON_NAME] và In" at bounding box center [849, 400] width 76 height 12
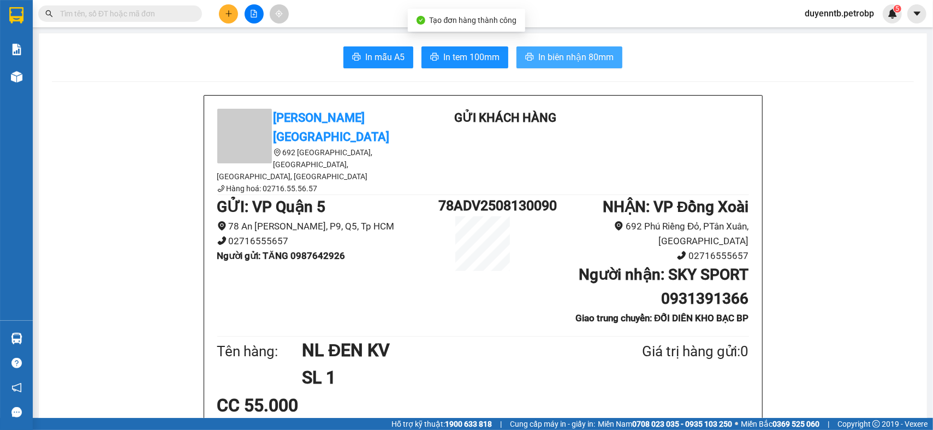
click at [576, 67] on button "In biên nhận 80mm" at bounding box center [570, 57] width 106 height 22
click at [576, 66] on button "In biên nhận 80mm" at bounding box center [570, 57] width 106 height 22
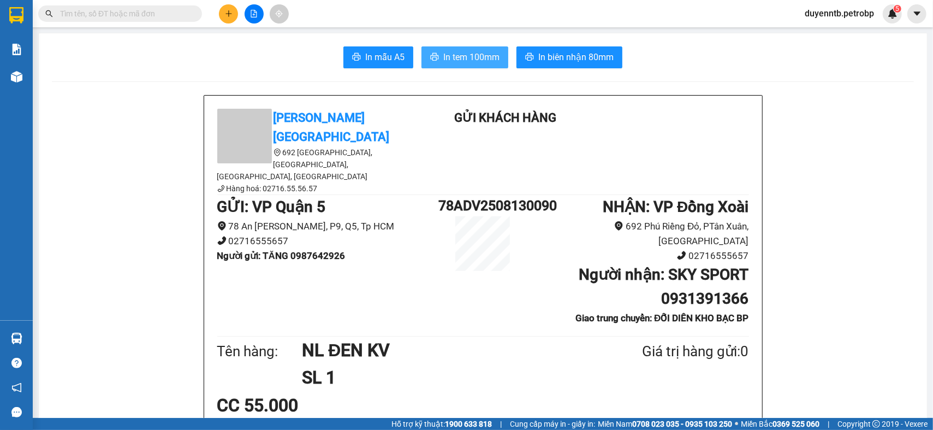
click at [501, 60] on button "In tem 100mm" at bounding box center [465, 57] width 87 height 22
click at [227, 12] on icon "plus" at bounding box center [229, 14] width 8 height 8
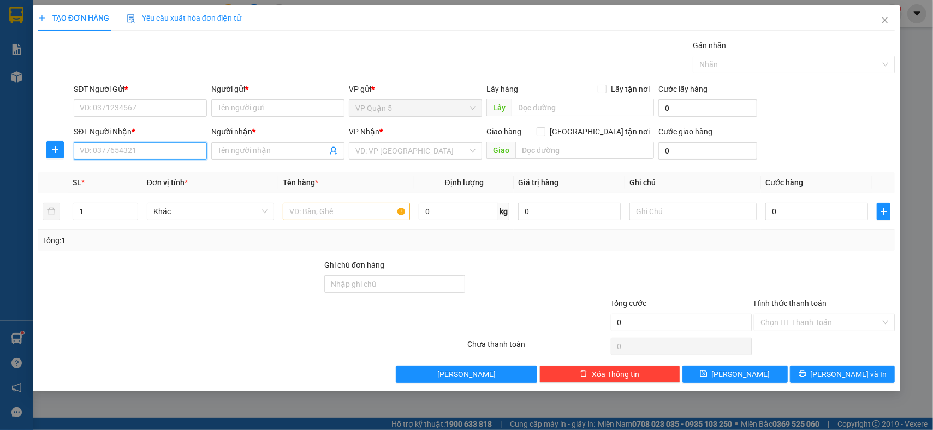
click at [140, 158] on input "SĐT Người Nhận *" at bounding box center [140, 150] width 133 height 17
click at [150, 177] on div "0902565702 - ANH DUẨN" at bounding box center [140, 173] width 120 height 12
type input "0902565702"
type input "ANH DUẨN"
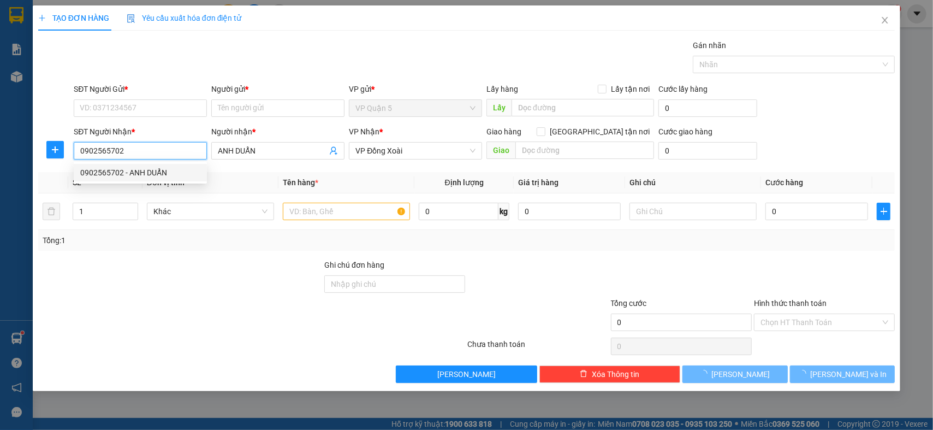
type input "90.000"
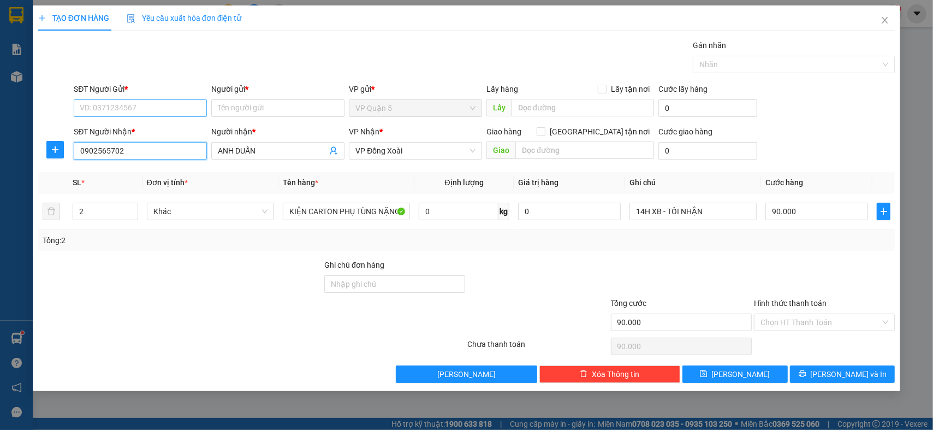
type input "0902565702"
click at [120, 103] on input "SĐT Người Gửi *" at bounding box center [140, 107] width 133 height 17
click at [144, 106] on input "999" at bounding box center [140, 107] width 133 height 17
click at [149, 128] on div "02862900999 - NAM BẮC" at bounding box center [140, 130] width 120 height 12
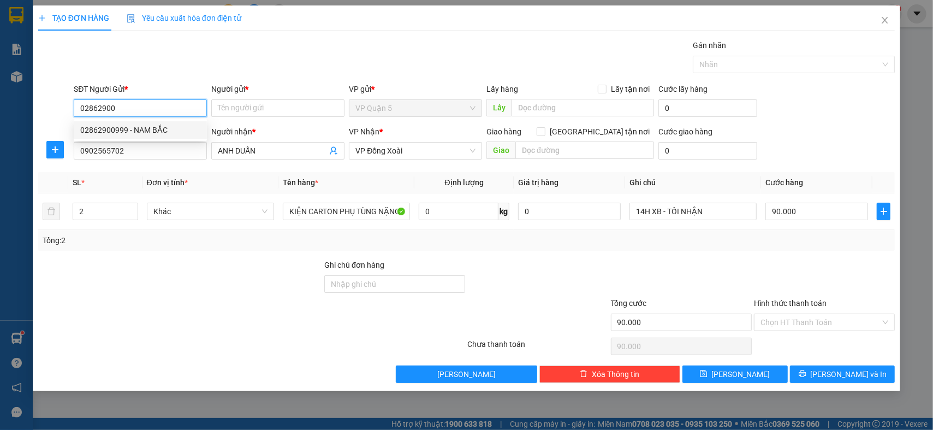
type input "02862900999"
type input "NAM BẮC"
type input "80.000"
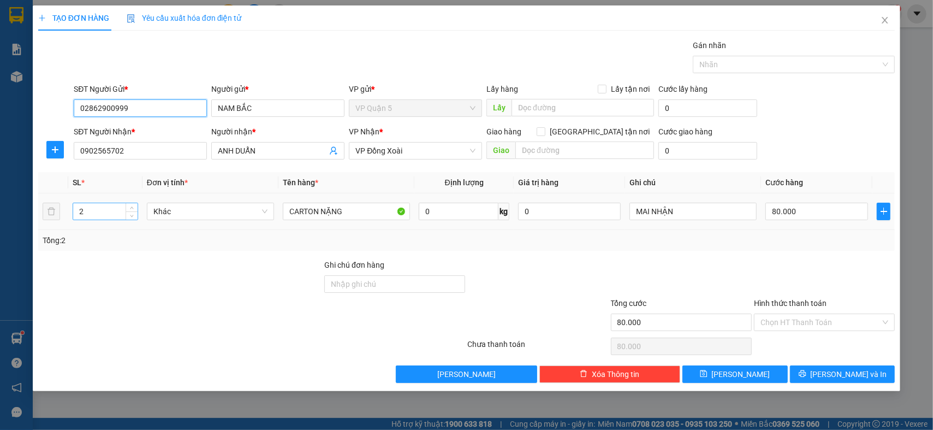
type input "02862900999"
click at [103, 215] on input "2" at bounding box center [105, 211] width 64 height 16
type input "6"
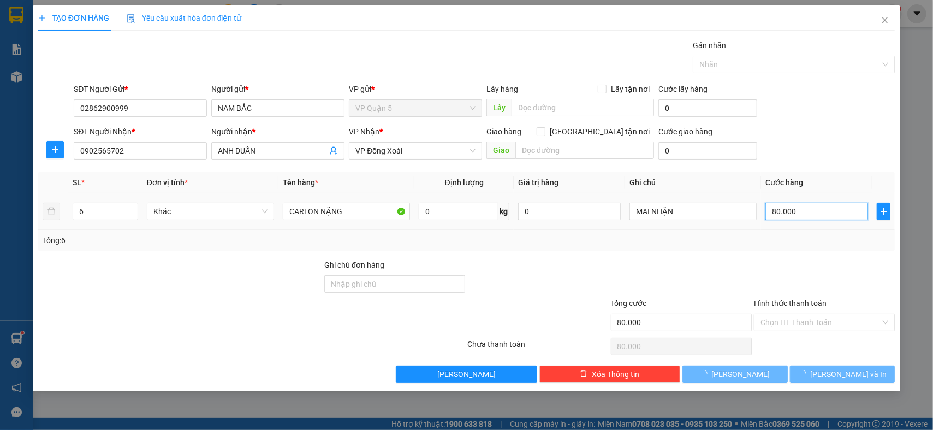
click at [787, 210] on input "80.000" at bounding box center [817, 211] width 103 height 17
type input "0"
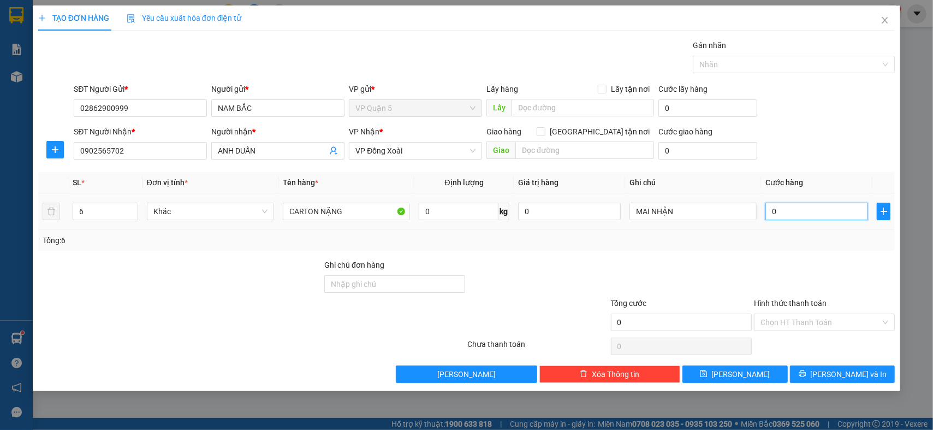
type input "3"
type input "03"
type input "30"
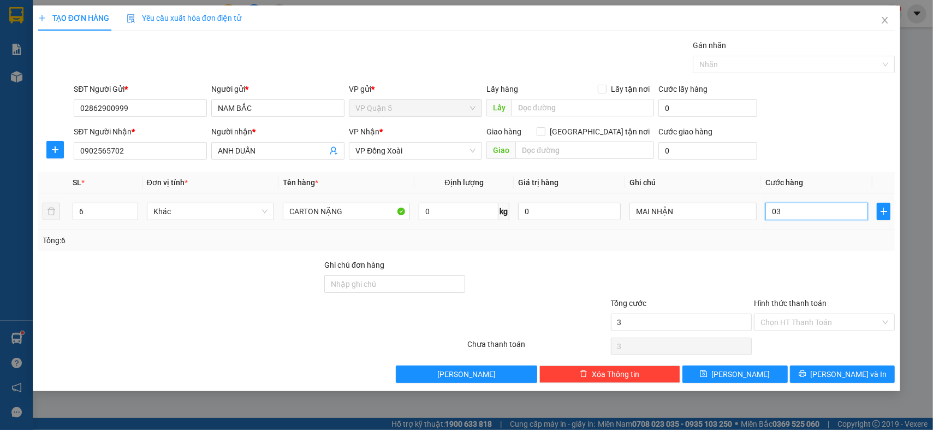
type input "030"
type input "300"
type input "0.300"
type input "3.000"
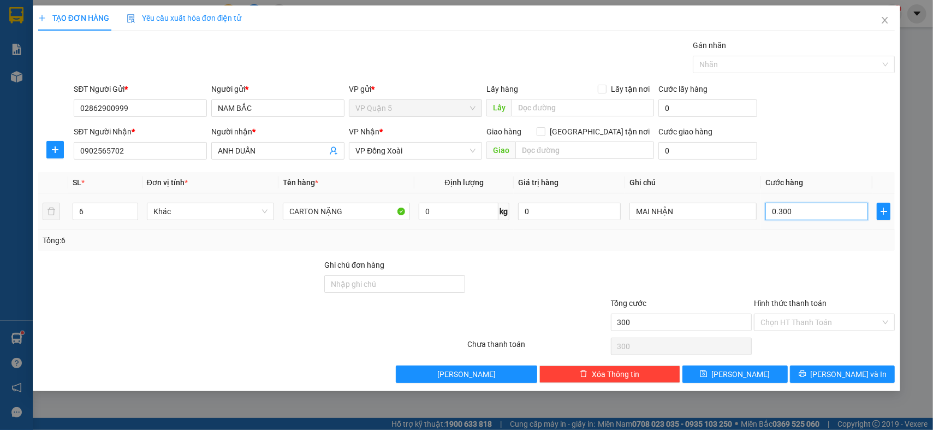
type input "3.000"
type input "03.000"
type input "30.000"
type input "030.000"
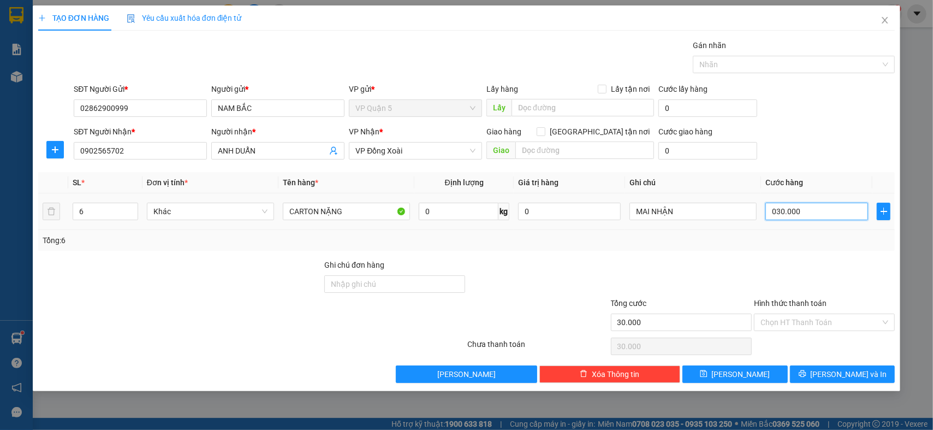
type input "300.000"
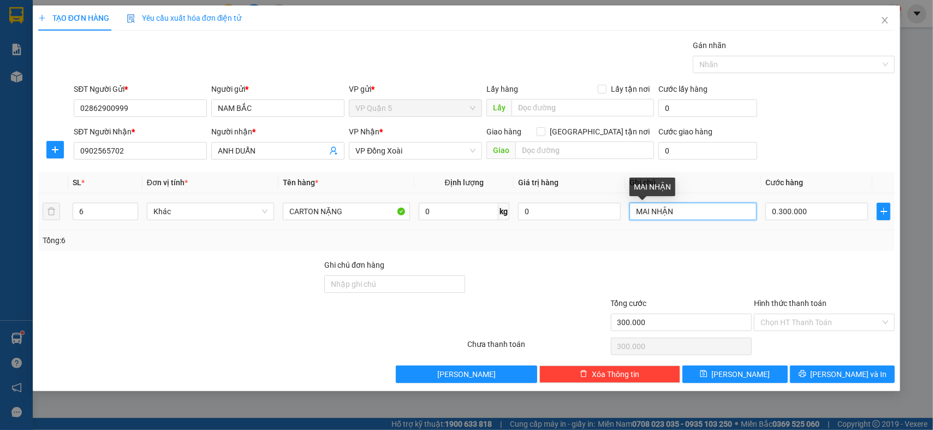
type input "300.000"
click at [693, 216] on input "MAI NHẬN" at bounding box center [693, 211] width 127 height 17
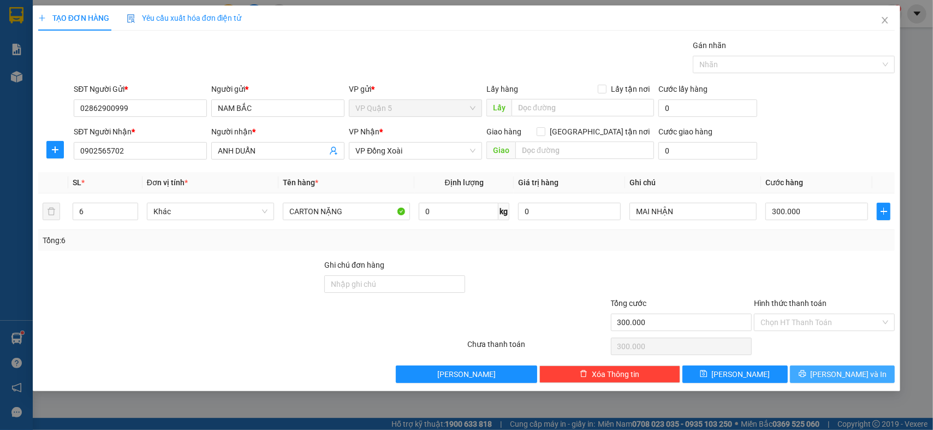
click at [812, 371] on button "[PERSON_NAME] và In" at bounding box center [842, 373] width 105 height 17
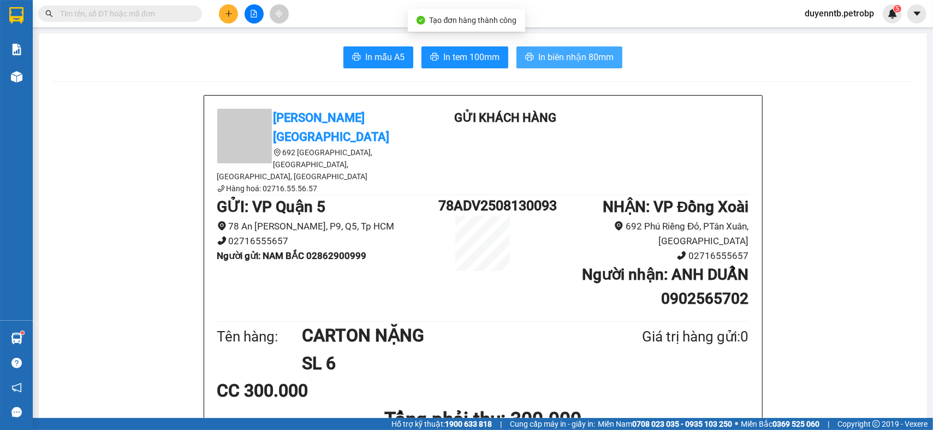
click at [550, 52] on span "In biên nhận 80mm" at bounding box center [575, 57] width 75 height 14
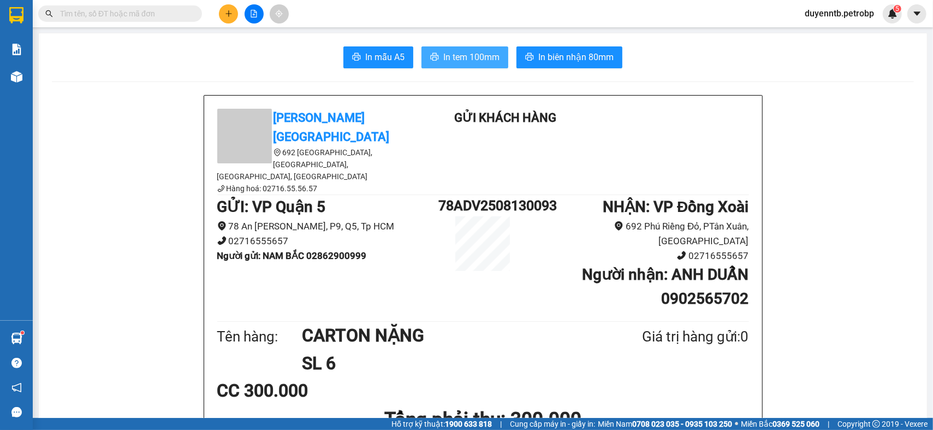
click at [467, 60] on span "In tem 100mm" at bounding box center [471, 57] width 56 height 14
click at [461, 64] on button "In tem 100mm" at bounding box center [465, 57] width 87 height 22
click at [353, 250] on b "Người gửi : [GEOGRAPHIC_DATA] 02862900999" at bounding box center [292, 255] width 150 height 11
copy b "02862900999"
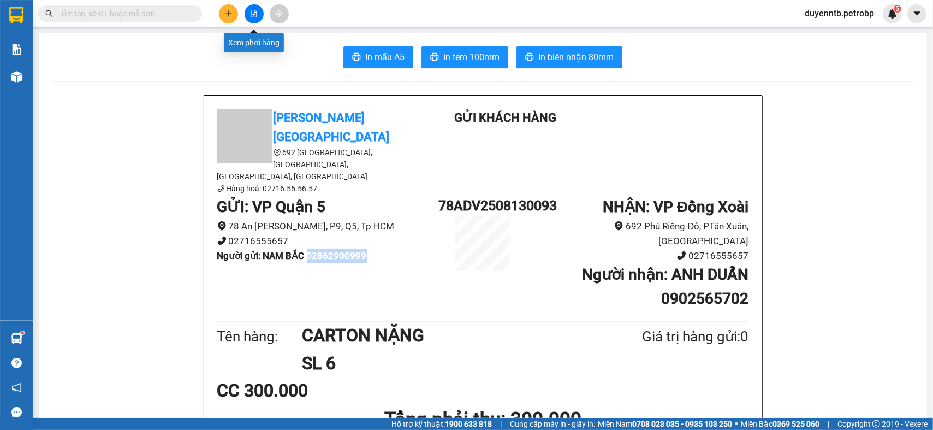
click at [236, 15] on button at bounding box center [228, 13] width 19 height 19
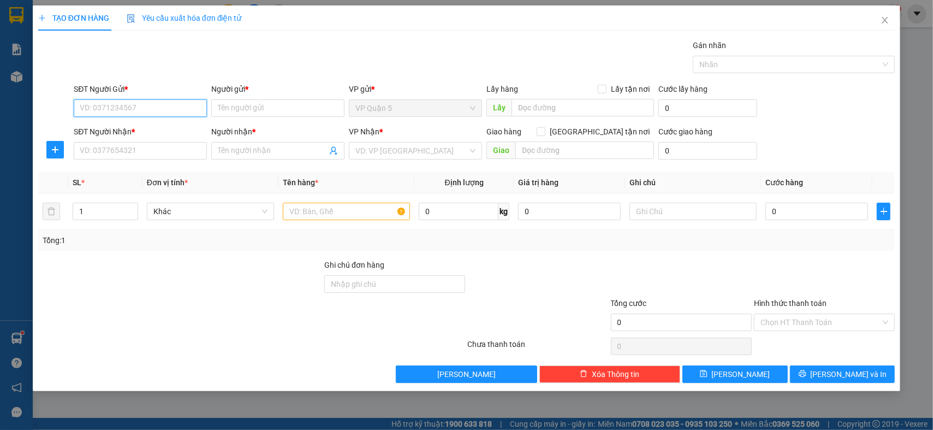
click at [143, 102] on input "SĐT Người Gửi *" at bounding box center [140, 107] width 133 height 17
paste input "02862900999"
type input "02862900999"
click at [168, 128] on div "02862900999 - NAM BẮC" at bounding box center [140, 130] width 120 height 12
type input "NAM BẮC"
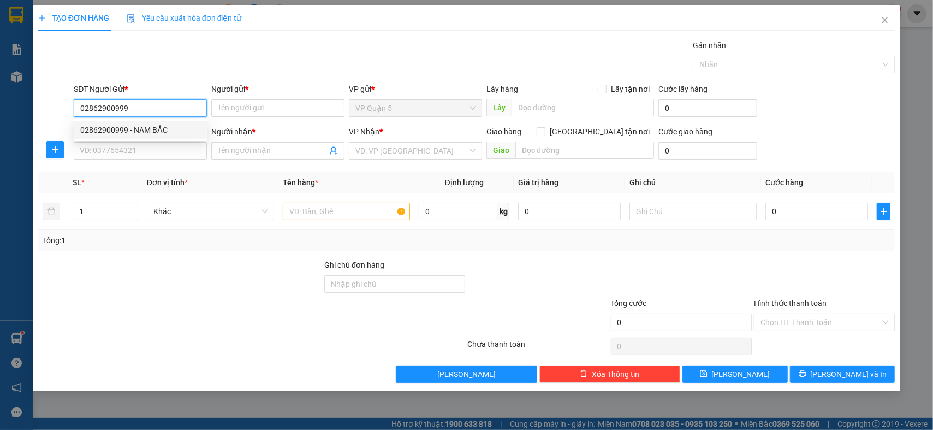
type input "0902565702"
type input "ANH DUẨN"
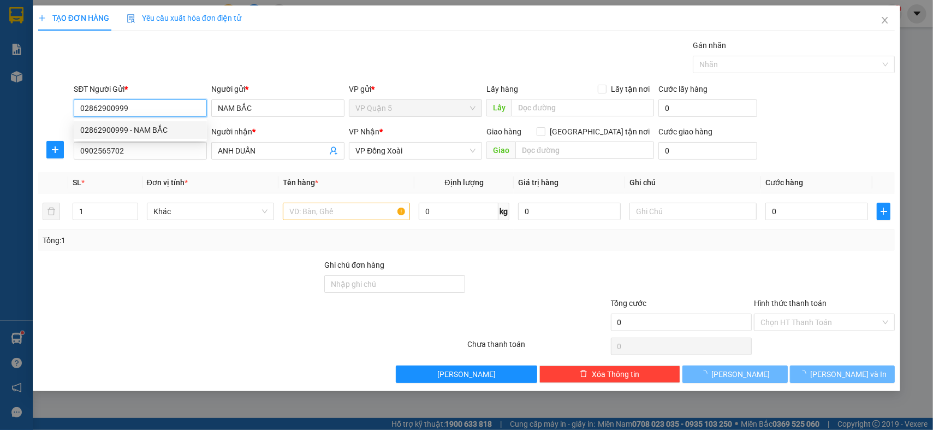
type input "300.000"
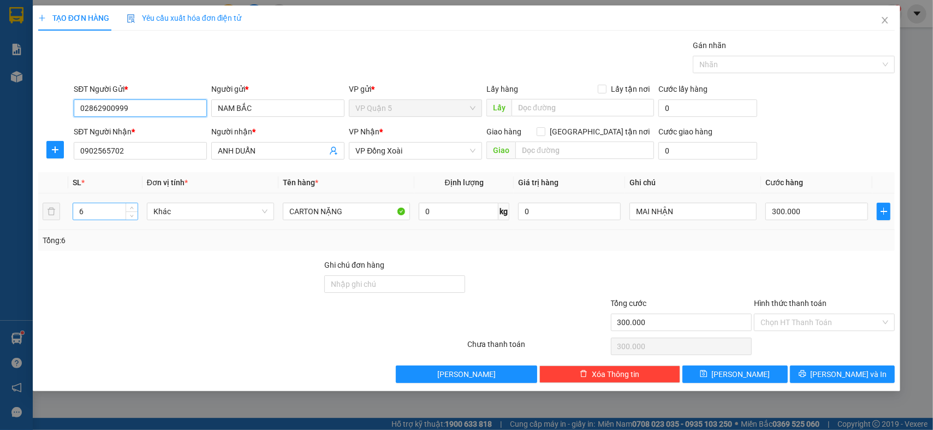
type input "02862900999"
click at [114, 211] on input "6" at bounding box center [105, 211] width 64 height 16
type input "1"
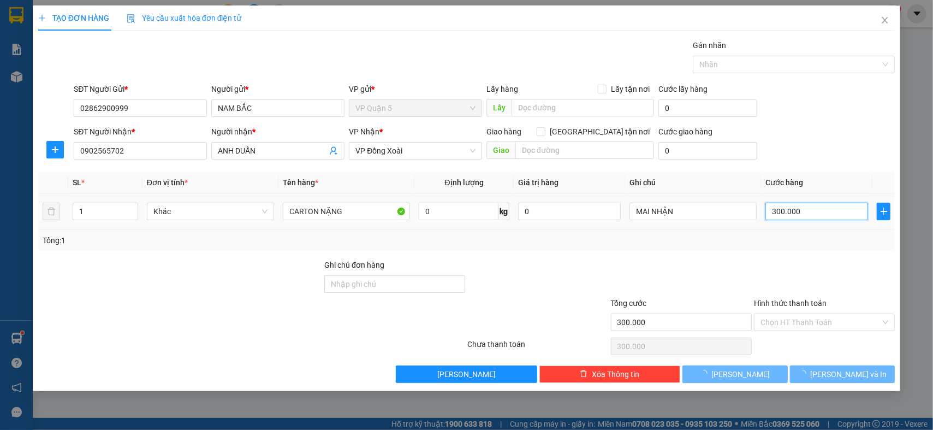
click at [807, 215] on input "300.000" at bounding box center [817, 211] width 103 height 17
type input "0"
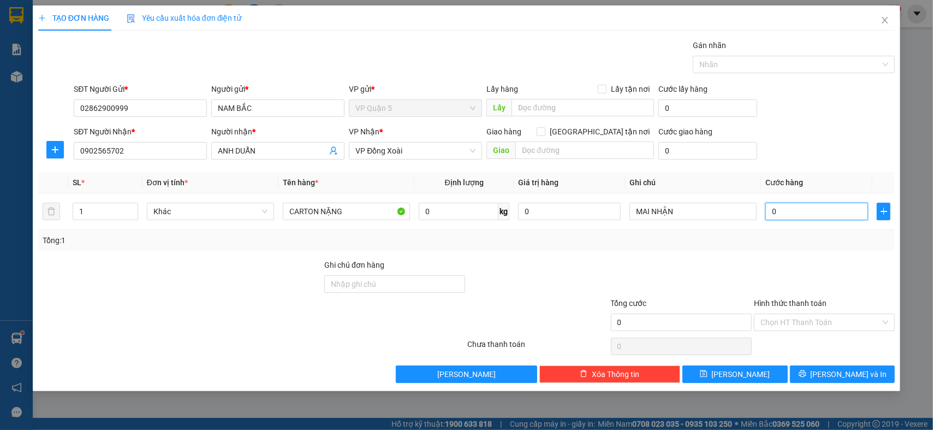
type input "5"
type input "05"
type input "50"
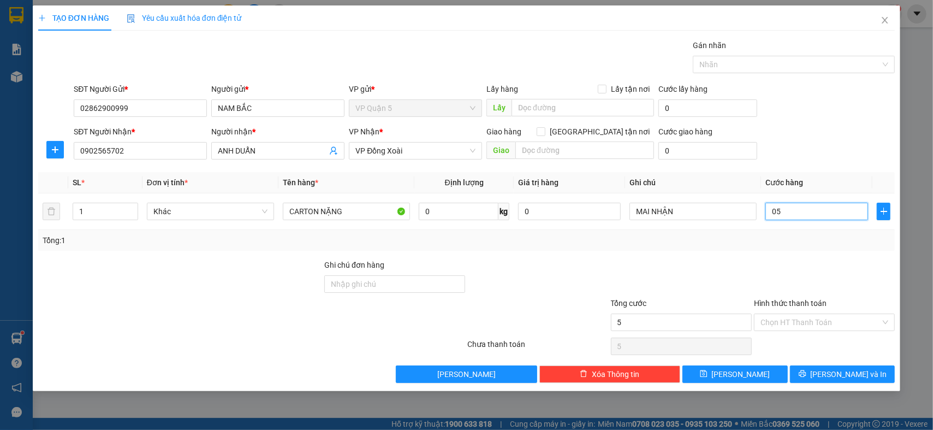
type input "050"
type input "500"
type input "0.500"
type input "5.000"
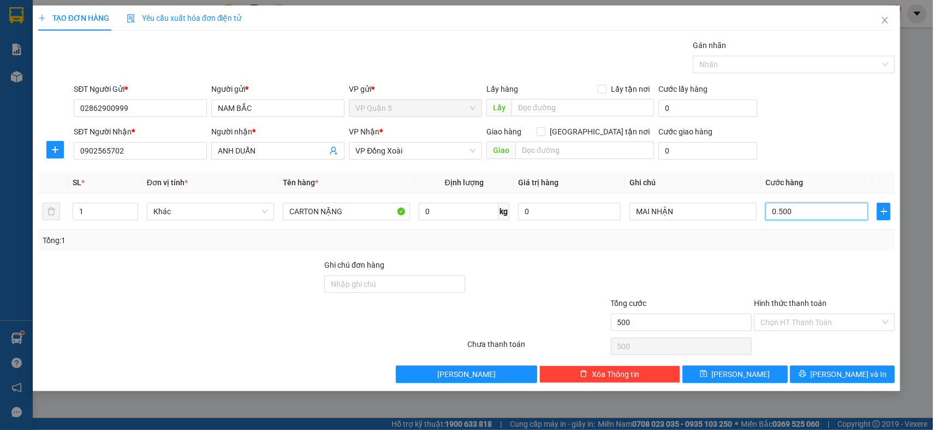
type input "5.000"
type input "05.000"
type input "50.000"
type input "050.000"
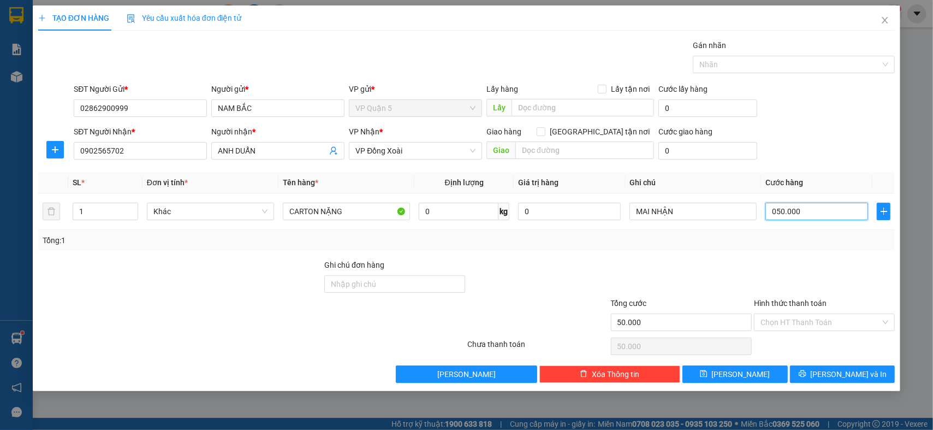
type input "5.000"
type input "05.000"
type input "500"
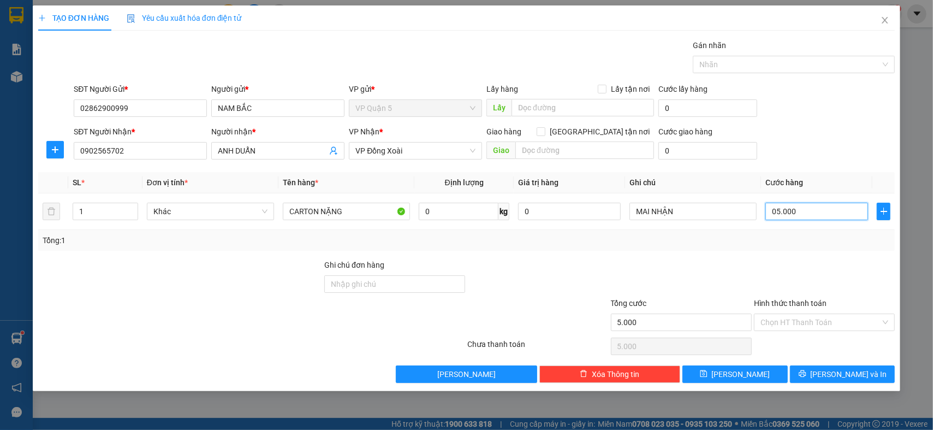
type input "0.500"
type input "50"
type input "050"
type input "5"
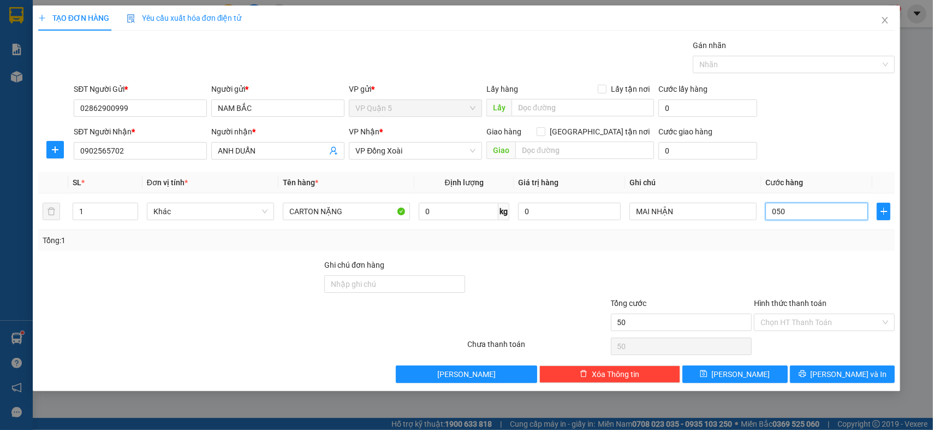
type input "5"
type input "05"
type input "0"
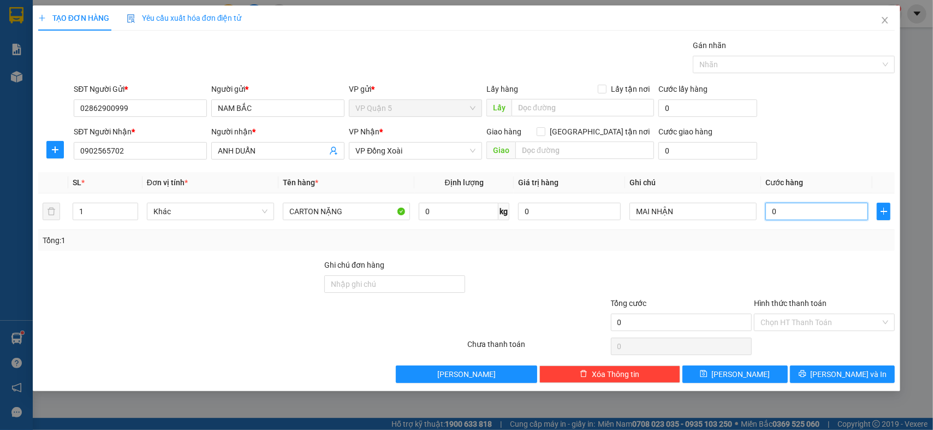
type input "4"
type input "04"
type input "40"
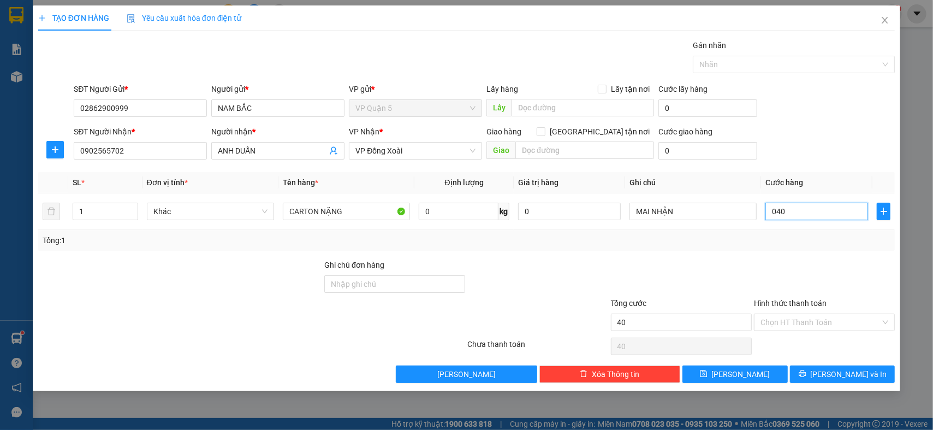
type input "040"
type input "40.000"
click at [689, 98] on div "Cước lấy hàng" at bounding box center [707, 91] width 99 height 16
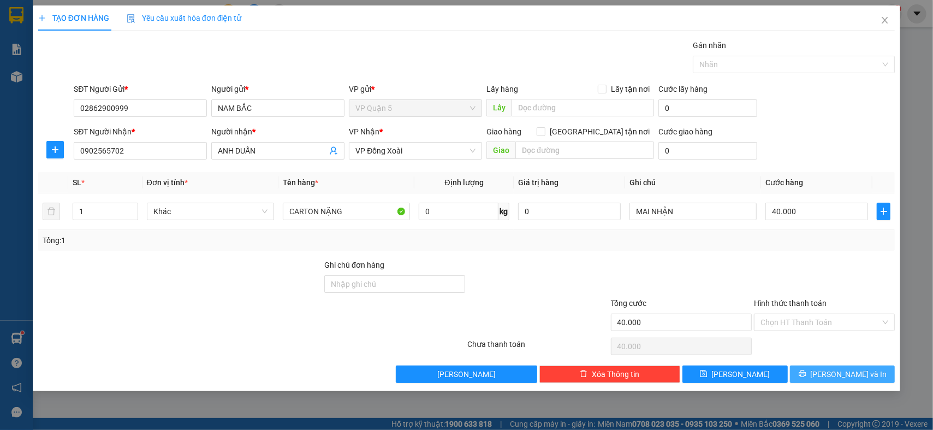
click at [822, 367] on button "[PERSON_NAME] và In" at bounding box center [842, 373] width 105 height 17
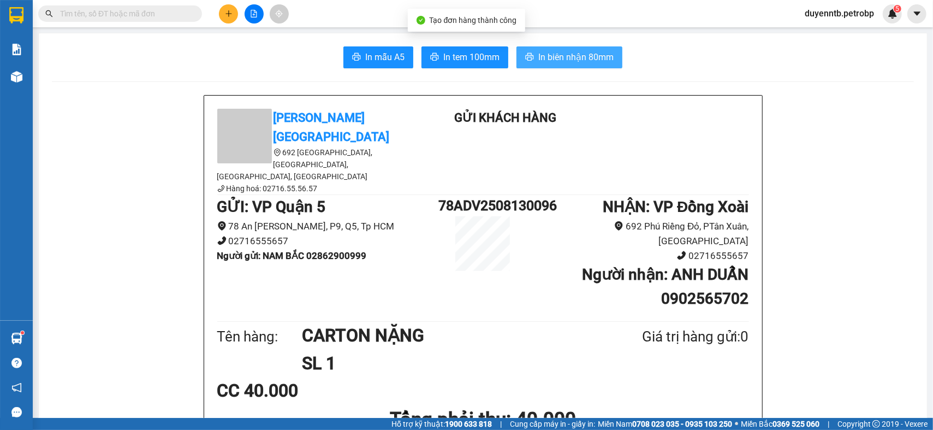
click at [576, 55] on span "In biên nhận 80mm" at bounding box center [575, 57] width 75 height 14
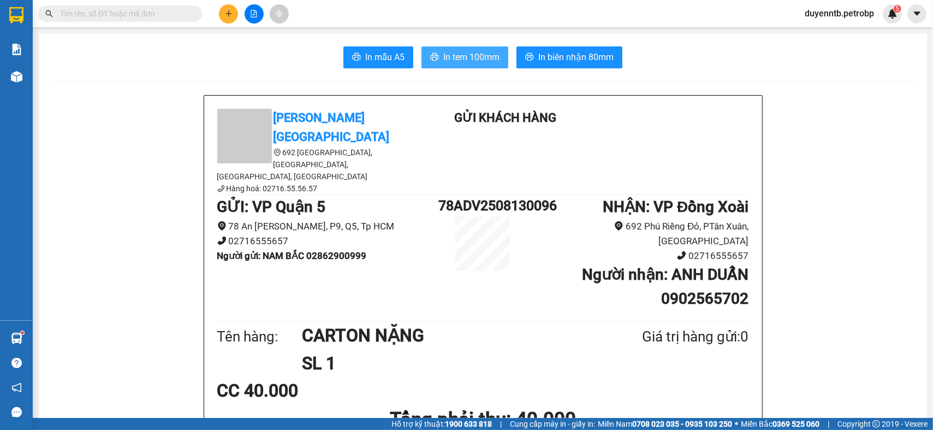
click at [485, 61] on span "In tem 100mm" at bounding box center [471, 57] width 56 height 14
click at [227, 15] on icon "plus" at bounding box center [229, 14] width 8 height 8
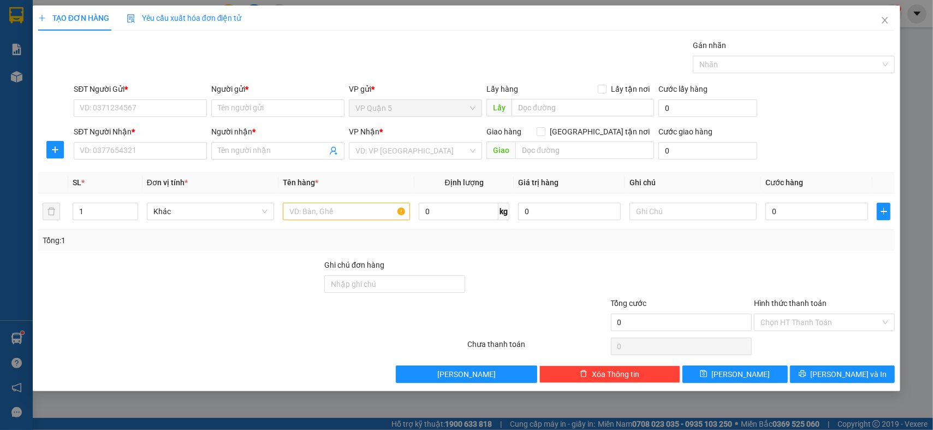
click at [91, 161] on div "SĐT Người Nhận * VD: 0377654321" at bounding box center [140, 145] width 133 height 38
click at [96, 151] on input "SĐT Người Nhận *" at bounding box center [140, 150] width 133 height 17
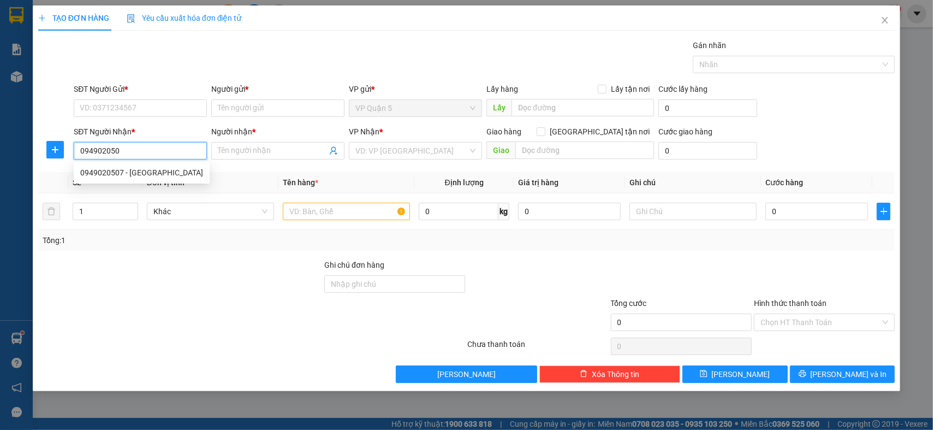
type input "0949020507"
click at [114, 168] on div "0949020507 - [GEOGRAPHIC_DATA]" at bounding box center [141, 173] width 123 height 12
type input "[PERSON_NAME]"
type input "40.000"
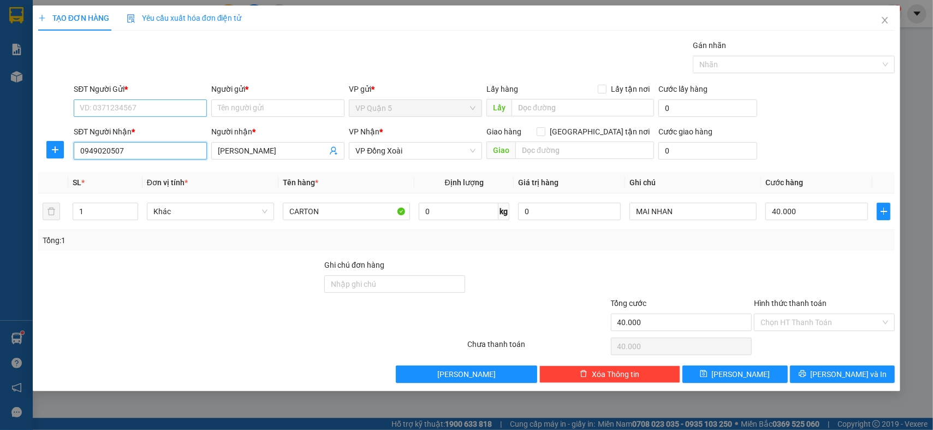
type input "0949020507"
click at [153, 104] on input "SĐT Người Gửi *" at bounding box center [140, 107] width 133 height 17
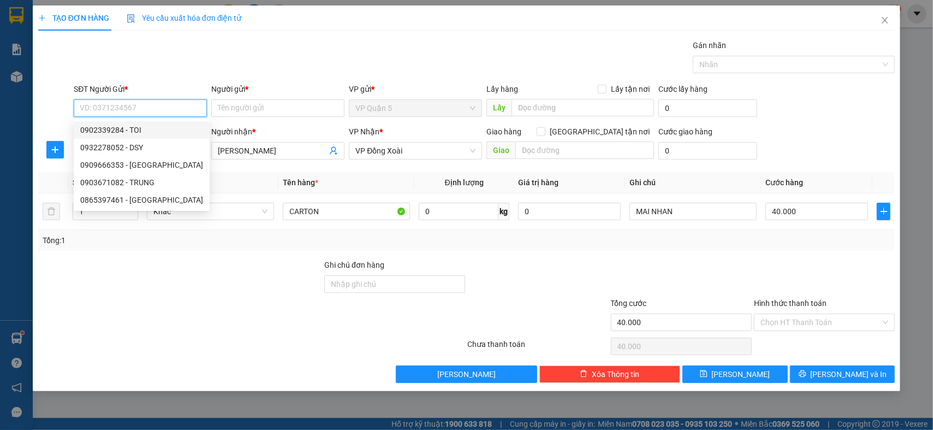
click at [154, 109] on input "SĐT Người Gửi *" at bounding box center [140, 107] width 133 height 17
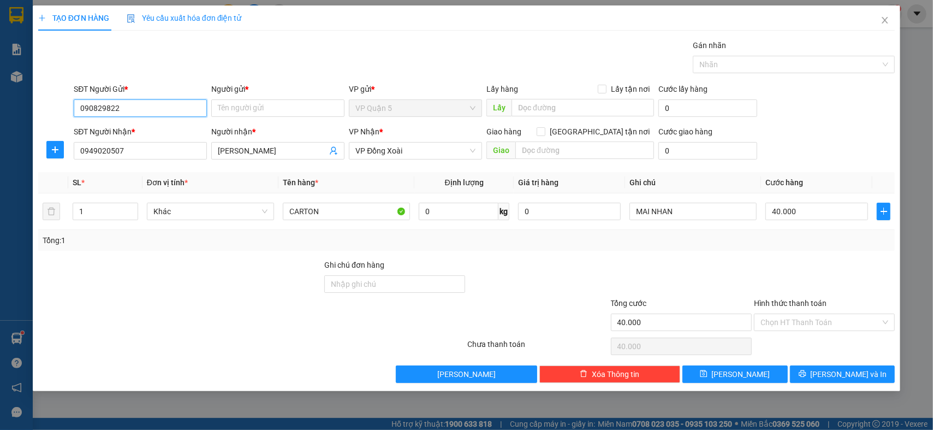
type input "0908298226"
click at [146, 134] on div "0908298226 - LAN" at bounding box center [140, 130] width 120 height 12
type input "LAN"
type input "30.000"
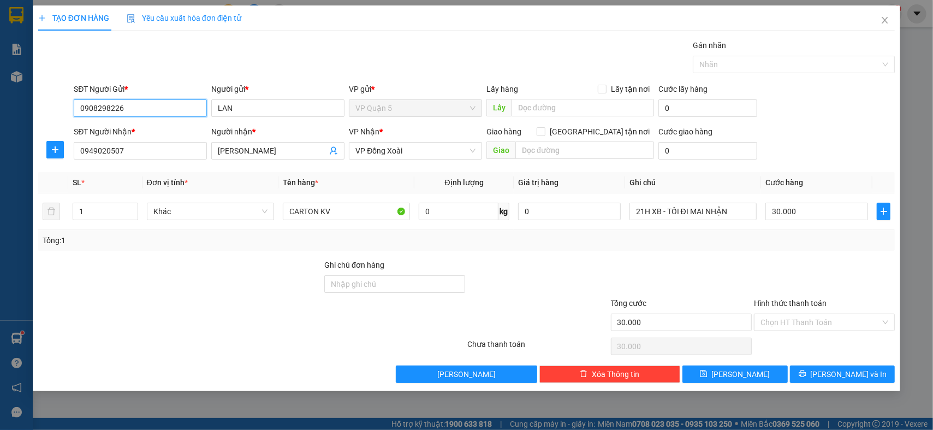
type input "0908298226"
click at [853, 364] on div "Transit Pickup Surcharge Ids Transit Deliver Surcharge Ids Transit Deliver Surc…" at bounding box center [466, 210] width 857 height 343
click at [850, 373] on span "[PERSON_NAME] và In" at bounding box center [849, 374] width 76 height 12
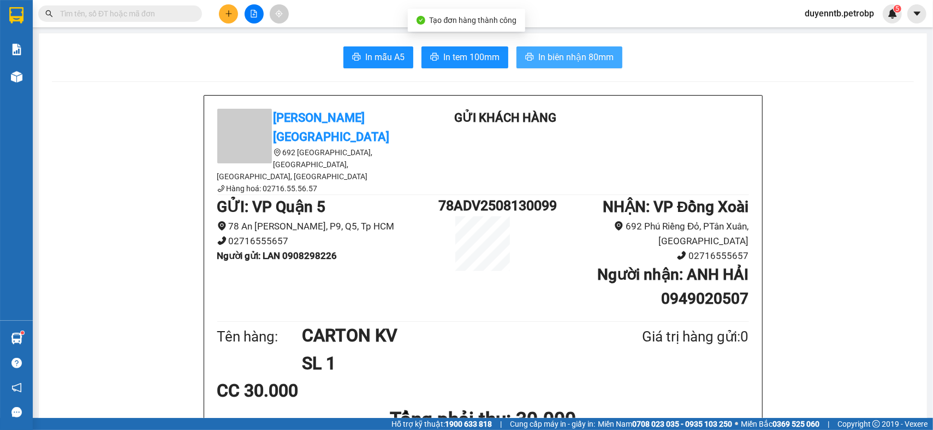
drag, startPoint x: 551, startPoint y: 69, endPoint x: 554, endPoint y: 60, distance: 9.2
click at [554, 60] on span "In biên nhận 80mm" at bounding box center [575, 57] width 75 height 14
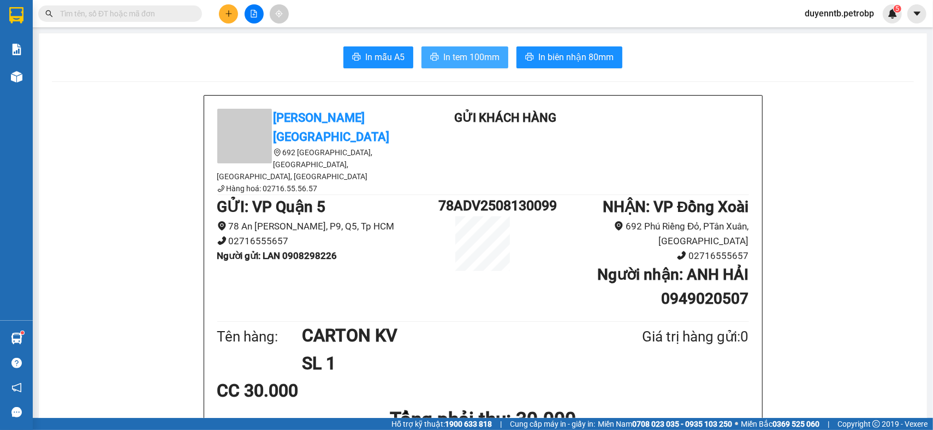
click at [490, 57] on span "In tem 100mm" at bounding box center [471, 57] width 56 height 14
click at [228, 14] on icon "plus" at bounding box center [229, 13] width 6 height 1
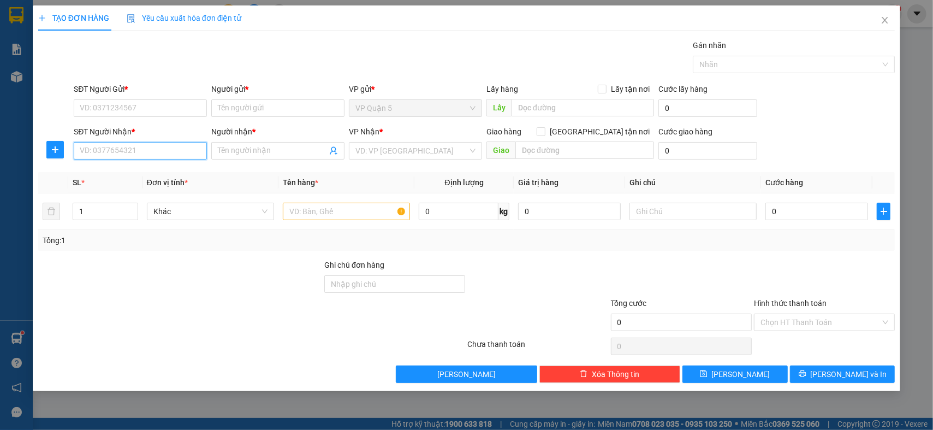
click at [169, 149] on input "SĐT Người Nhận *" at bounding box center [140, 150] width 133 height 17
type input "0907441444"
click at [127, 174] on div "0907441444 - HOA XYNH" at bounding box center [140, 173] width 120 height 12
type input "HOA XYNH"
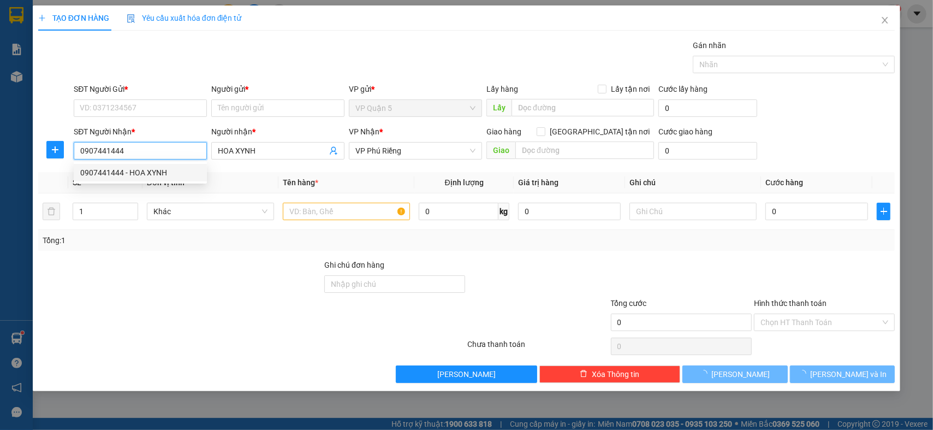
type input "40.000"
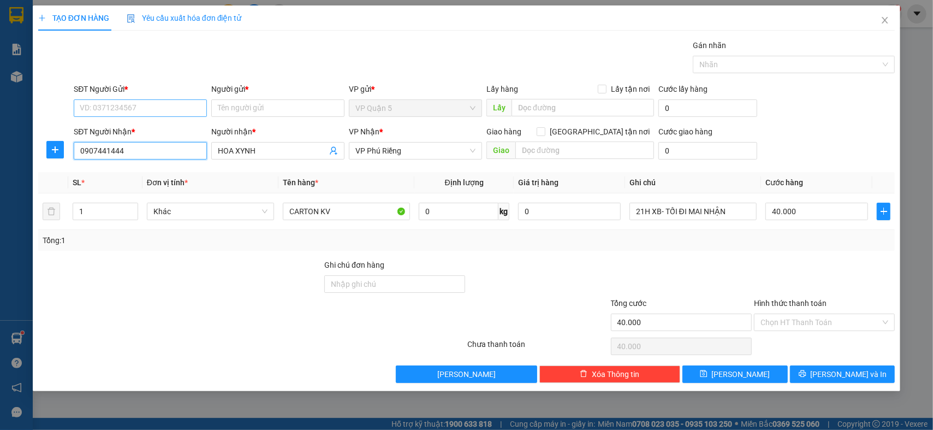
type input "0907441444"
click at [170, 104] on input "SĐT Người Gửi *" at bounding box center [140, 107] width 133 height 17
click at [155, 128] on div "0937896601 - LẬP" at bounding box center [140, 130] width 120 height 12
type input "0937896601"
type input "LẬP"
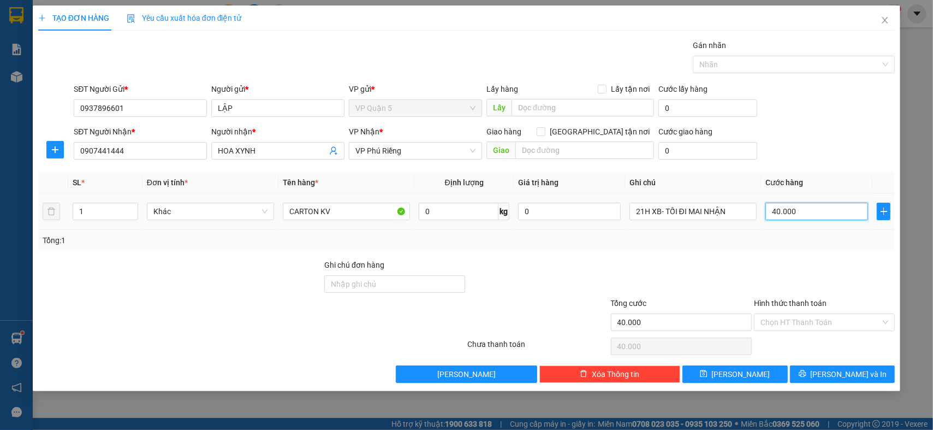
click at [791, 215] on input "40.000" at bounding box center [817, 211] width 103 height 17
type input "5"
type input "50"
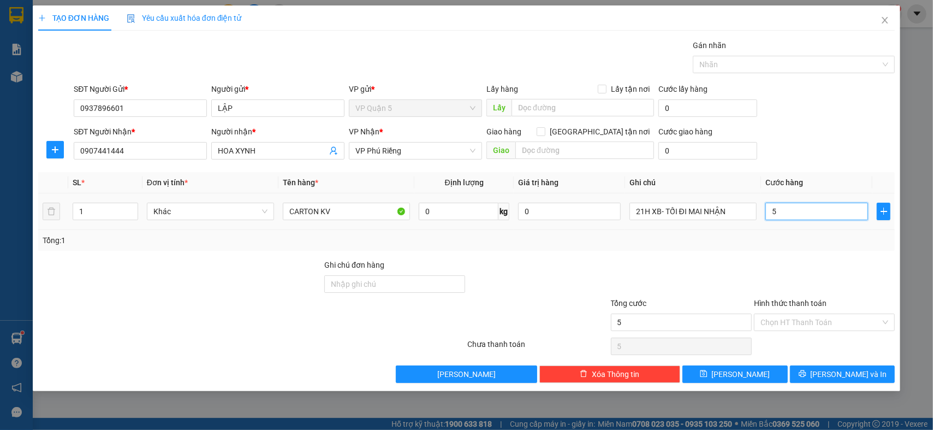
type input "50"
type input "500"
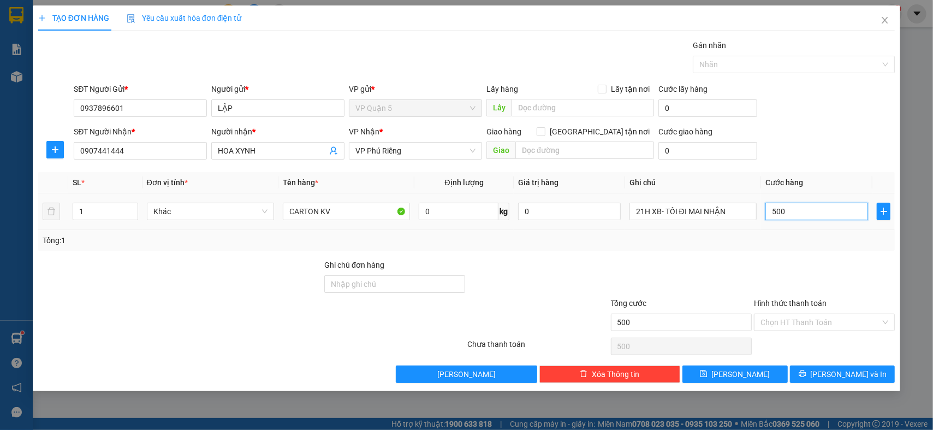
type input "5.000"
type input "50.000"
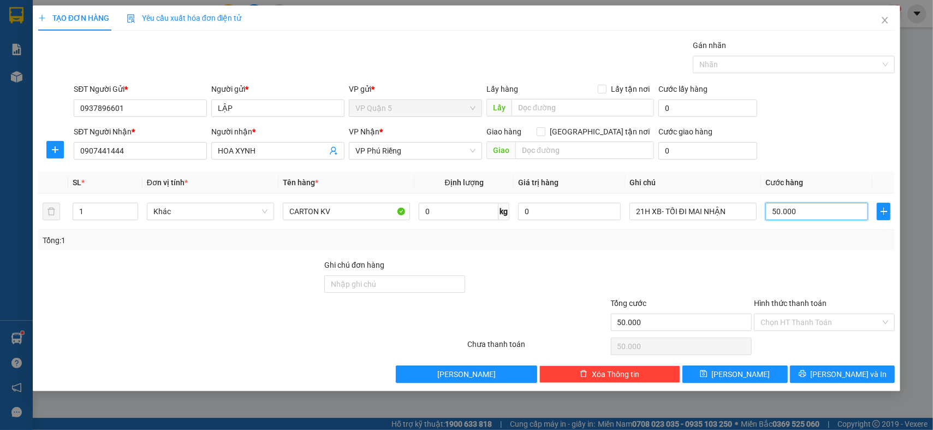
type input "50.000"
click at [825, 362] on div "Transit Pickup Surcharge Ids Transit Deliver Surcharge Ids Transit Deliver Surc…" at bounding box center [466, 210] width 857 height 343
click at [845, 373] on span "[PERSON_NAME] và In" at bounding box center [849, 374] width 76 height 12
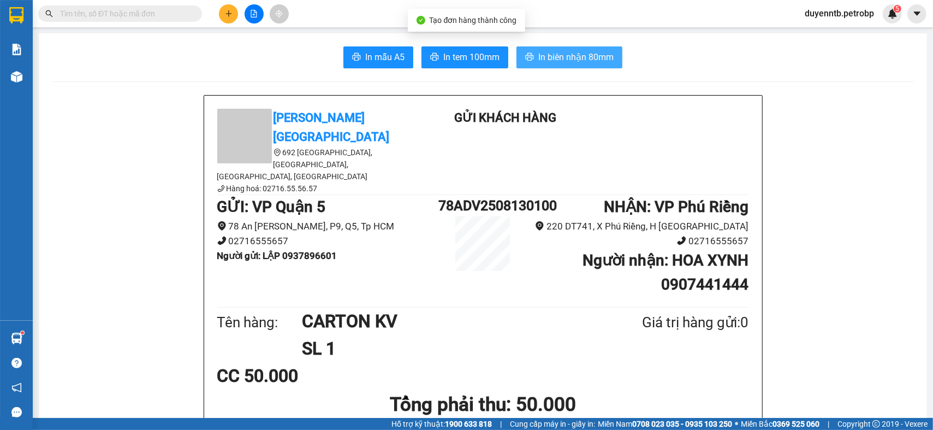
click at [561, 57] on span "In biên nhận 80mm" at bounding box center [575, 57] width 75 height 14
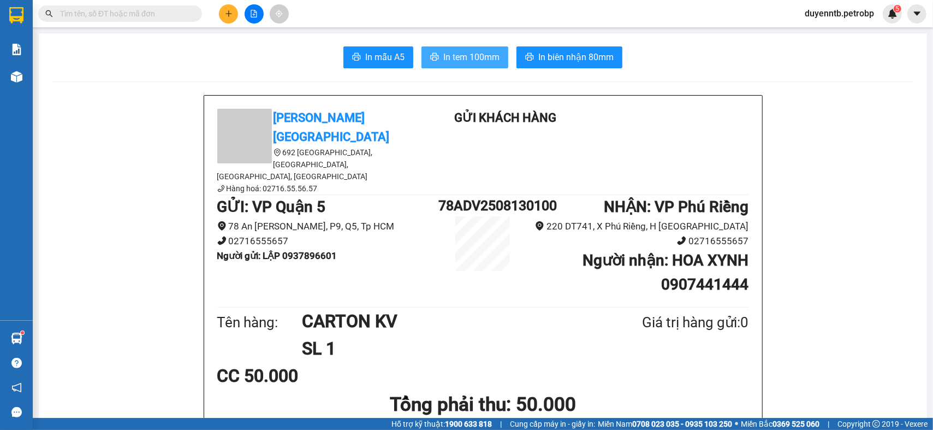
click at [462, 59] on span "In tem 100mm" at bounding box center [471, 57] width 56 height 14
click at [227, 14] on icon "plus" at bounding box center [229, 14] width 8 height 8
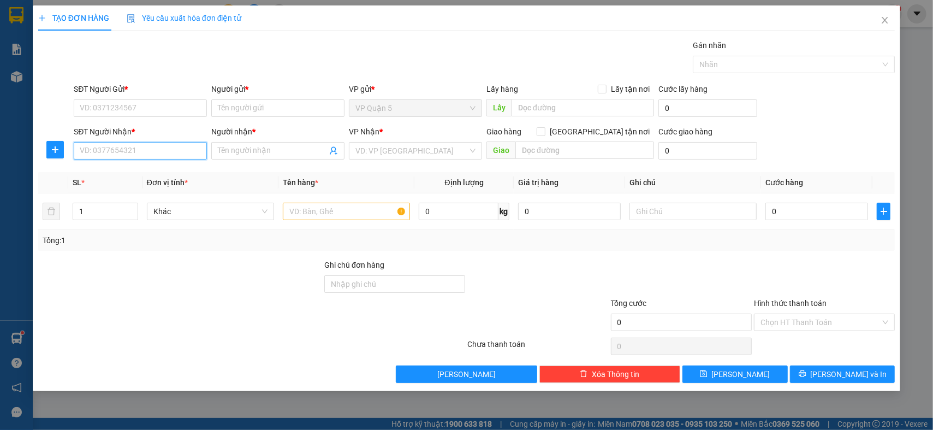
click at [148, 154] on input "SĐT Người Nhận *" at bounding box center [140, 150] width 133 height 17
click at [121, 178] on div "0941462248 - TRỌNG" at bounding box center [140, 173] width 120 height 12
type input "0941462248"
type input "TRỌNG"
type input "BẮC ĐỒNG PHÚ"
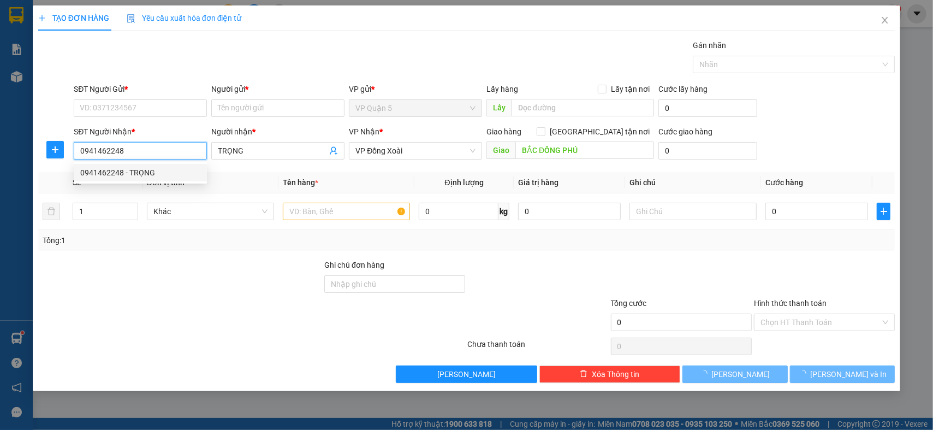
type input "40.000"
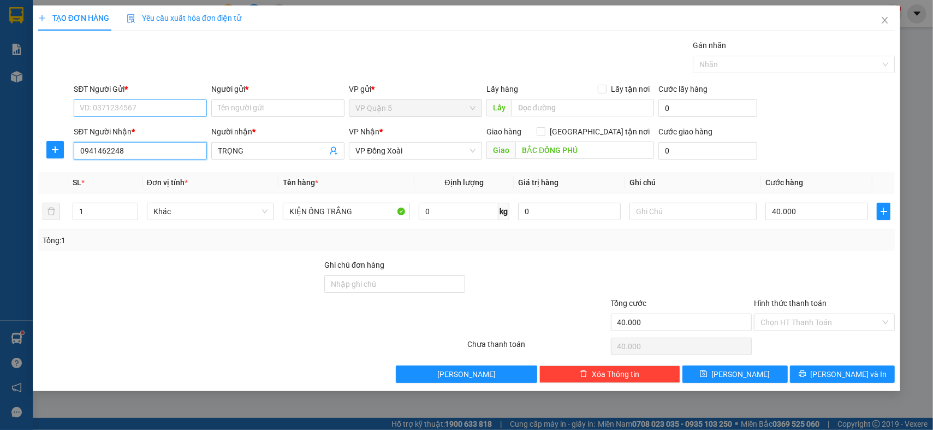
type input "0941462248"
click at [149, 108] on input "SĐT Người Gửi *" at bounding box center [140, 107] width 133 height 17
click at [144, 124] on div "0909227923 - PHONG" at bounding box center [140, 130] width 120 height 12
type input "0909227923"
type input "PHONG"
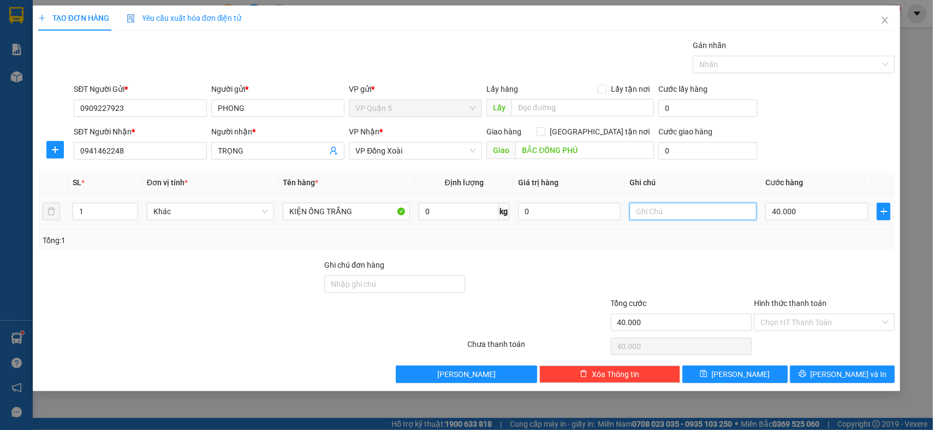
click at [736, 218] on input "text" at bounding box center [693, 211] width 127 height 17
type input "MAI ĐI XE 9H SÁNG"
click at [801, 218] on input "40.000" at bounding box center [817, 211] width 103 height 17
type input "3"
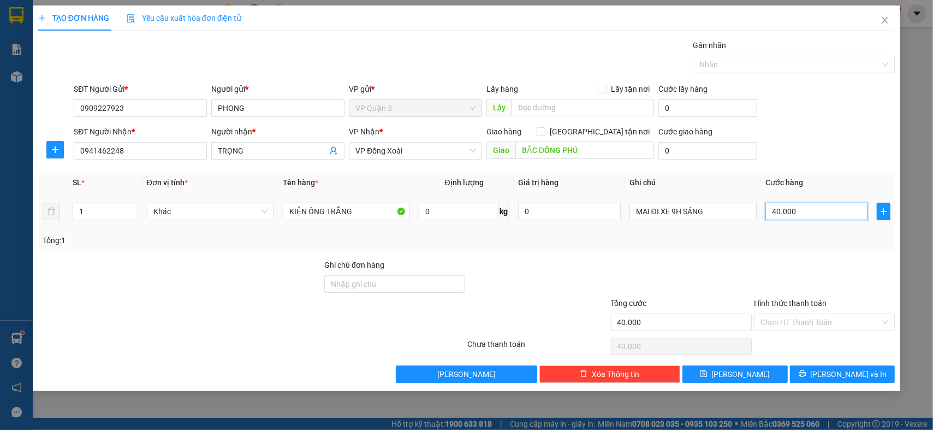
type input "3"
type input "30"
type input "30.000"
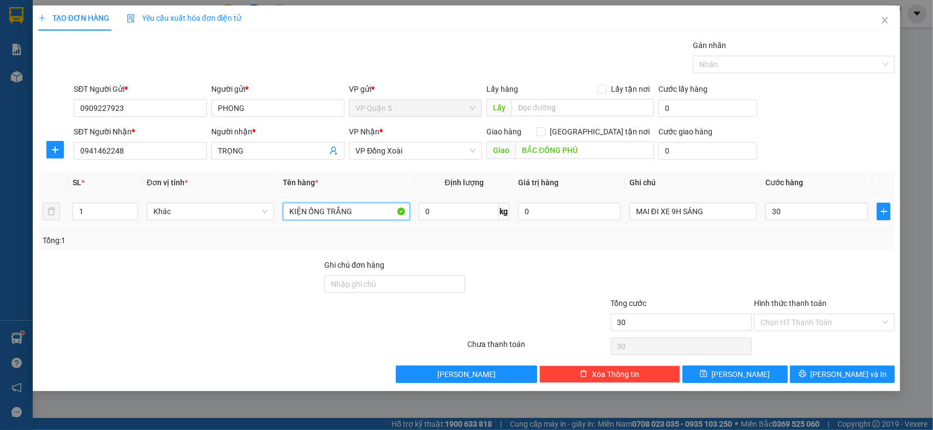
type input "30.000"
click at [345, 212] on input "KIỆN ỐNG TRẮNG" at bounding box center [346, 211] width 127 height 17
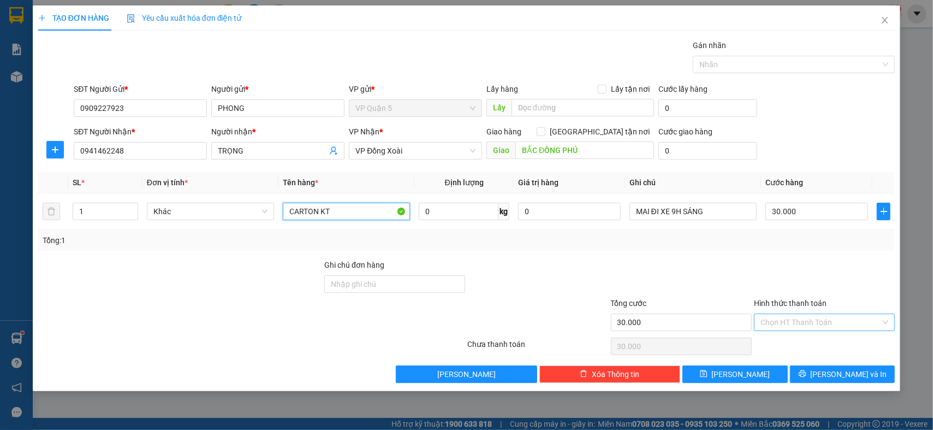
type input "CARTON KT"
click at [836, 327] on input "Hình thức thanh toán" at bounding box center [821, 322] width 120 height 16
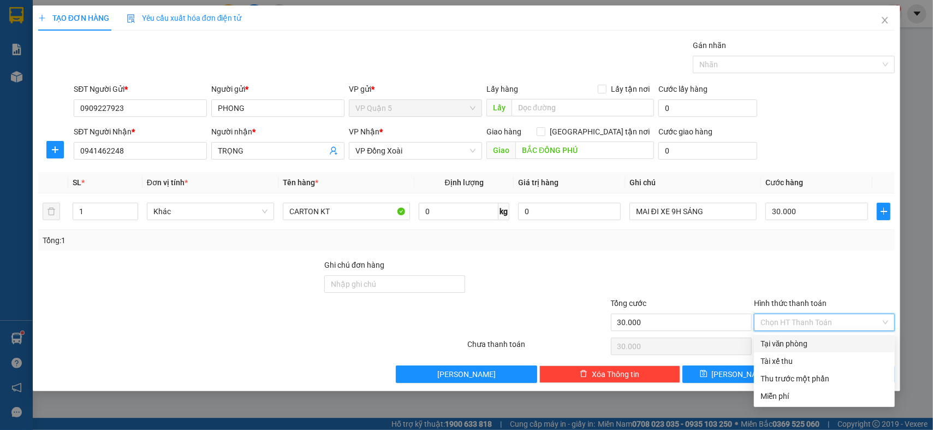
click at [788, 341] on div "Tại văn phòng" at bounding box center [825, 343] width 128 height 12
type input "0"
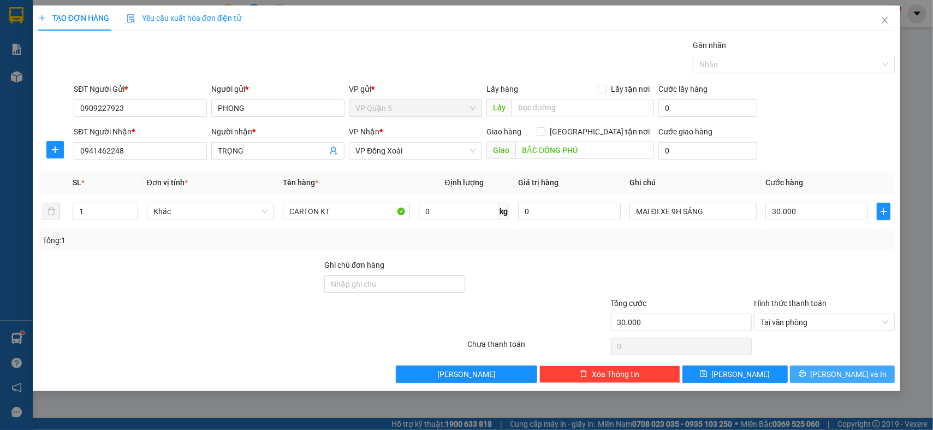
click at [837, 375] on span "[PERSON_NAME] và In" at bounding box center [849, 374] width 76 height 12
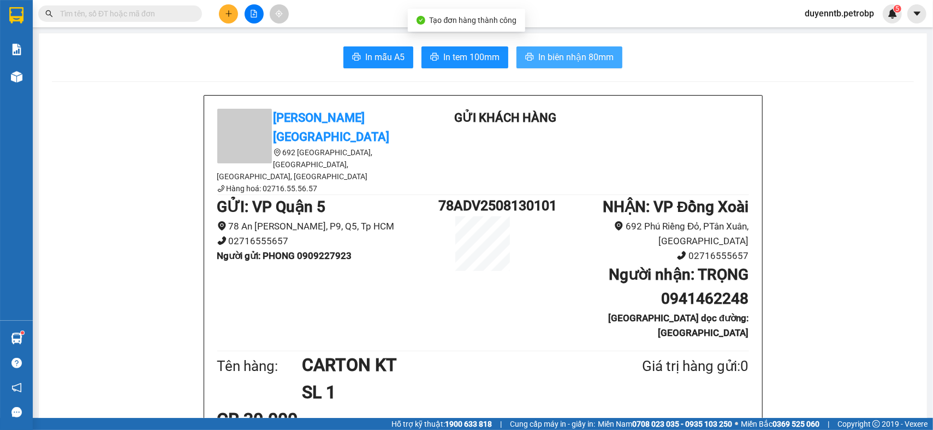
click at [553, 60] on span "In biên nhận 80mm" at bounding box center [575, 57] width 75 height 14
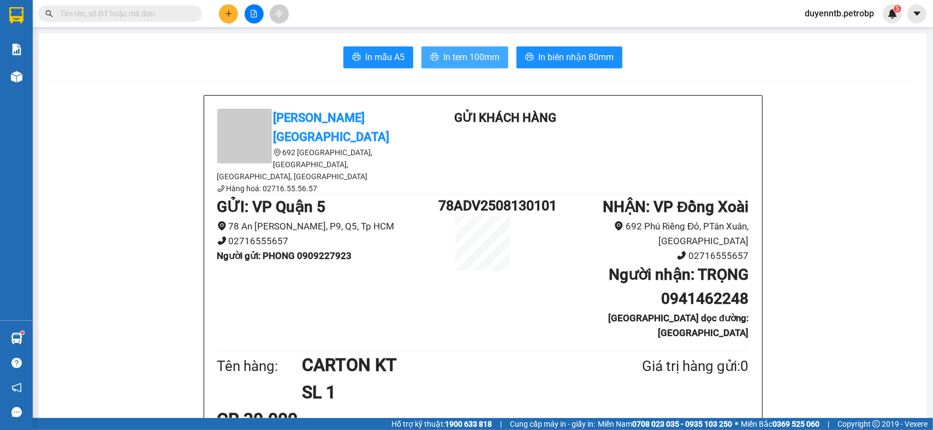
click at [474, 59] on span "In tem 100mm" at bounding box center [471, 57] width 56 height 14
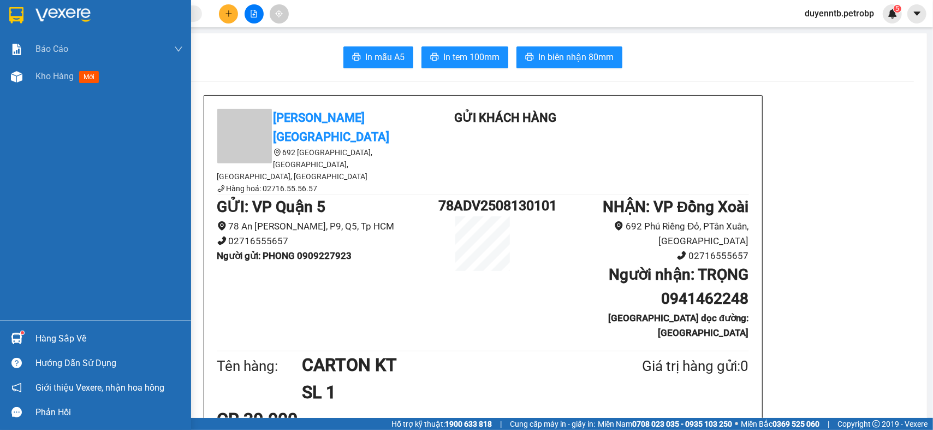
click at [56, 322] on div "Hàng sắp về Hướng dẫn sử dụng Giới thiệu Vexere, nhận hoa hồng Phản hồi" at bounding box center [95, 372] width 191 height 104
click at [52, 337] on div "Hàng sắp về" at bounding box center [108, 338] width 147 height 16
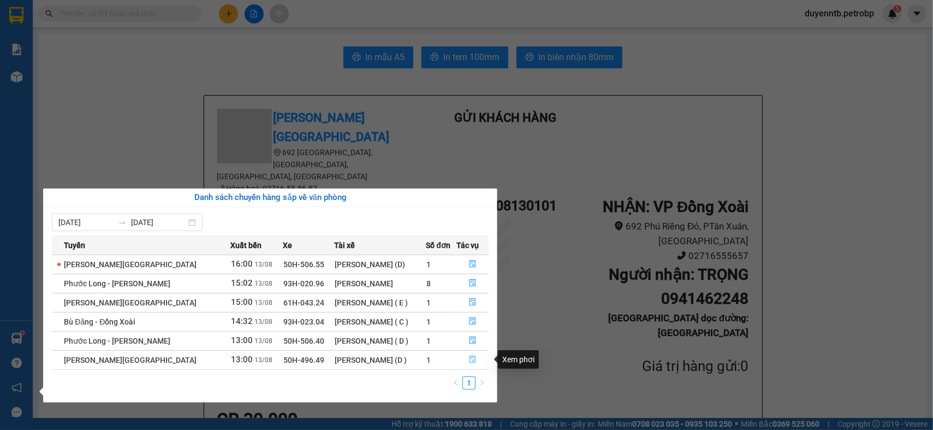
click at [472, 358] on icon "file-done" at bounding box center [473, 360] width 7 height 8
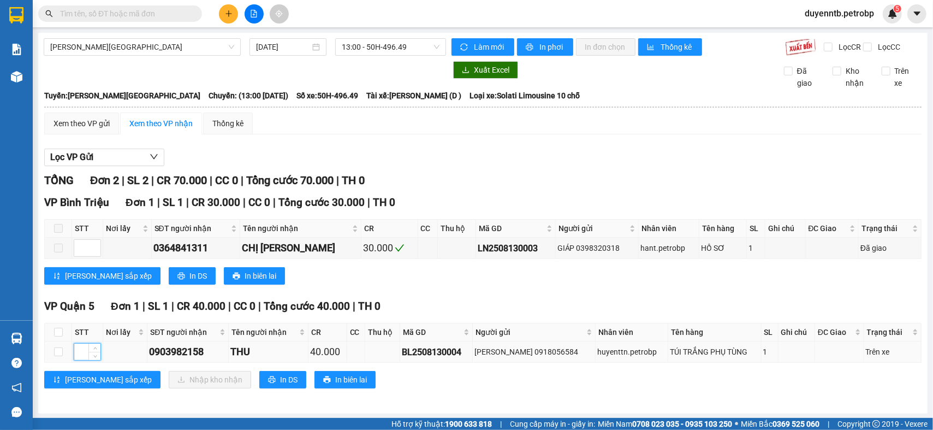
click at [87, 360] on input at bounding box center [87, 351] width 26 height 16
click at [62, 358] on label at bounding box center [58, 352] width 9 height 12
click at [62, 356] on input "checkbox" at bounding box center [58, 351] width 9 height 9
checkbox input "true"
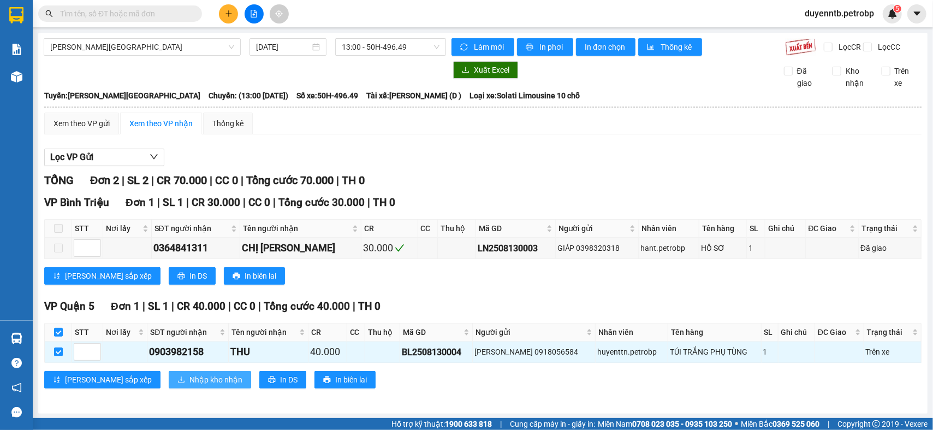
click at [189, 385] on span "Nhập kho nhận" at bounding box center [215, 379] width 53 height 12
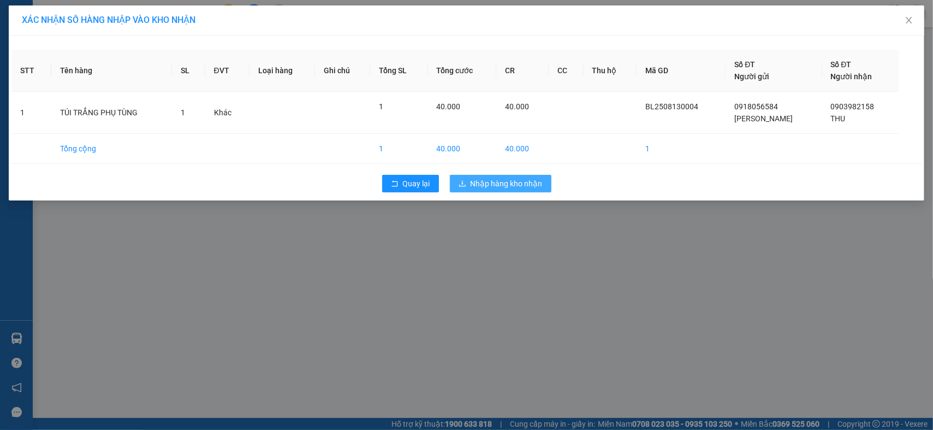
click at [487, 182] on span "Nhập hàng kho nhận" at bounding box center [507, 183] width 72 height 12
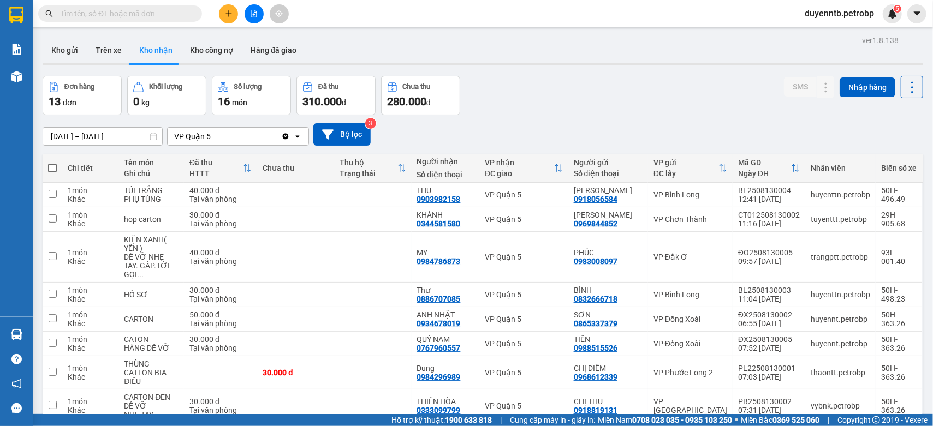
click at [229, 19] on button at bounding box center [228, 13] width 19 height 19
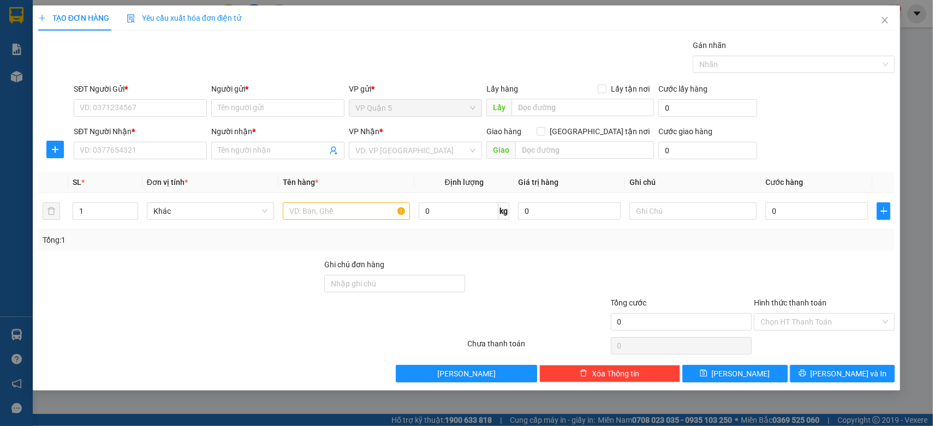
click at [155, 141] on div "SĐT Người Nhận *" at bounding box center [140, 134] width 133 height 16
click at [144, 148] on input "SĐT Người Nhận *" at bounding box center [140, 150] width 133 height 17
type input "0974445676"
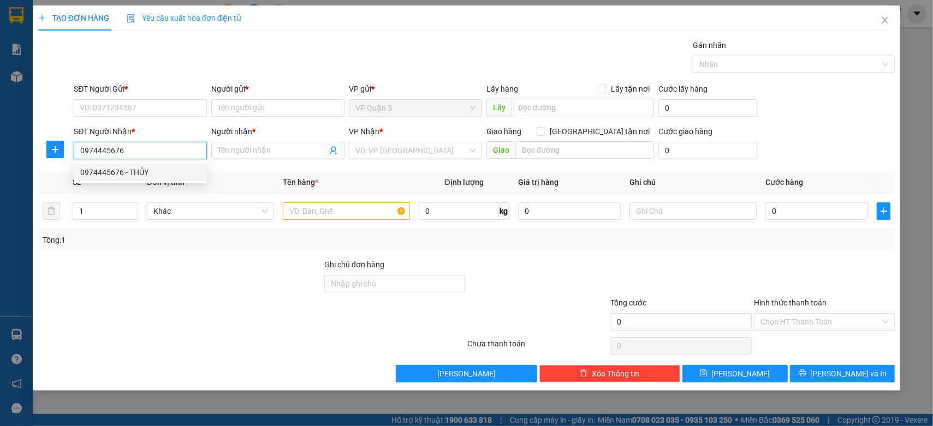
click at [106, 169] on div "0974445676 - THỦY" at bounding box center [140, 173] width 120 height 12
type input "THỦY"
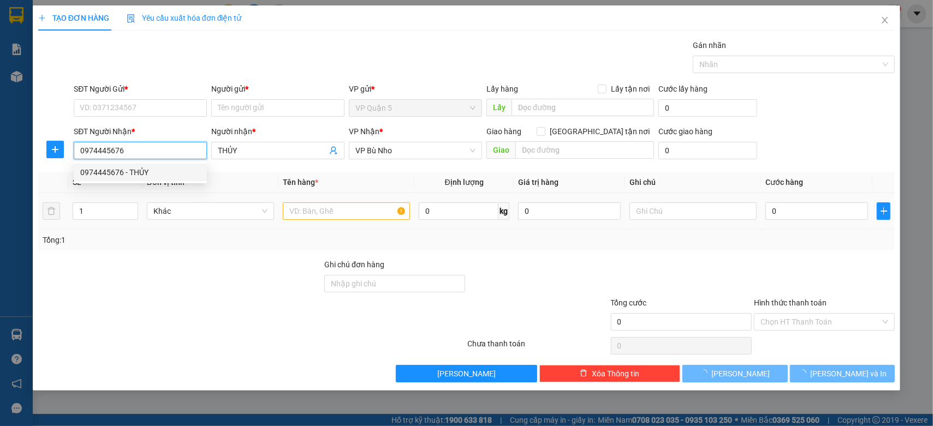
type input "50.000"
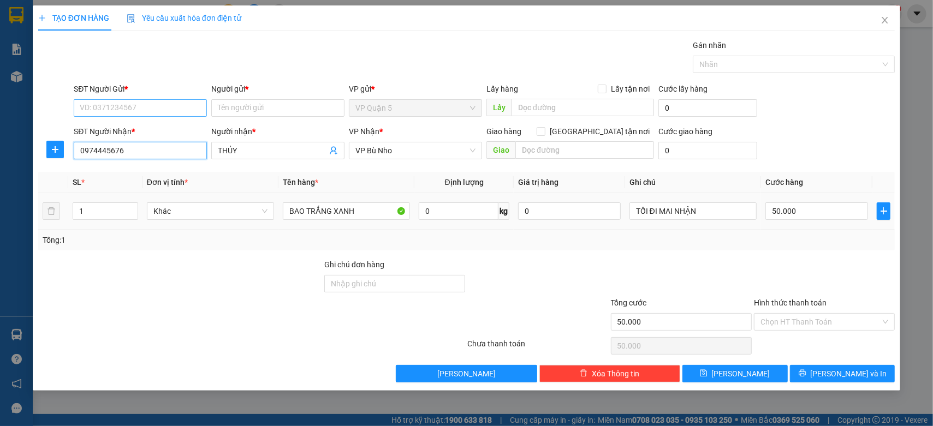
type input "0974445676"
drag, startPoint x: 157, startPoint y: 106, endPoint x: 156, endPoint y: 113, distance: 7.2
click at [157, 105] on input "SĐT Người Gửi *" at bounding box center [140, 107] width 133 height 17
click at [145, 136] on div "0962733619 - HÀO" at bounding box center [140, 129] width 133 height 17
type input "0962733619"
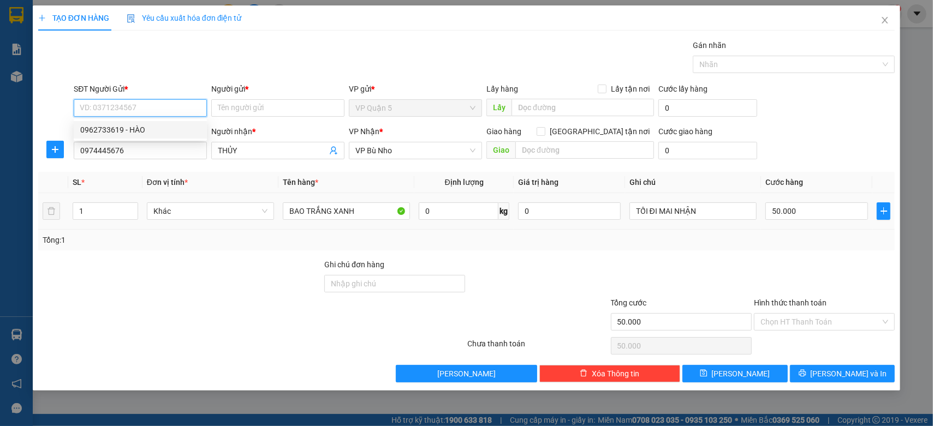
type input "HÀO"
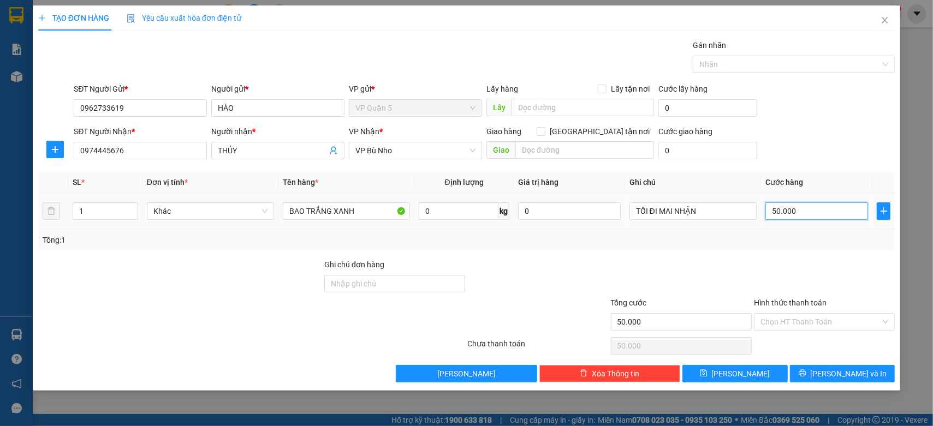
click at [791, 206] on input "50.000" at bounding box center [817, 211] width 103 height 17
type input "4"
type input "40"
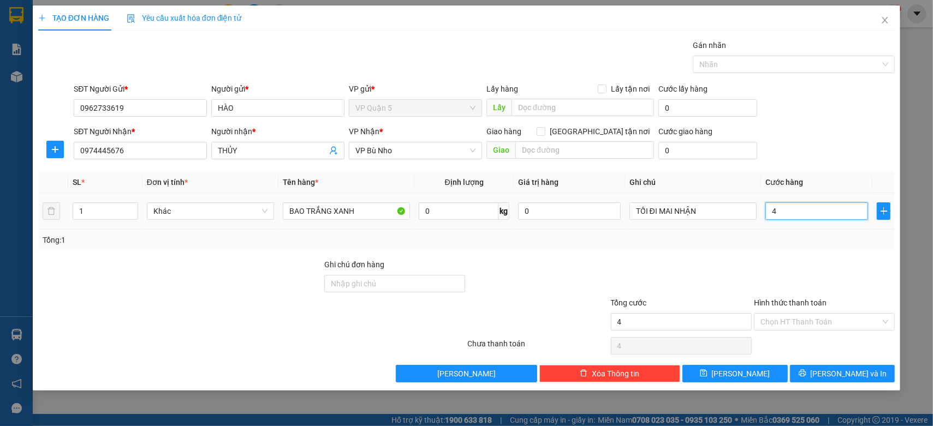
type input "40"
type input "400"
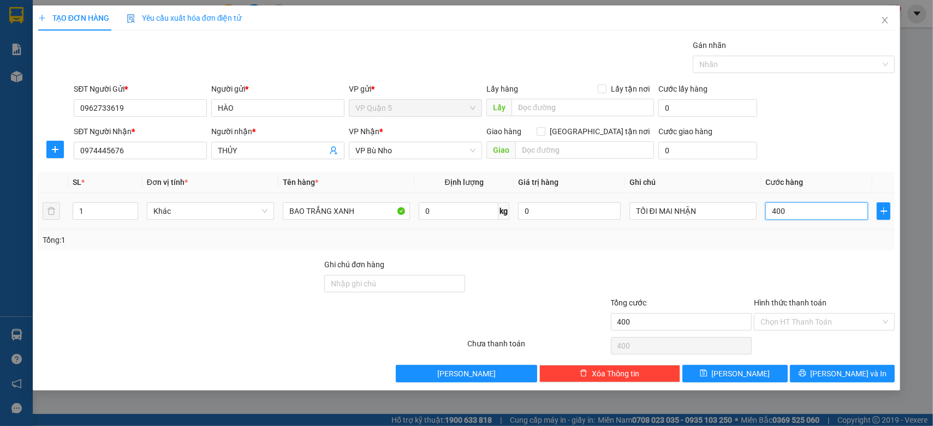
type input "4.000"
type input "40.000"
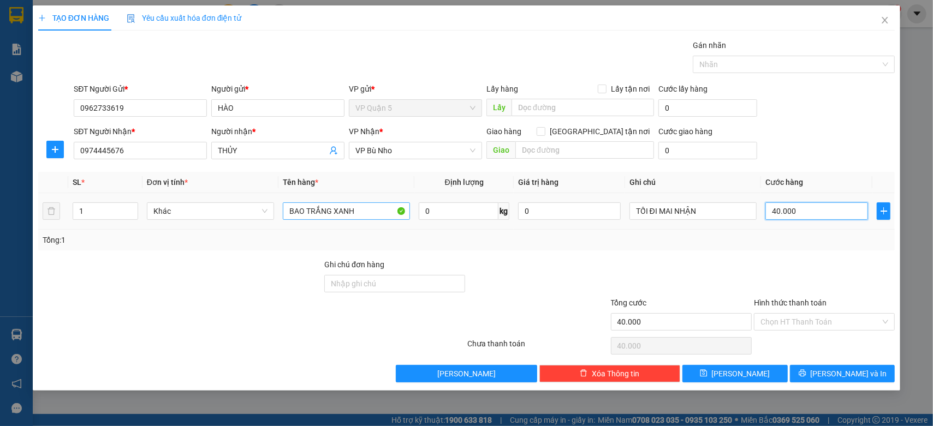
type input "40.000"
click at [363, 209] on input "BAO TRẮNG XANH" at bounding box center [346, 211] width 127 height 17
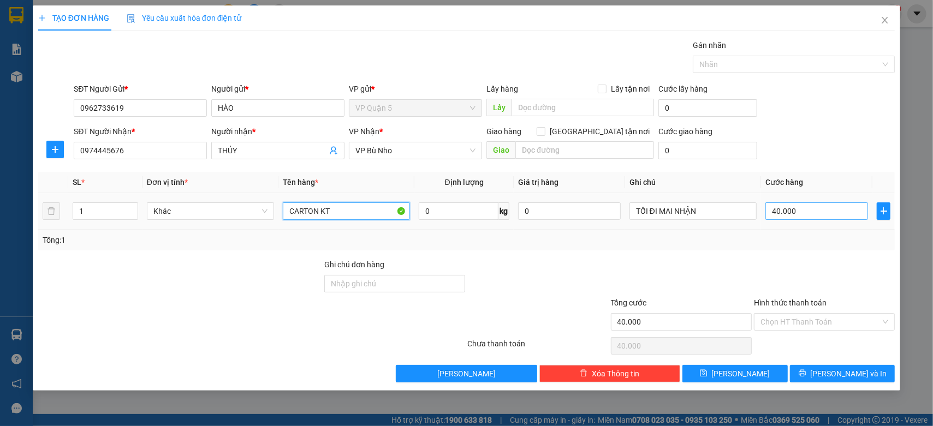
type input "CARTON KT"
click at [828, 213] on input "40.000" at bounding box center [817, 211] width 103 height 17
type input "5"
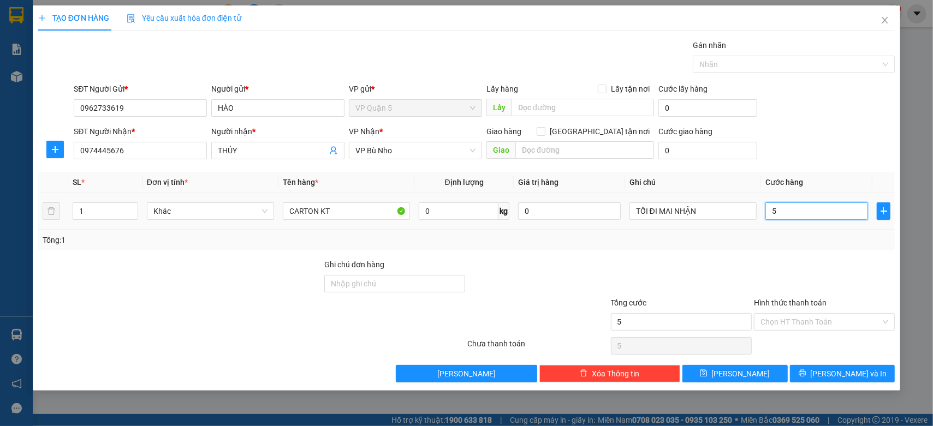
type input "50"
type input "500"
click at [853, 373] on span "[PERSON_NAME] và In" at bounding box center [849, 374] width 76 height 12
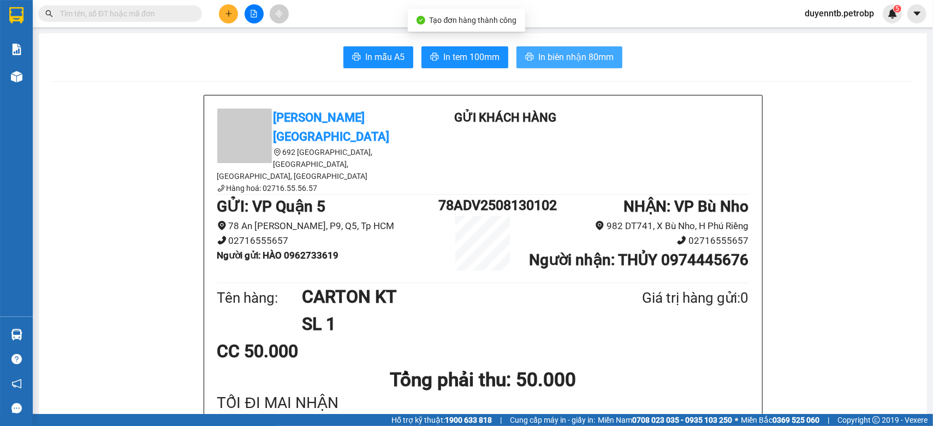
click at [555, 64] on button "In biên nhận 80mm" at bounding box center [570, 57] width 106 height 22
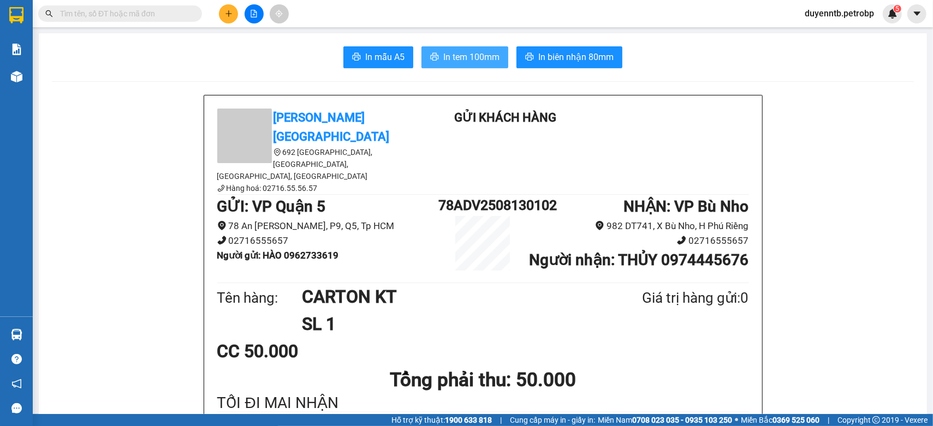
click at [443, 58] on span "In tem 100mm" at bounding box center [471, 57] width 56 height 14
click at [233, 10] on button at bounding box center [228, 13] width 19 height 19
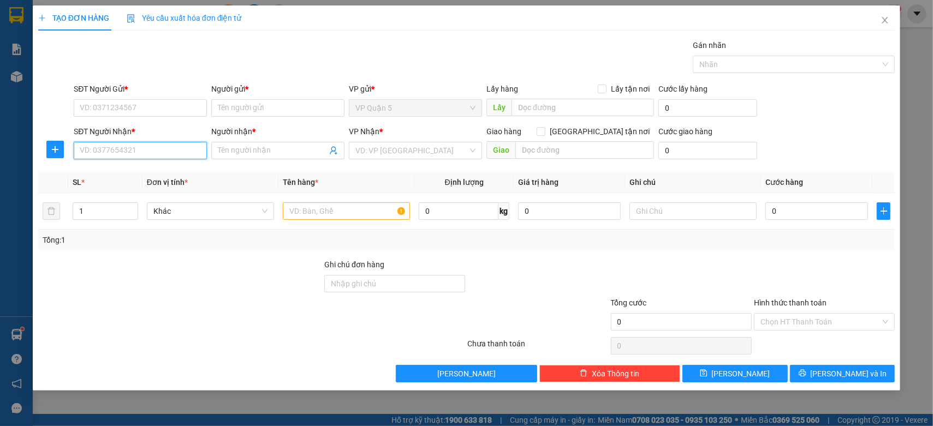
click at [192, 151] on input "SĐT Người Nhận *" at bounding box center [140, 150] width 133 height 17
click at [116, 173] on div "0937118198 - LƯỢM" at bounding box center [140, 173] width 120 height 12
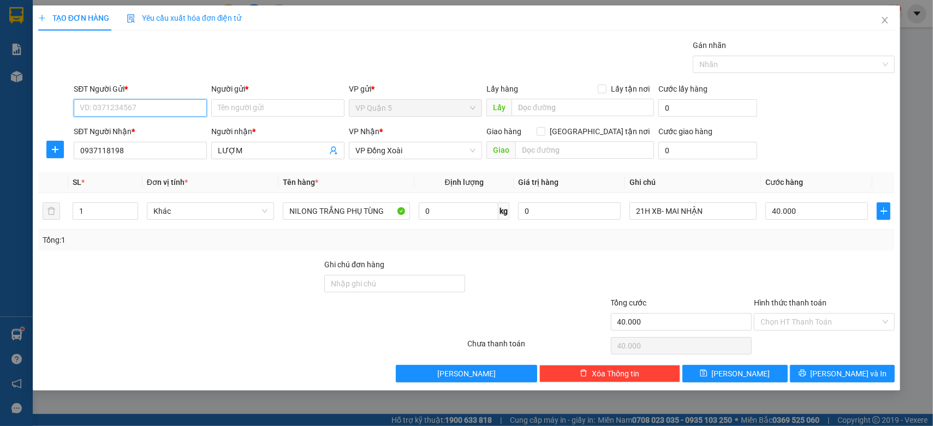
click at [156, 105] on input "SĐT Người Gửi *" at bounding box center [140, 107] width 133 height 17
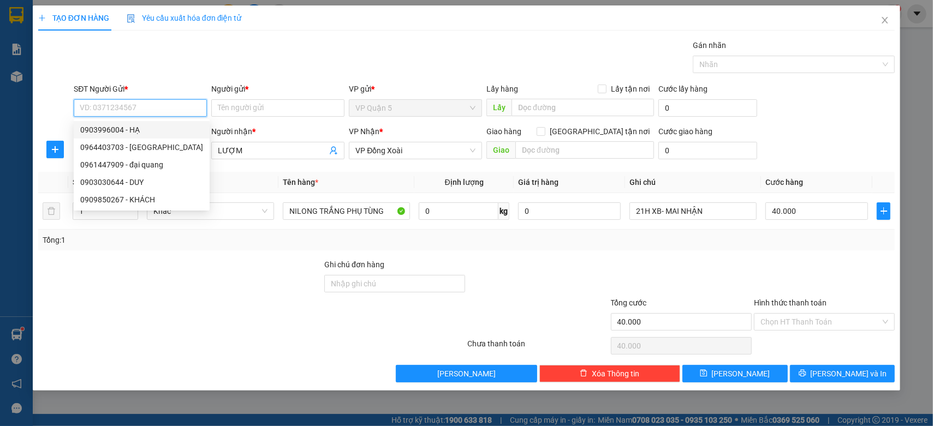
click at [145, 129] on div "0903996004 - HẠ" at bounding box center [141, 130] width 123 height 12
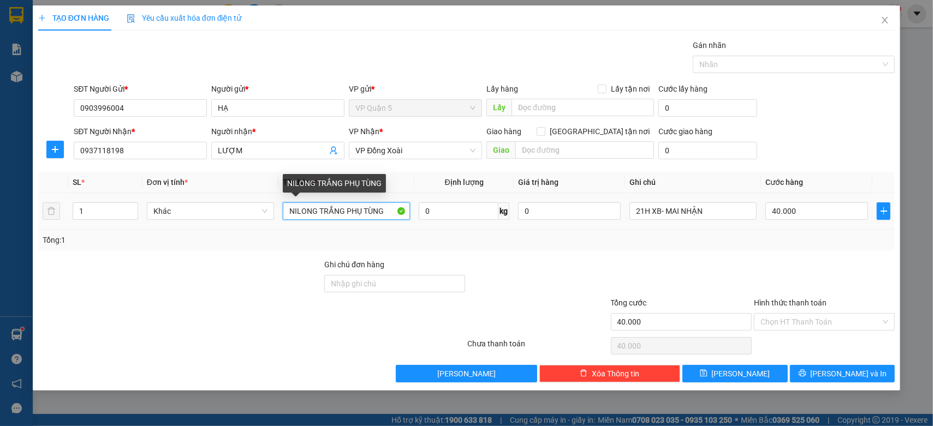
click at [345, 211] on input "NILONG TRẮNG PHỤ TÙNG" at bounding box center [346, 211] width 127 height 17
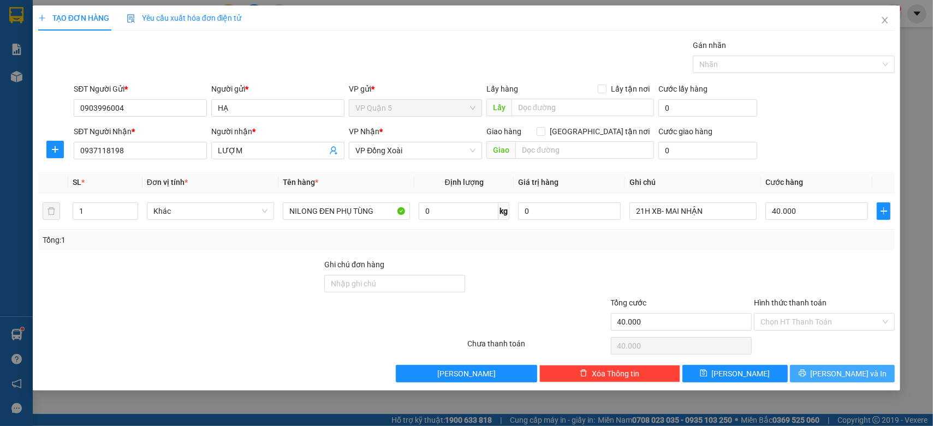
click at [824, 366] on button "[PERSON_NAME] và In" at bounding box center [842, 373] width 105 height 17
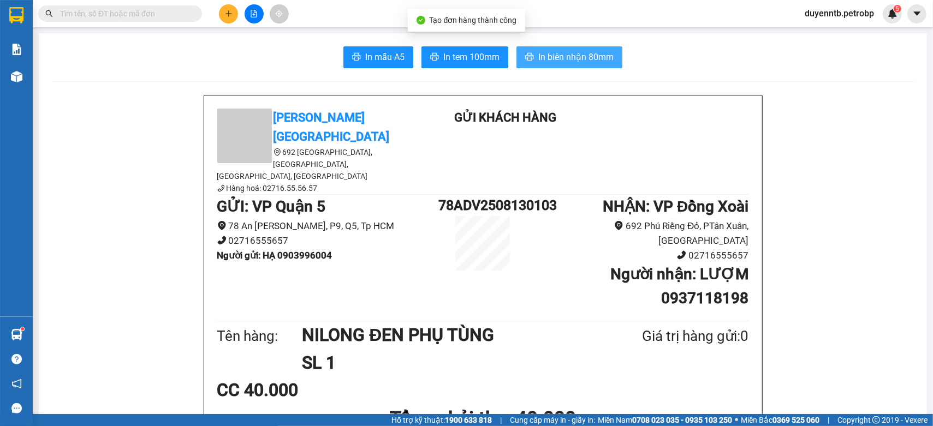
click at [559, 60] on span "In biên nhận 80mm" at bounding box center [575, 57] width 75 height 14
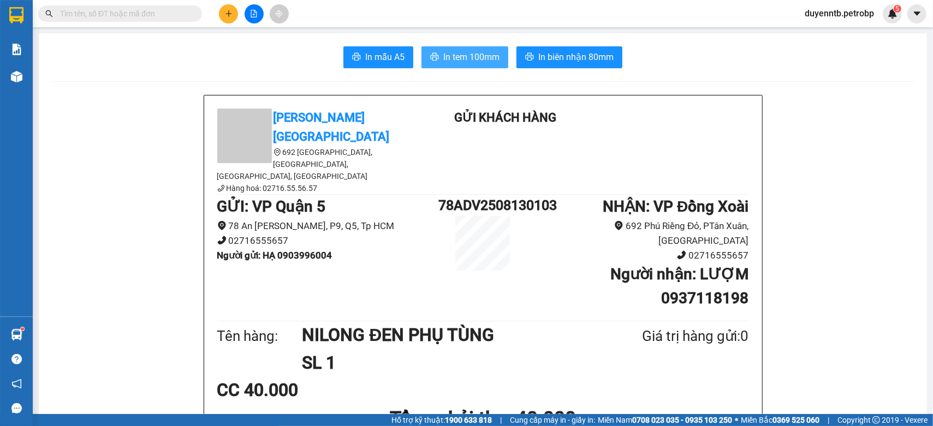
click at [494, 51] on span "In tem 100mm" at bounding box center [471, 57] width 56 height 14
click at [228, 11] on icon "plus" at bounding box center [229, 14] width 8 height 8
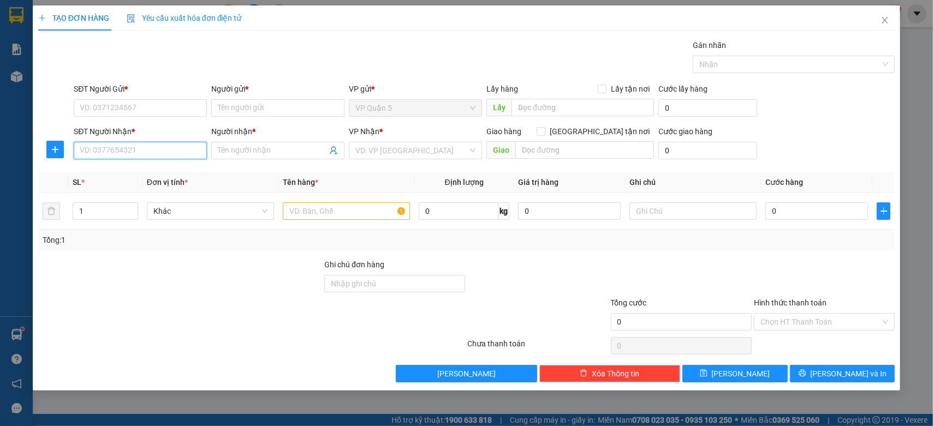
click at [164, 151] on input "SĐT Người Nhận *" at bounding box center [140, 150] width 133 height 17
click at [141, 171] on div "0989381089 - PHƯƠNG" at bounding box center [140, 173] width 120 height 12
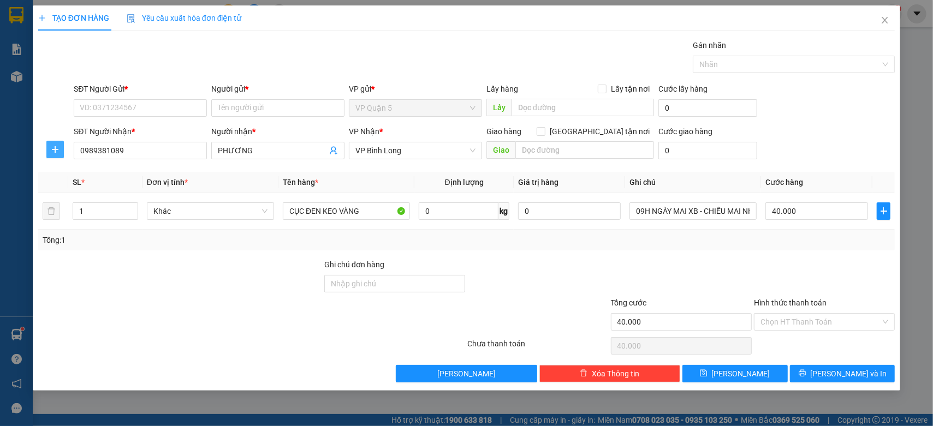
click at [53, 156] on button "button" at bounding box center [54, 149] width 17 height 17
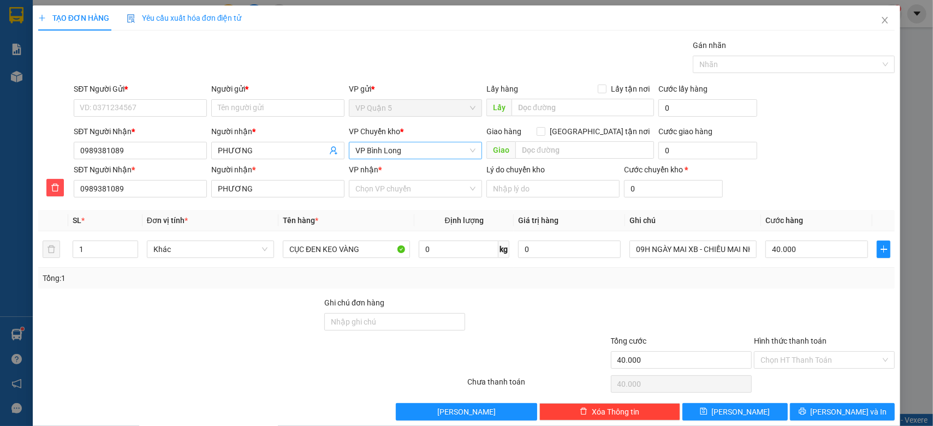
click at [402, 149] on span "VP Bình Long" at bounding box center [415, 151] width 120 height 16
click at [385, 174] on div "VP Đồng Xoài" at bounding box center [411, 173] width 119 height 12
click at [394, 193] on input "VP nhận *" at bounding box center [411, 189] width 112 height 16
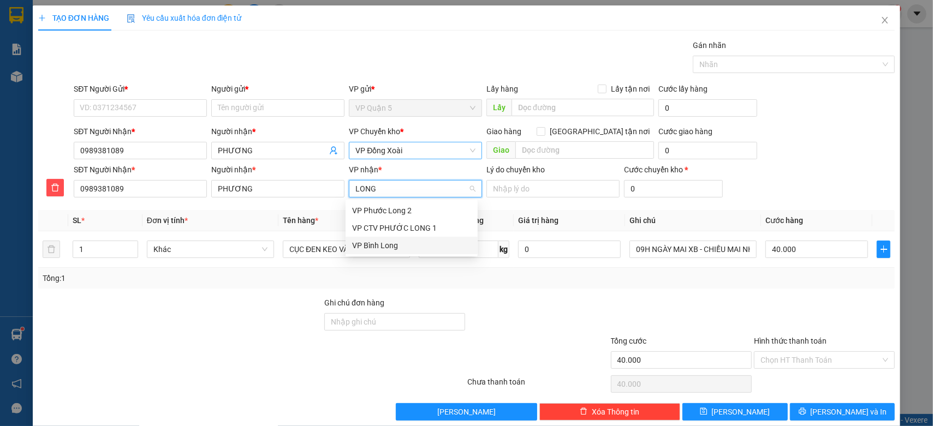
click at [374, 247] on div "VP Bình Long" at bounding box center [411, 246] width 119 height 12
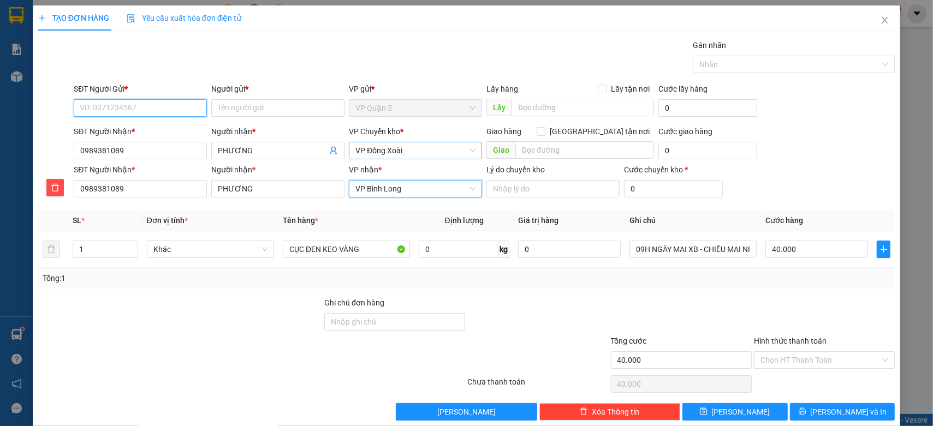
click at [103, 112] on input "SĐT Người Gửi *" at bounding box center [140, 107] width 133 height 17
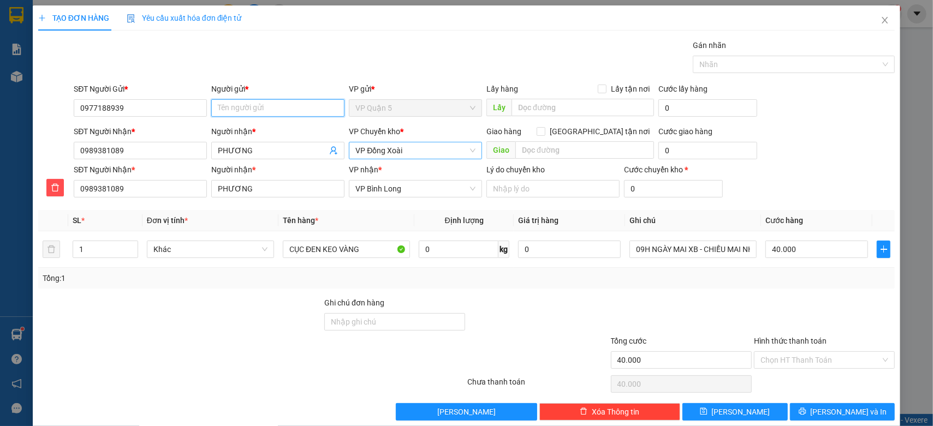
click at [291, 106] on input "Người gửi *" at bounding box center [277, 107] width 133 height 17
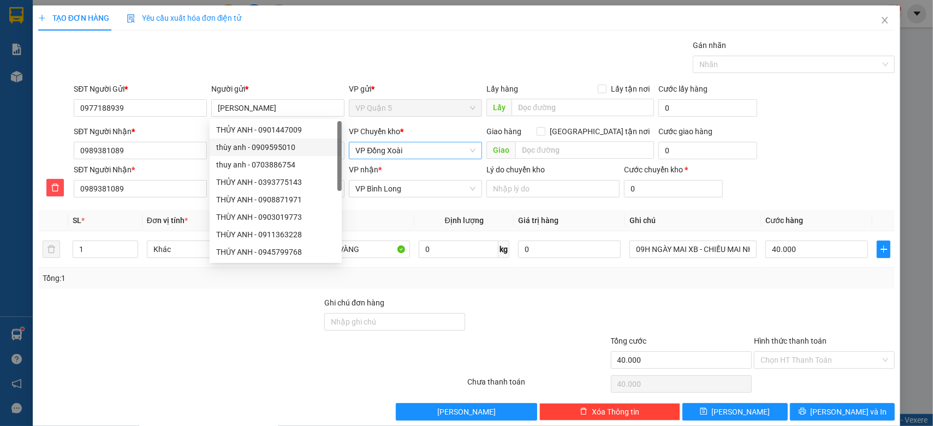
click at [198, 361] on div at bounding box center [180, 354] width 286 height 38
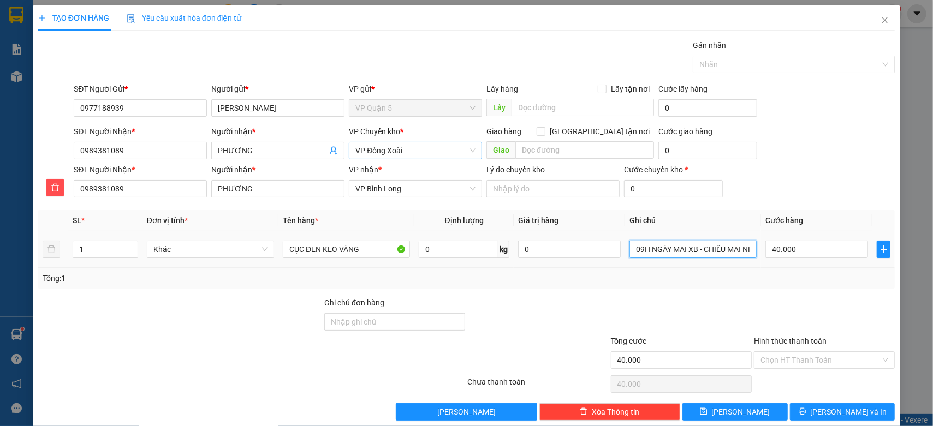
click at [681, 256] on input "09H NGÀY MAI XB - CHIỀU MAI NHẬN" at bounding box center [693, 249] width 127 height 17
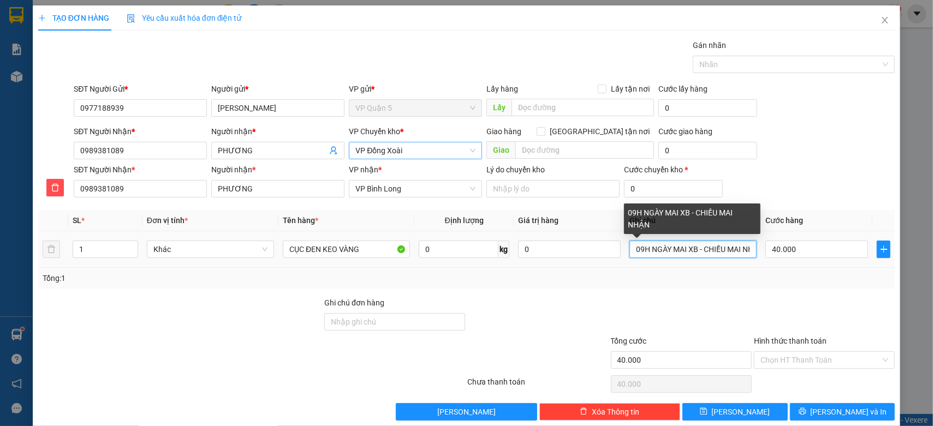
click at [681, 256] on input "09H NGÀY MAI XB - CHIỀU MAI NHẬN" at bounding box center [693, 249] width 127 height 17
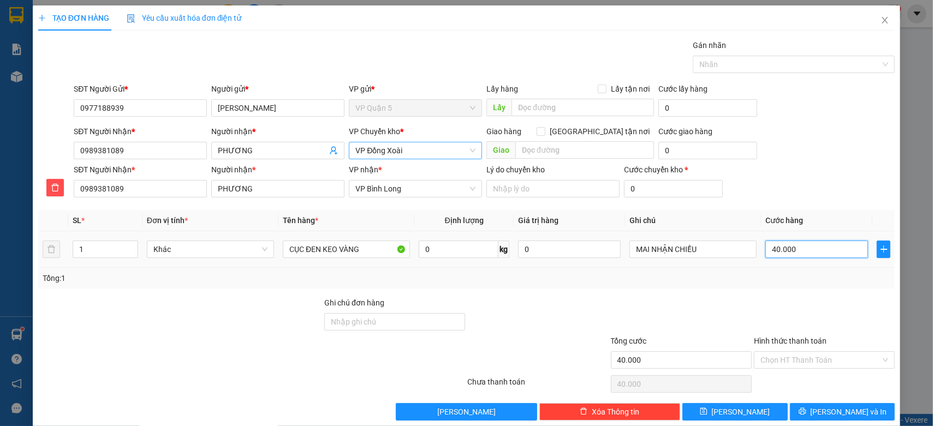
click at [801, 251] on input "40.000" at bounding box center [817, 249] width 103 height 17
click at [853, 187] on div "SĐT Người Nhận * 0989381089 Người nhận * PHƯƠNG VP nhận * VP Bình Long Lý do ch…" at bounding box center [485, 183] width 826 height 38
click at [828, 410] on span "[PERSON_NAME] và In" at bounding box center [849, 412] width 76 height 12
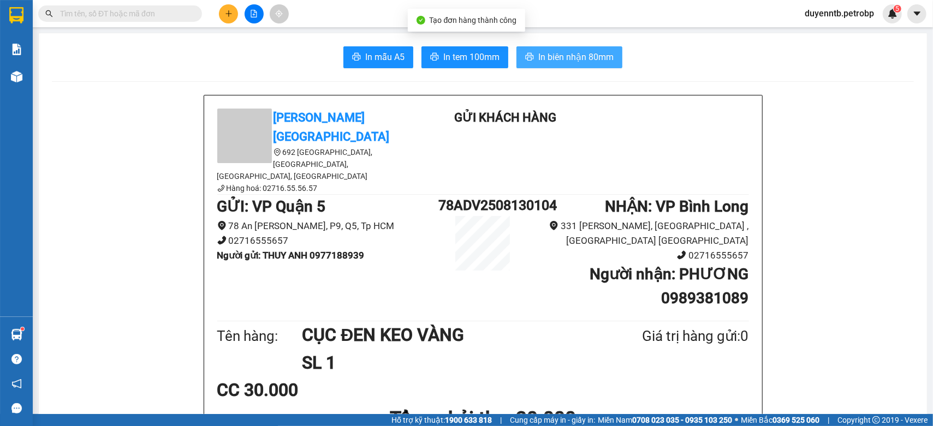
click at [585, 61] on span "In biên nhận 80mm" at bounding box center [575, 57] width 75 height 14
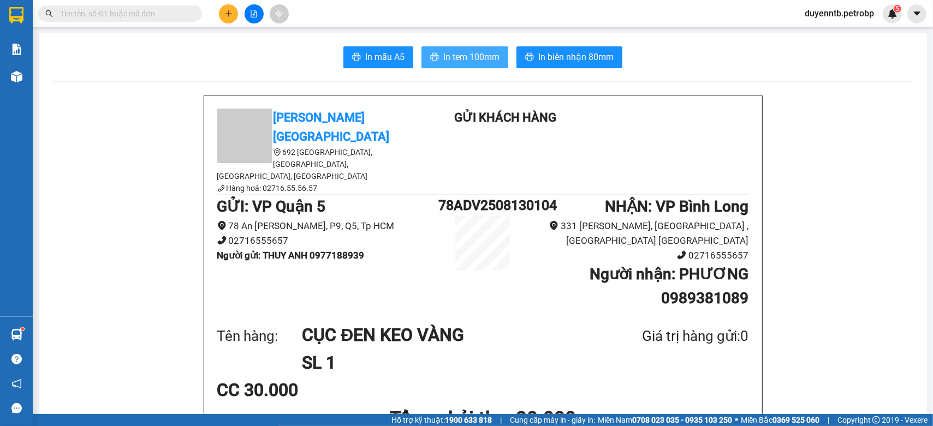
click at [440, 64] on button "In tem 100mm" at bounding box center [465, 57] width 87 height 22
